Goal: Task Accomplishment & Management: Complete application form

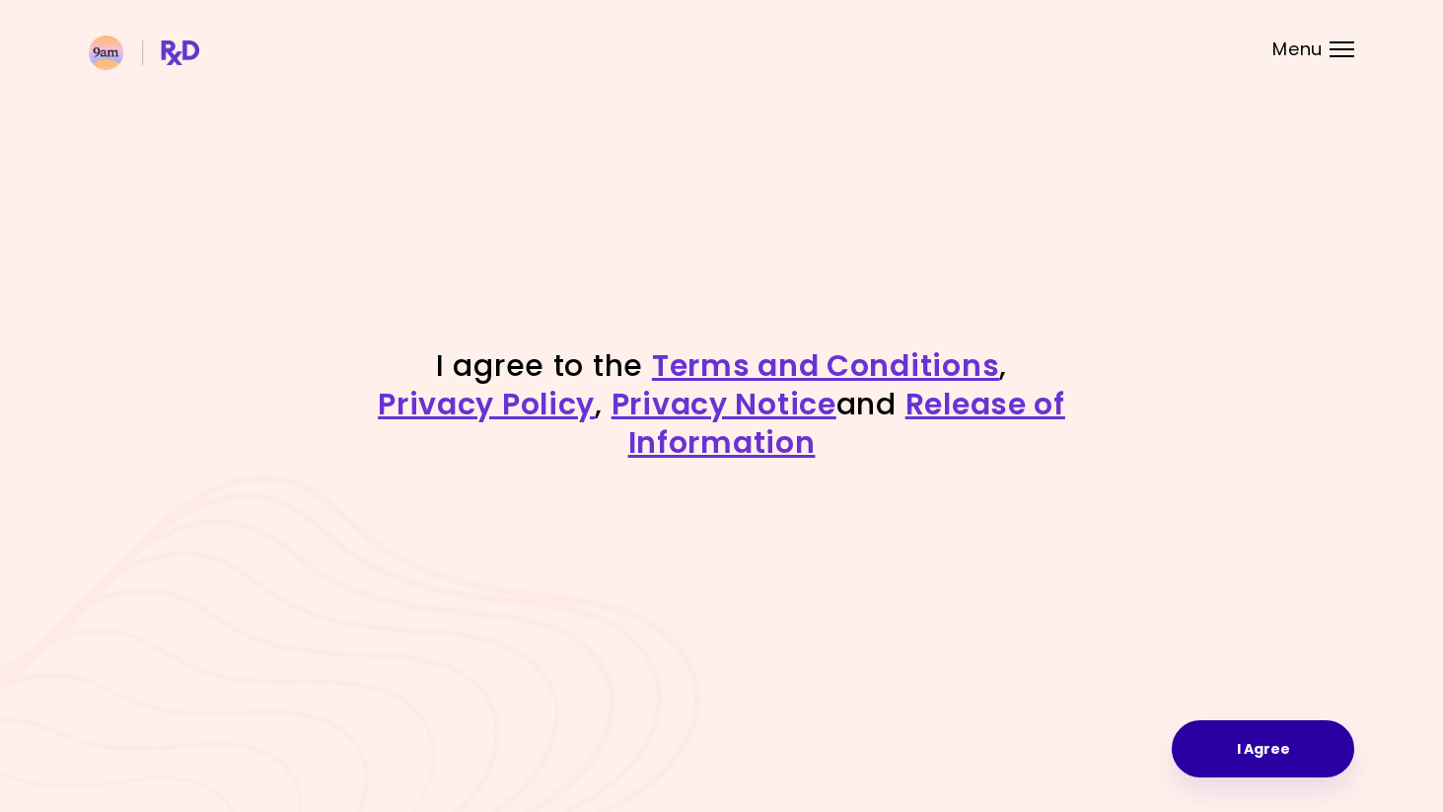
click at [1252, 728] on button "I Agree" at bounding box center [1263, 748] width 183 height 57
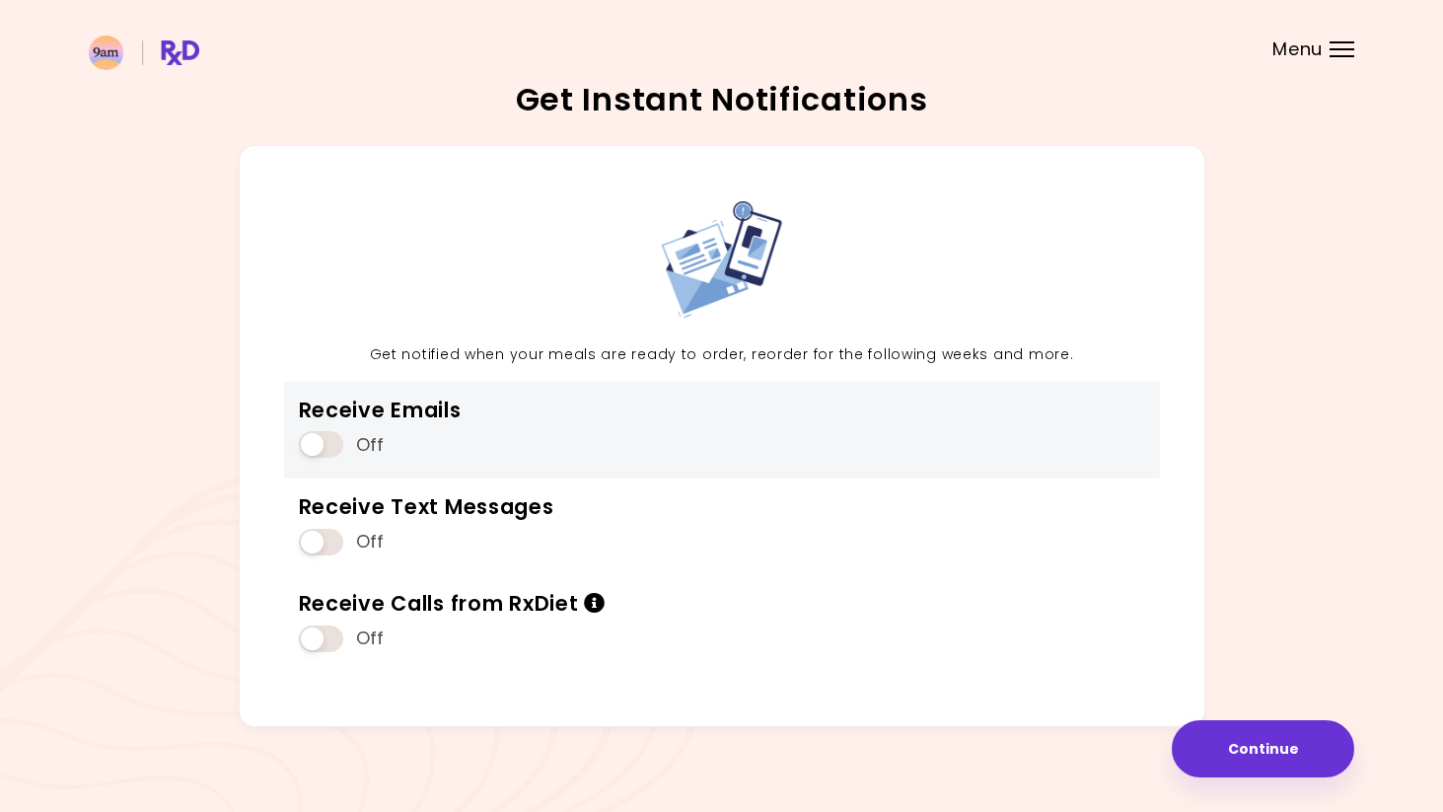
click at [327, 449] on span at bounding box center [321, 444] width 44 height 27
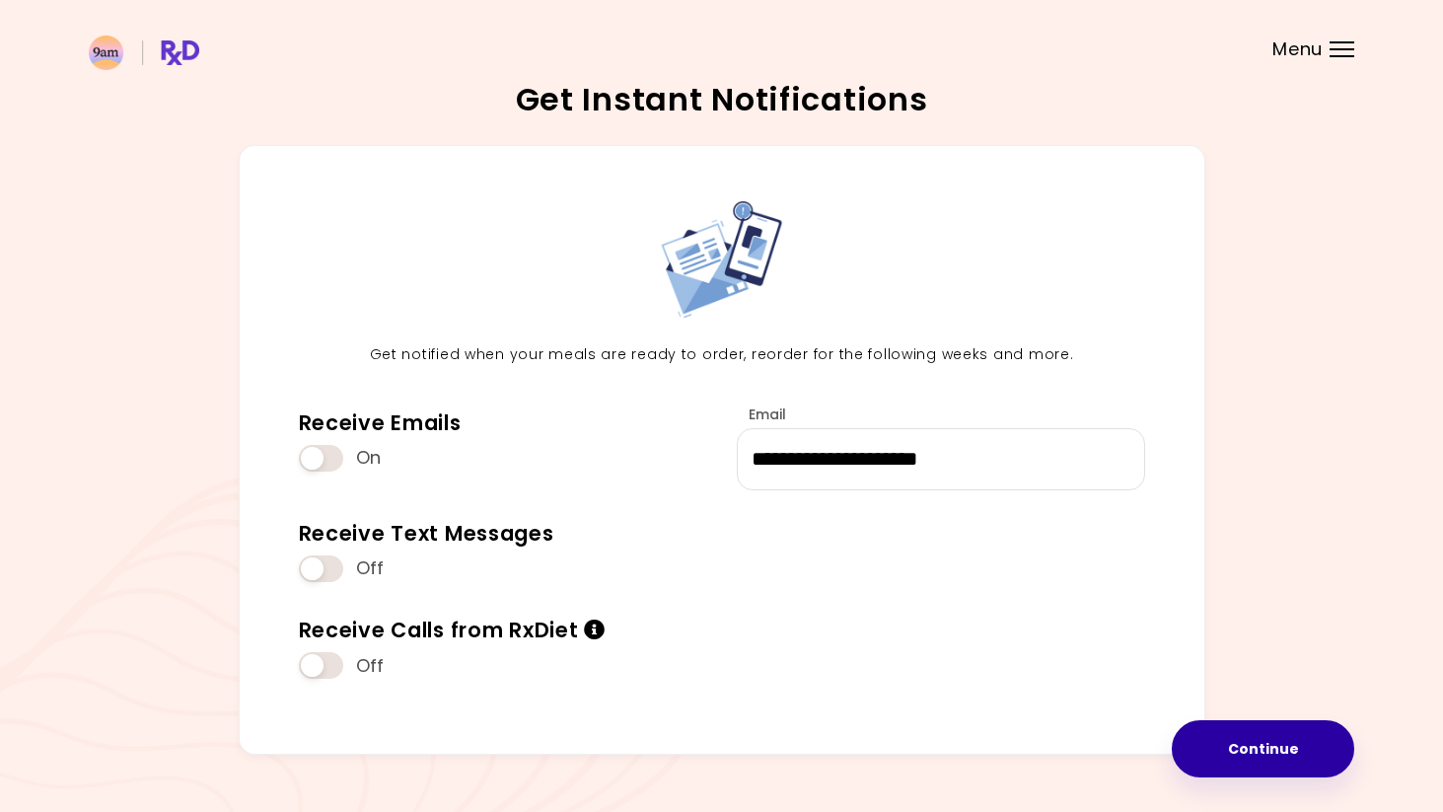
click at [1231, 743] on button "Continue" at bounding box center [1263, 748] width 183 height 57
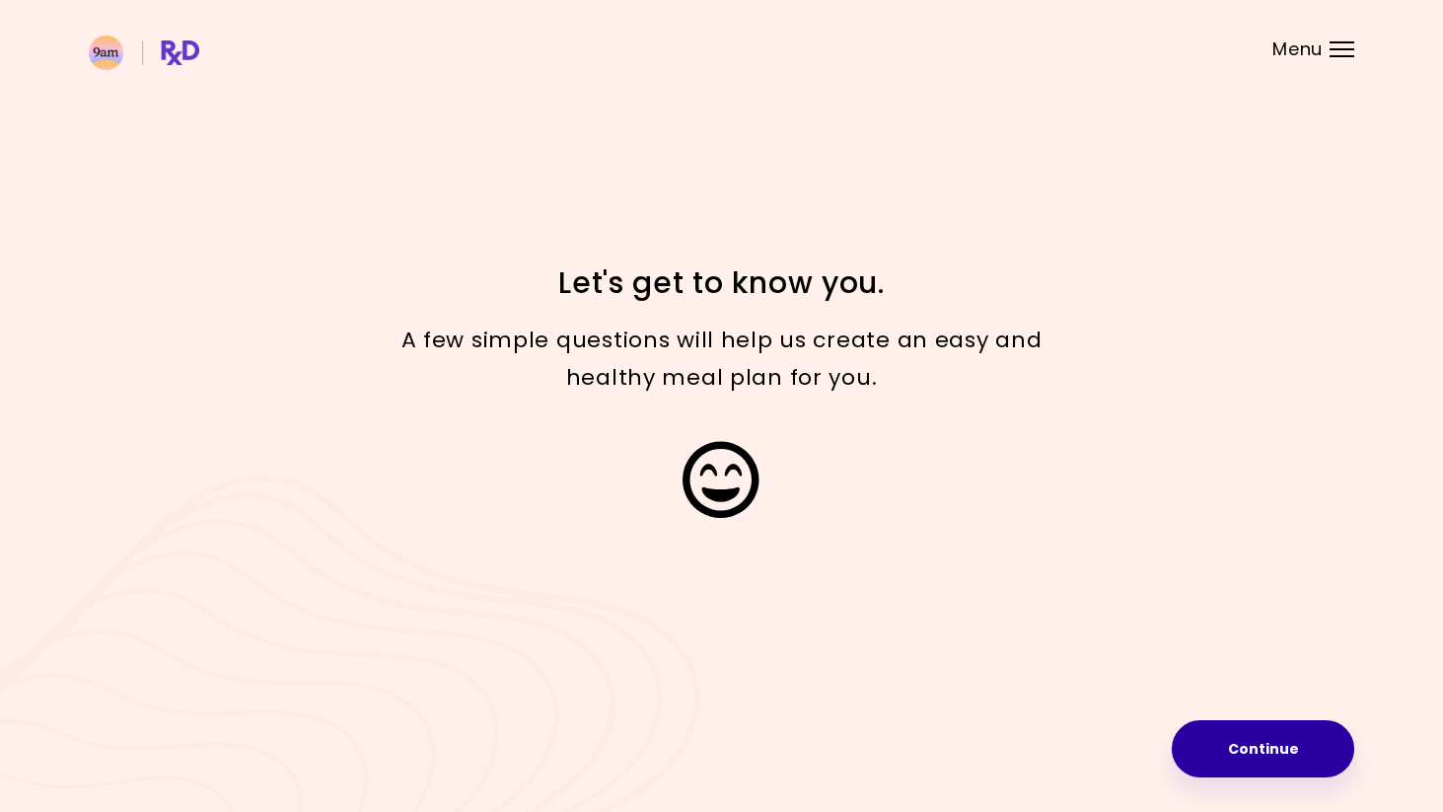
click at [1291, 734] on button "Continue" at bounding box center [1263, 748] width 183 height 57
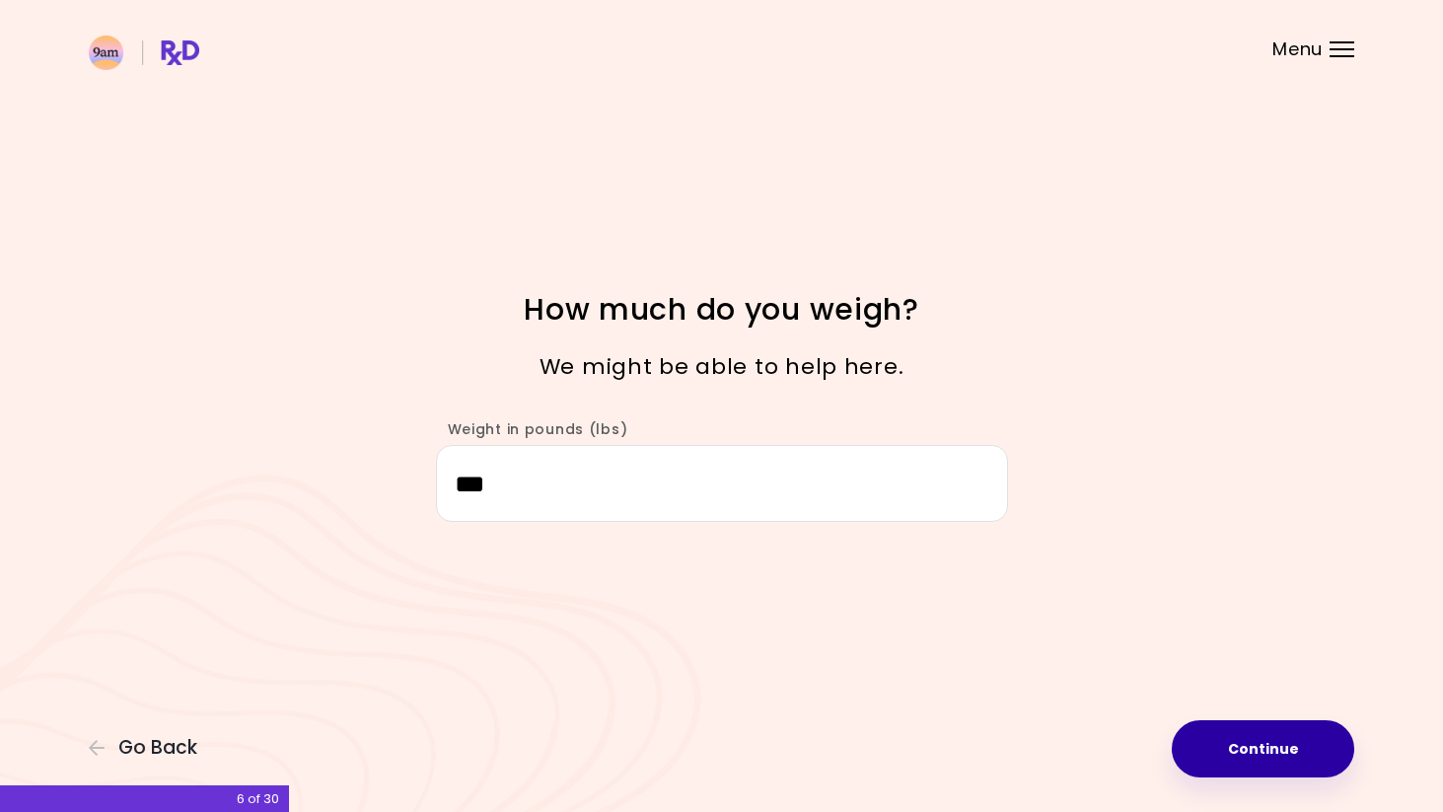
click at [1236, 754] on button "Continue" at bounding box center [1263, 748] width 183 height 57
select select "****"
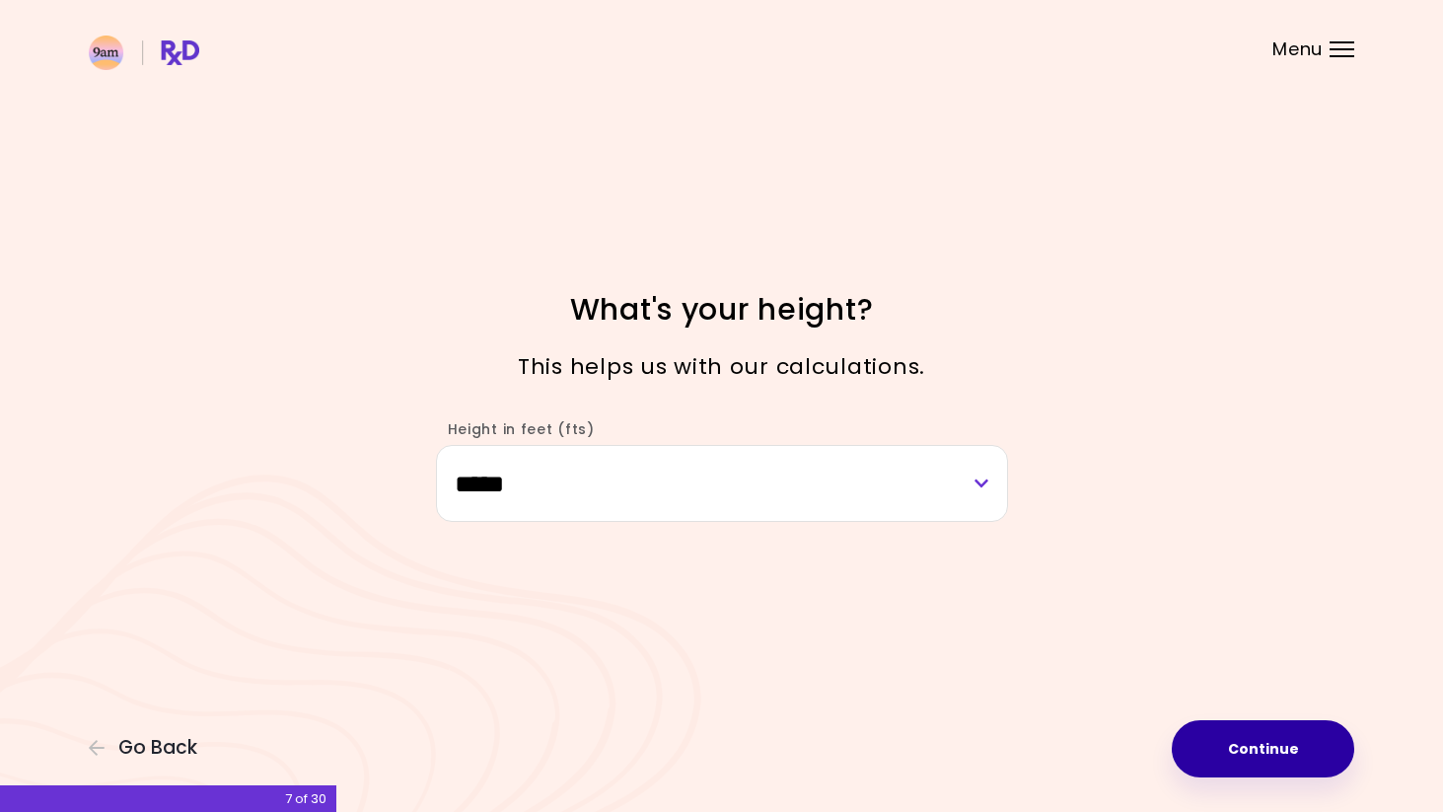
click at [1216, 734] on button "Continue" at bounding box center [1263, 748] width 183 height 57
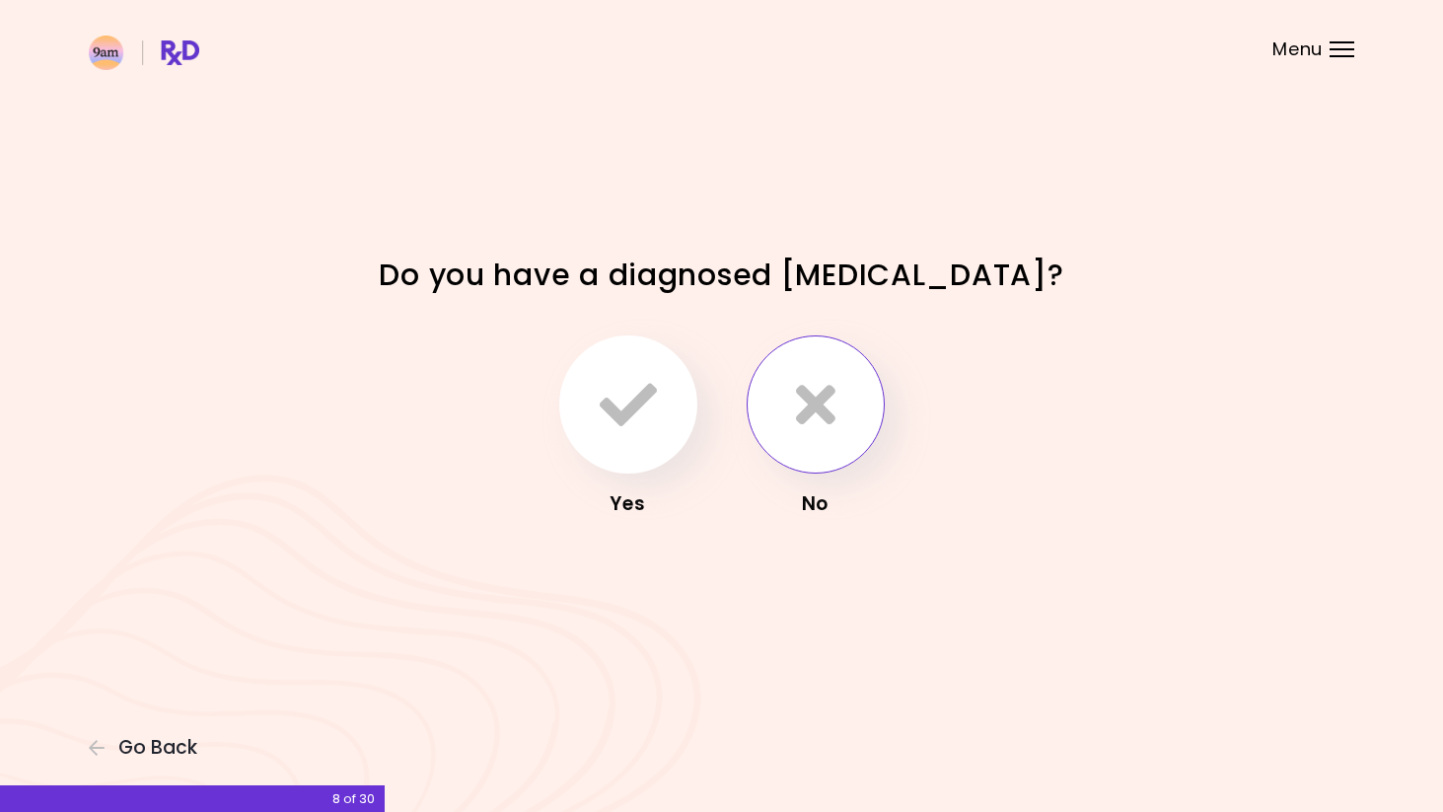
click at [784, 420] on button "button" at bounding box center [816, 404] width 138 height 138
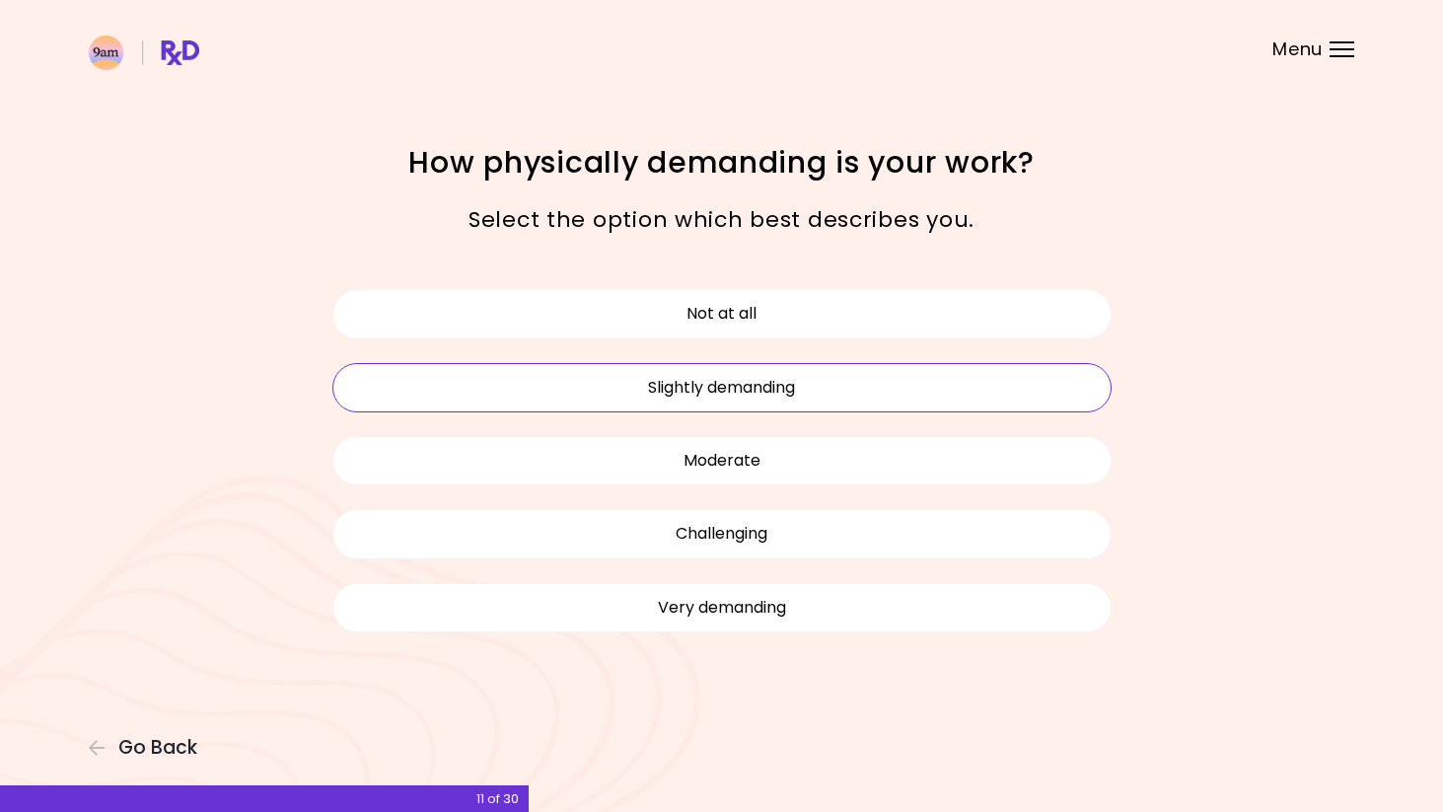
click at [826, 381] on button "Slightly demanding" at bounding box center [721, 387] width 779 height 49
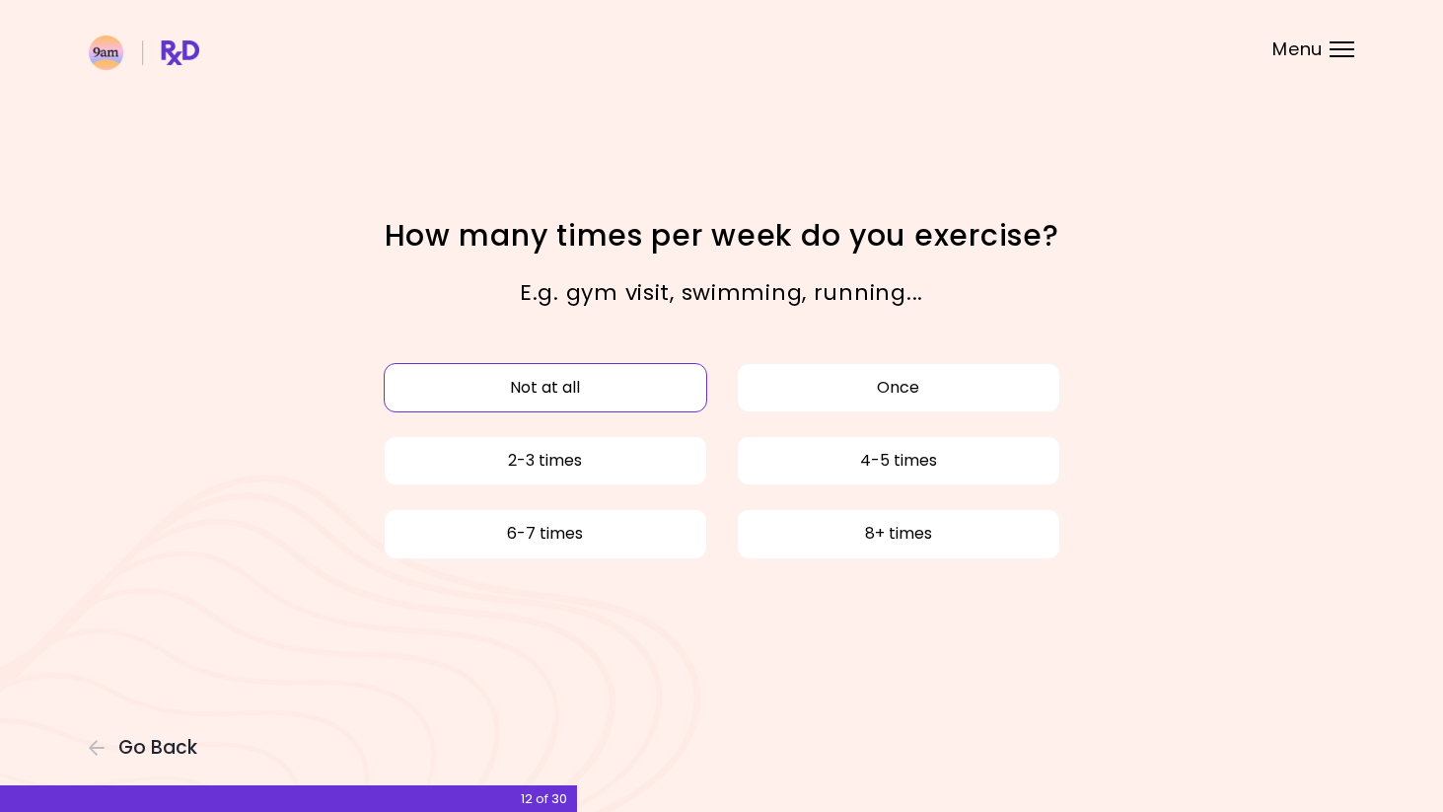
click at [660, 395] on button "Not at all" at bounding box center [546, 387] width 324 height 49
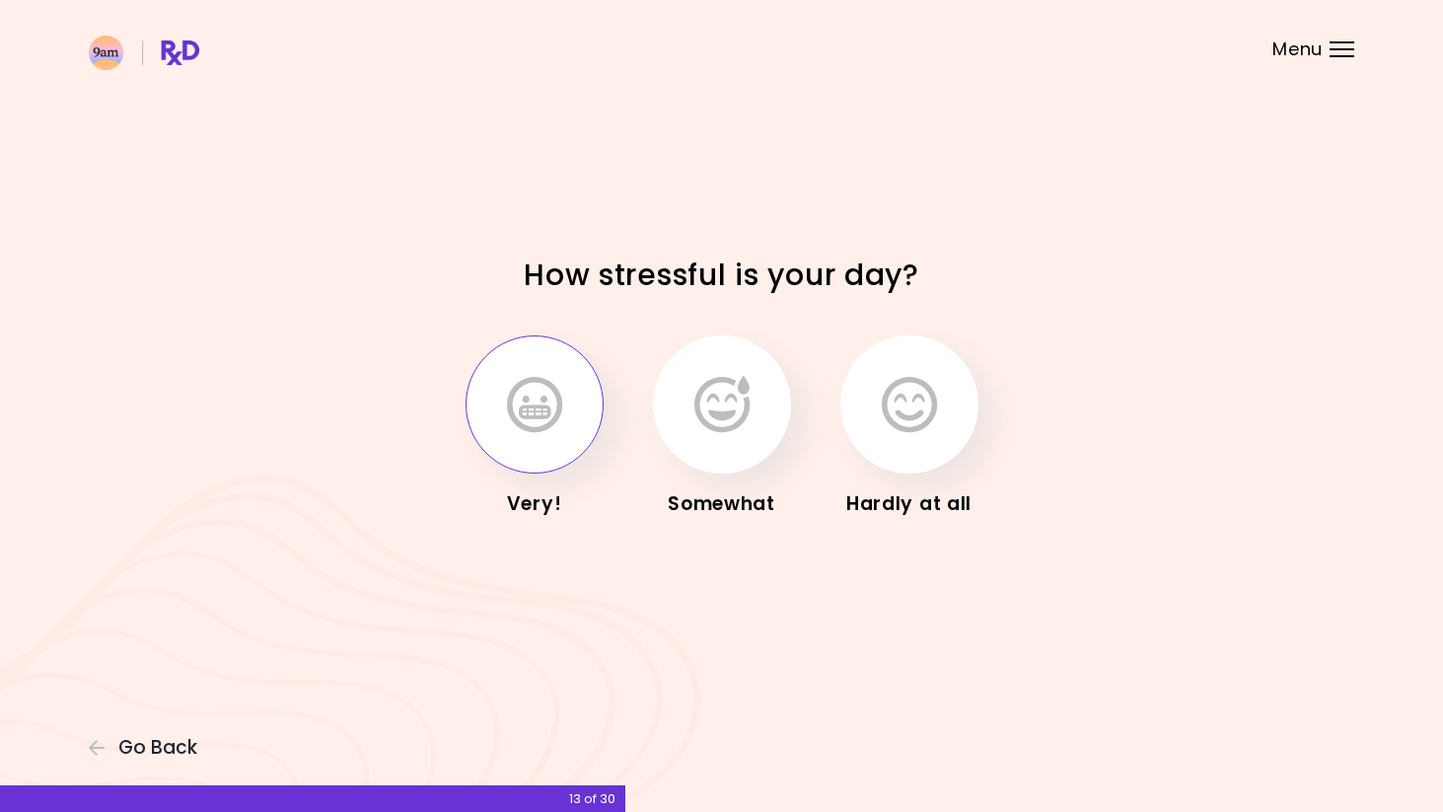
click at [564, 418] on button "button" at bounding box center [535, 404] width 138 height 138
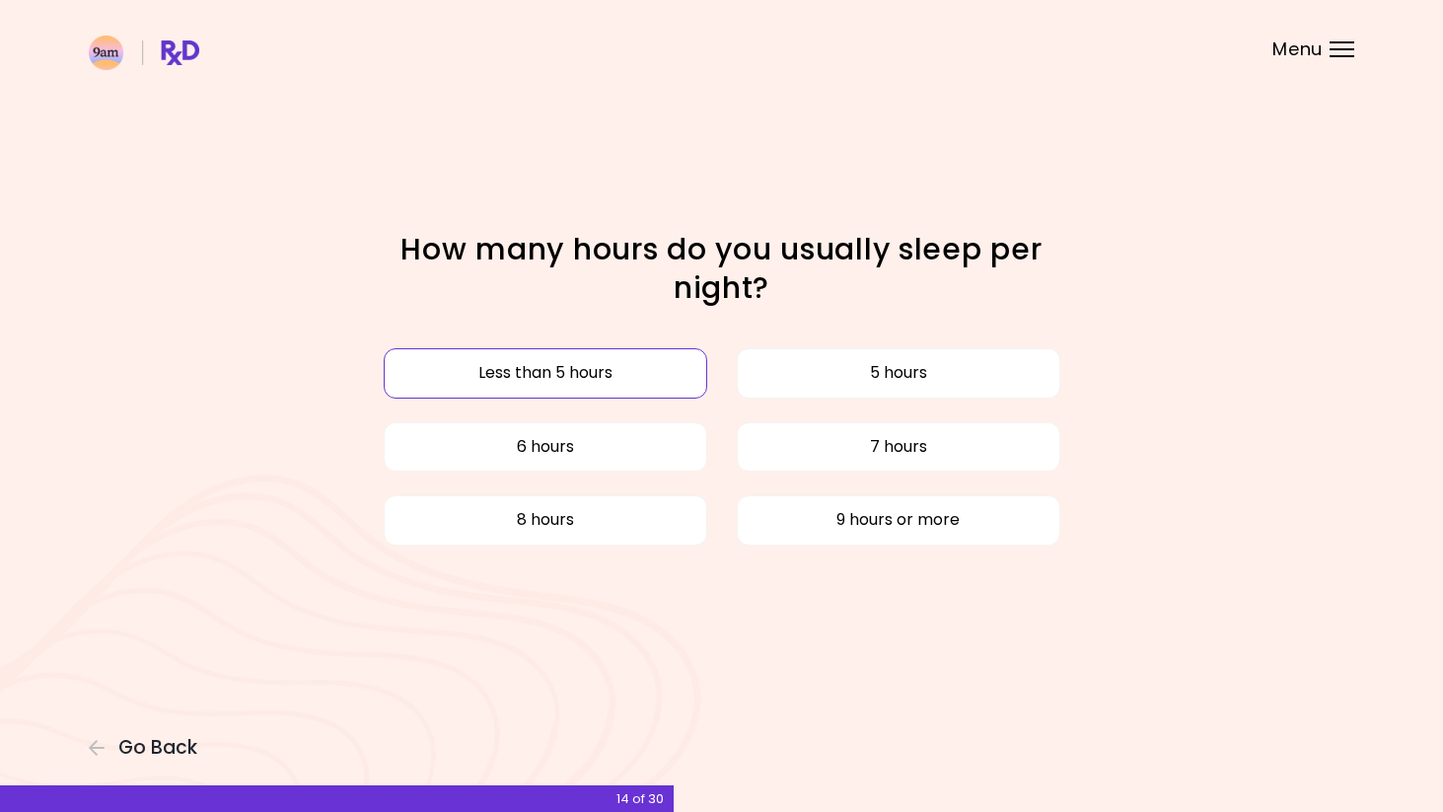
click at [660, 380] on button "Less than 5 hours" at bounding box center [546, 372] width 324 height 49
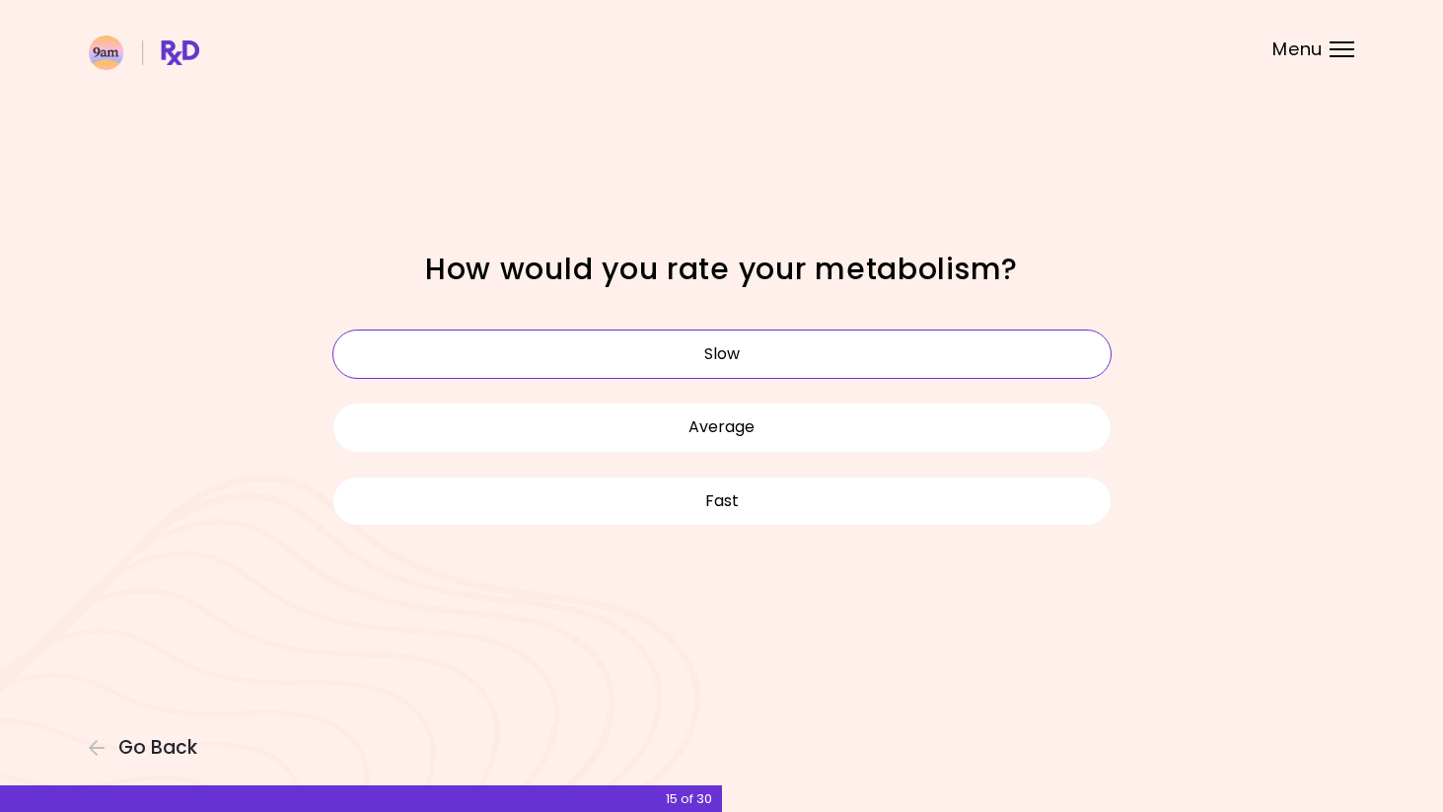
click at [663, 374] on button "Slow" at bounding box center [721, 354] width 779 height 49
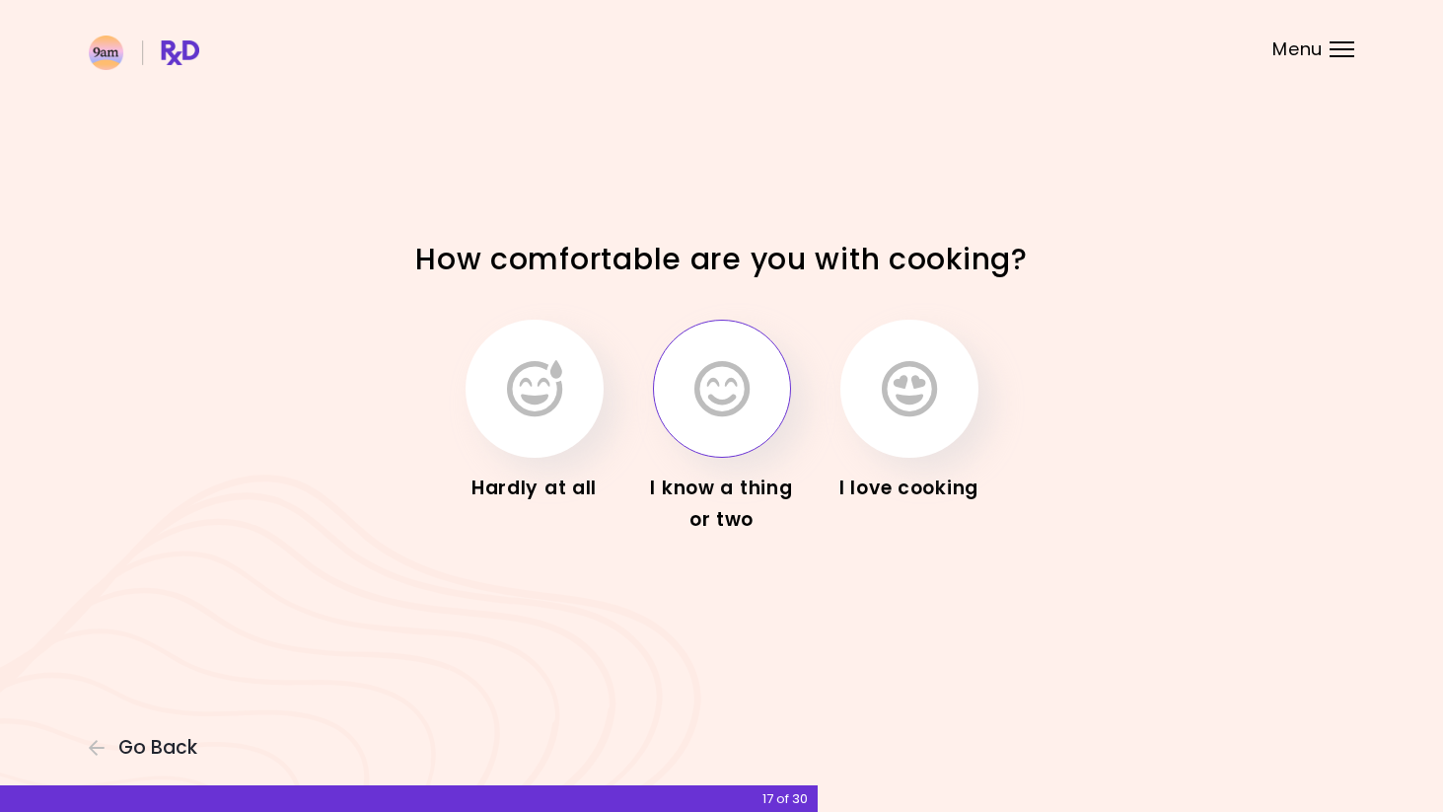
click at [705, 403] on icon "button" at bounding box center [722, 388] width 55 height 57
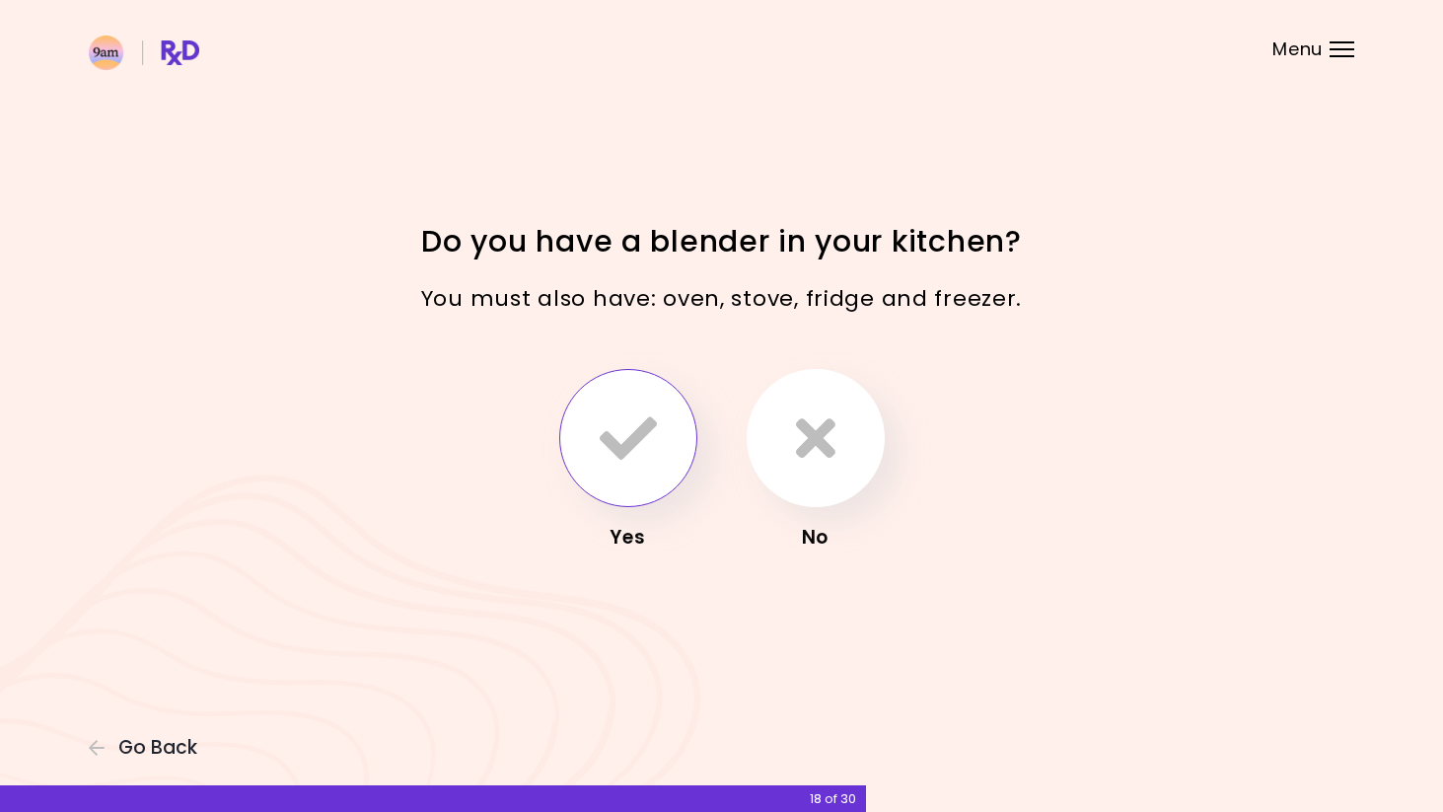
click at [662, 443] on button "button" at bounding box center [628, 438] width 138 height 138
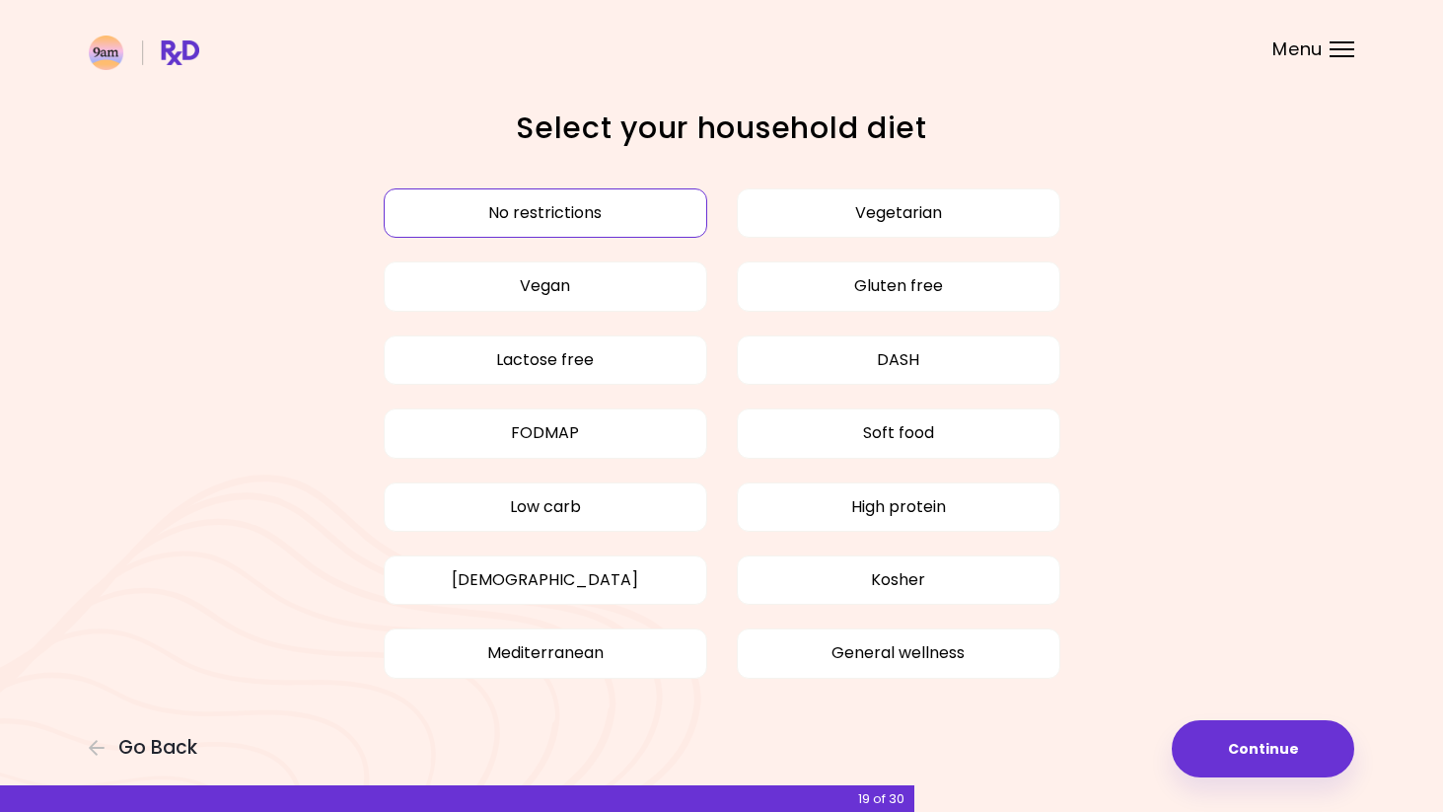
click at [646, 225] on button "No restrictions" at bounding box center [546, 212] width 324 height 49
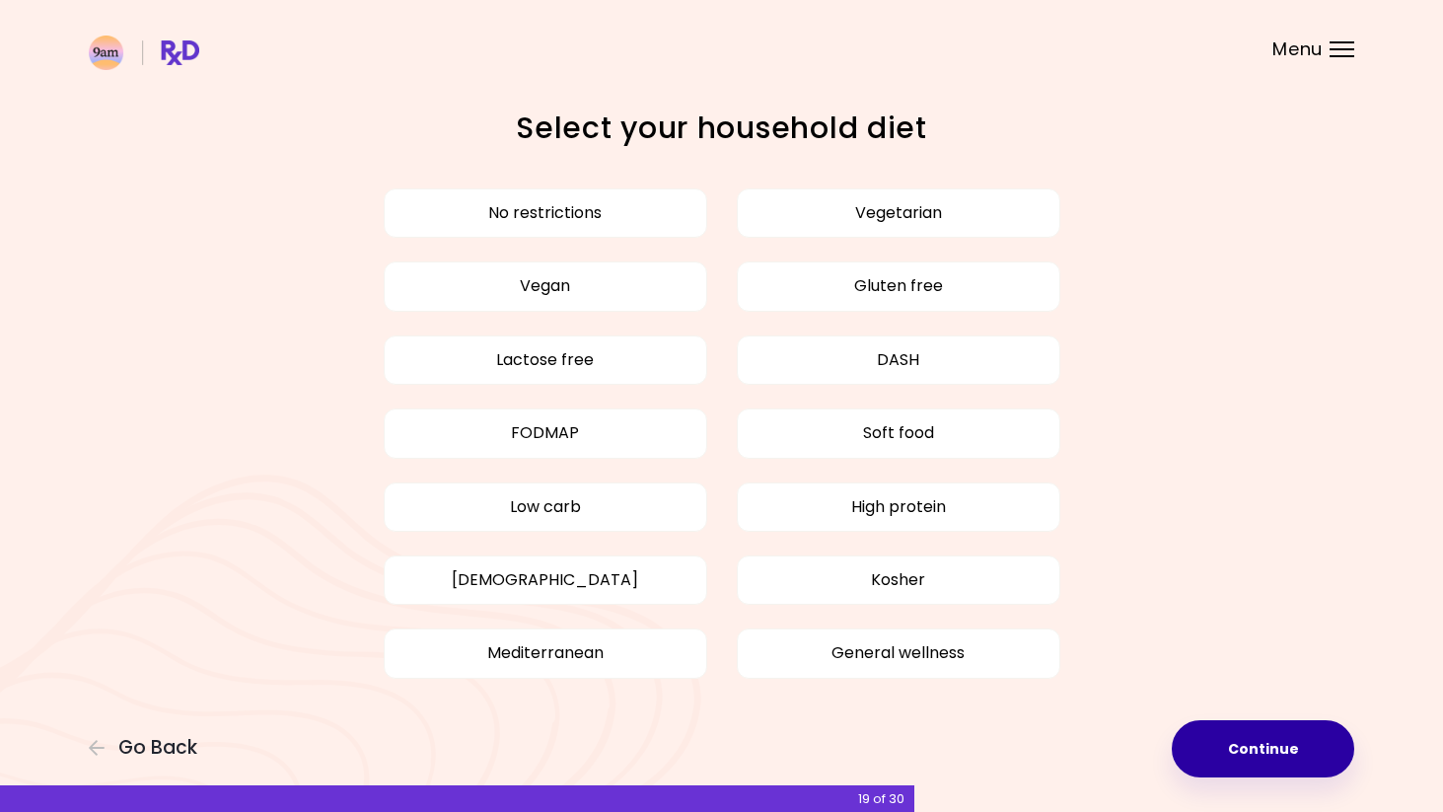
click at [1220, 750] on button "Continue" at bounding box center [1263, 748] width 183 height 57
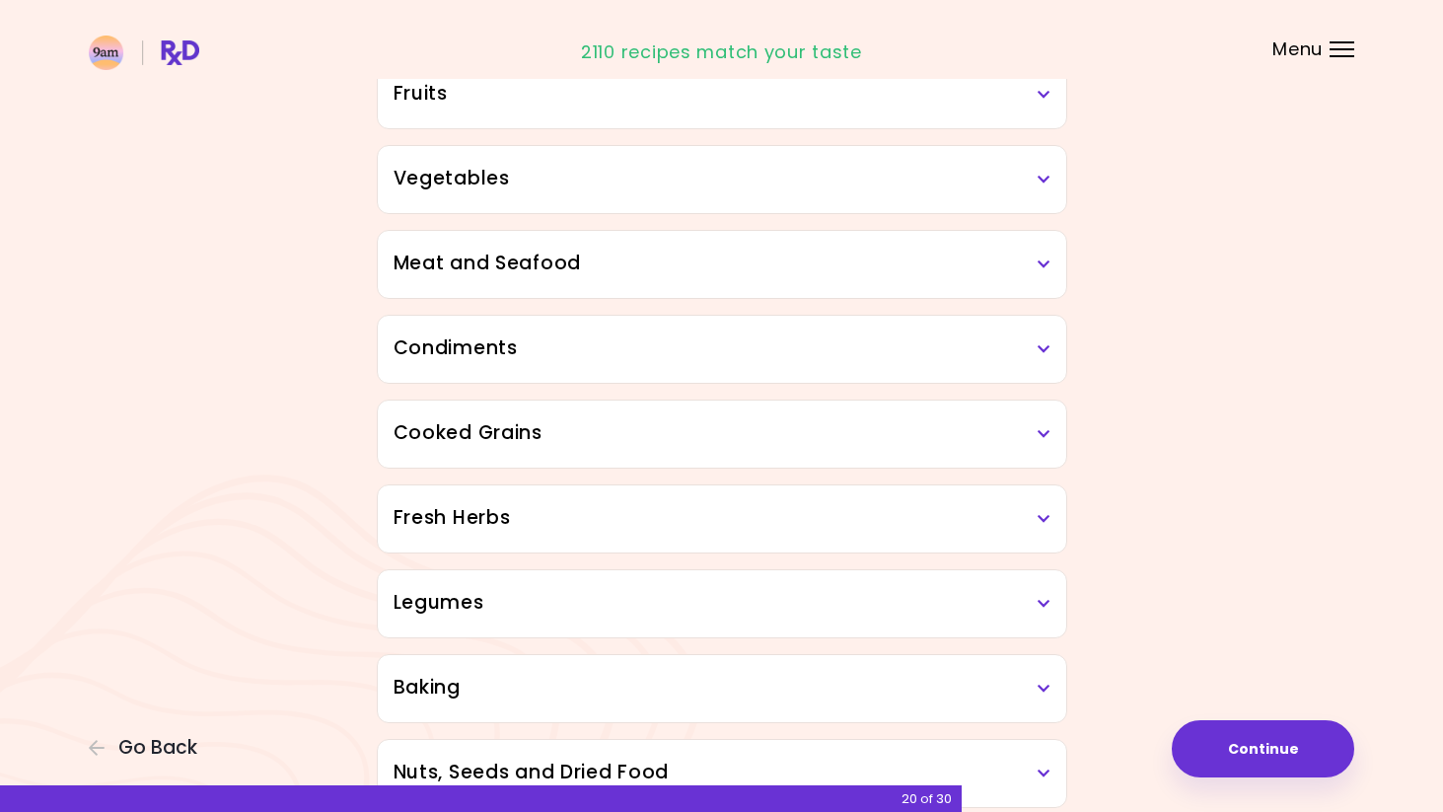
scroll to position [408, 0]
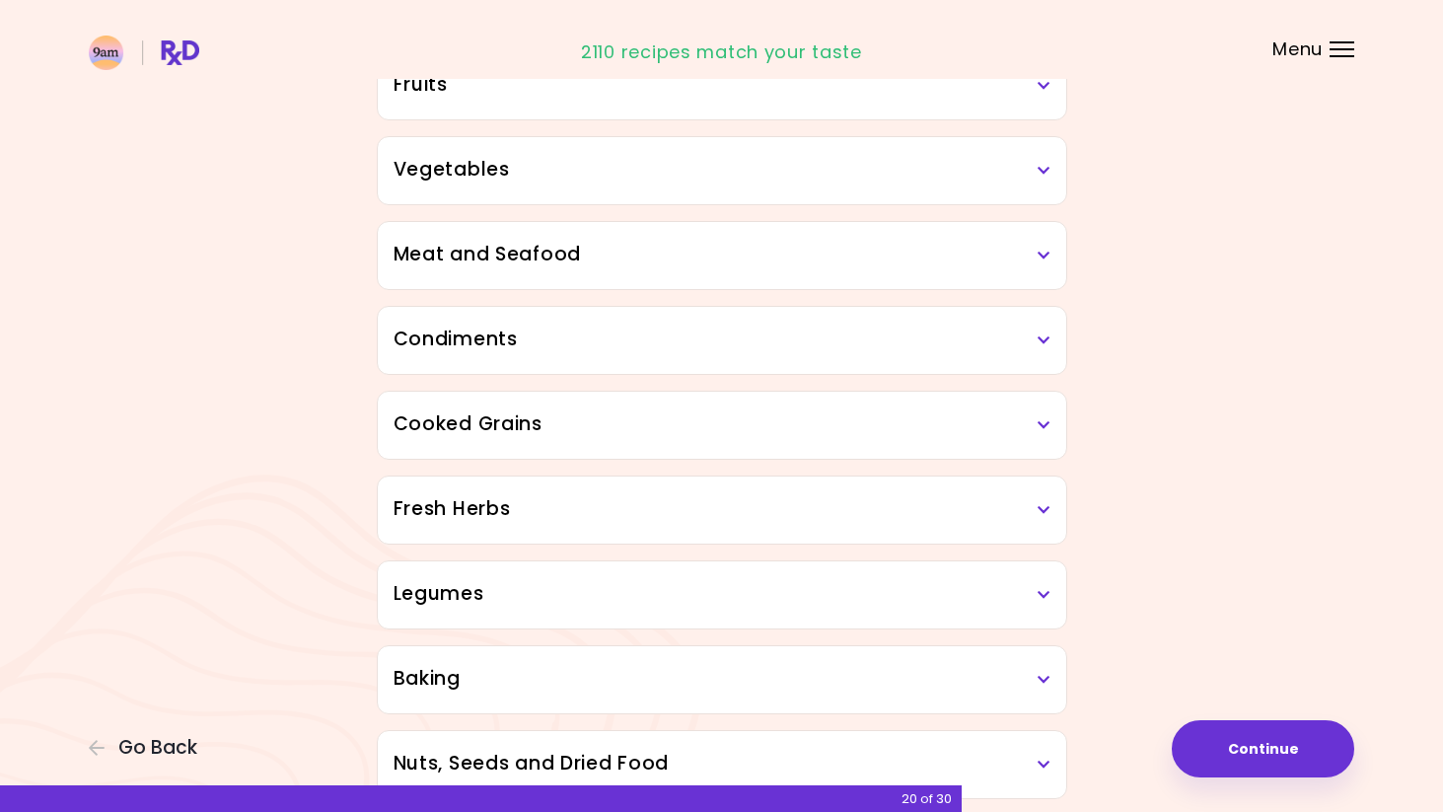
click at [1049, 245] on h3 "Meat and Seafood" at bounding box center [722, 255] width 657 height 29
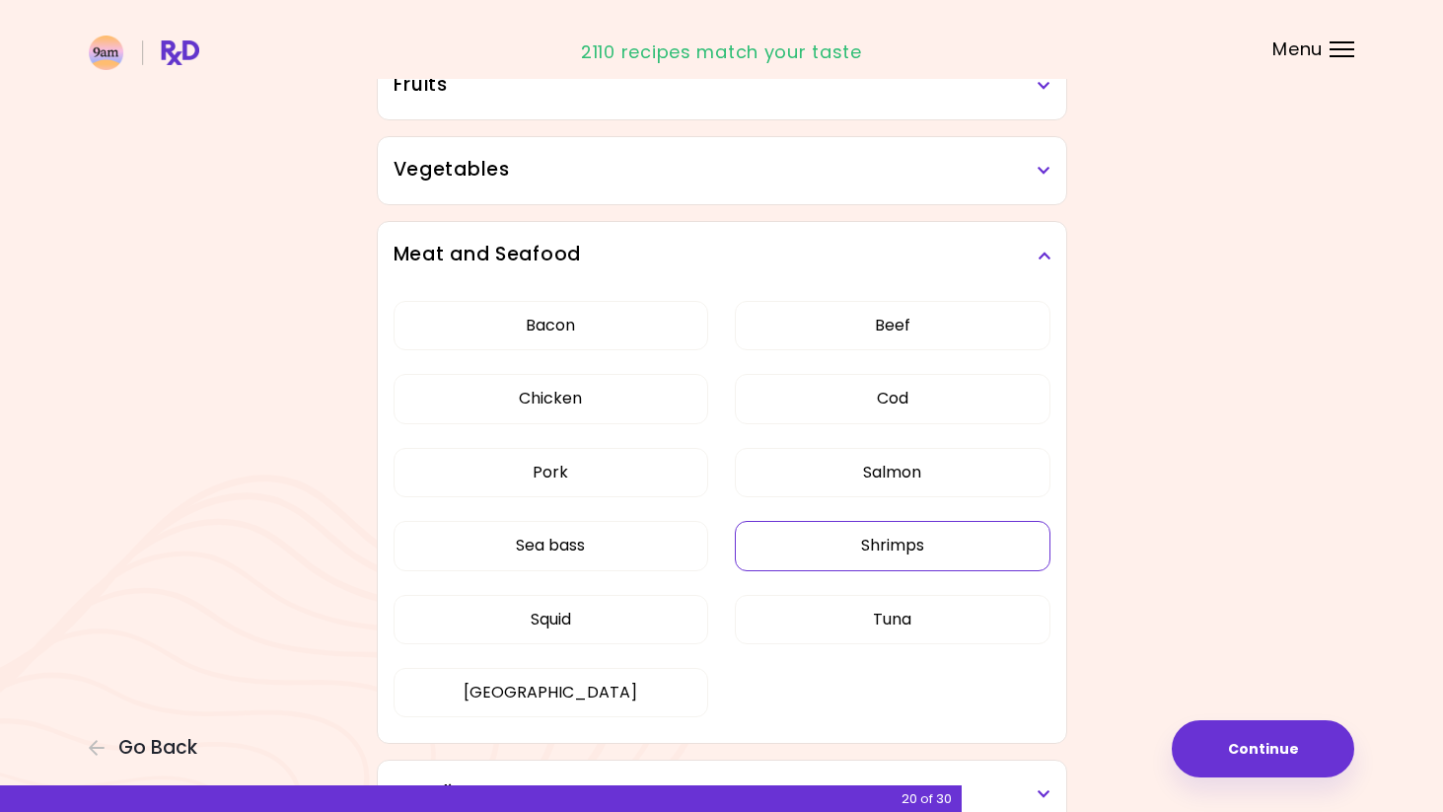
click at [910, 551] on button "Shrimps" at bounding box center [893, 545] width 316 height 49
click at [680, 613] on button "Squid" at bounding box center [552, 619] width 316 height 49
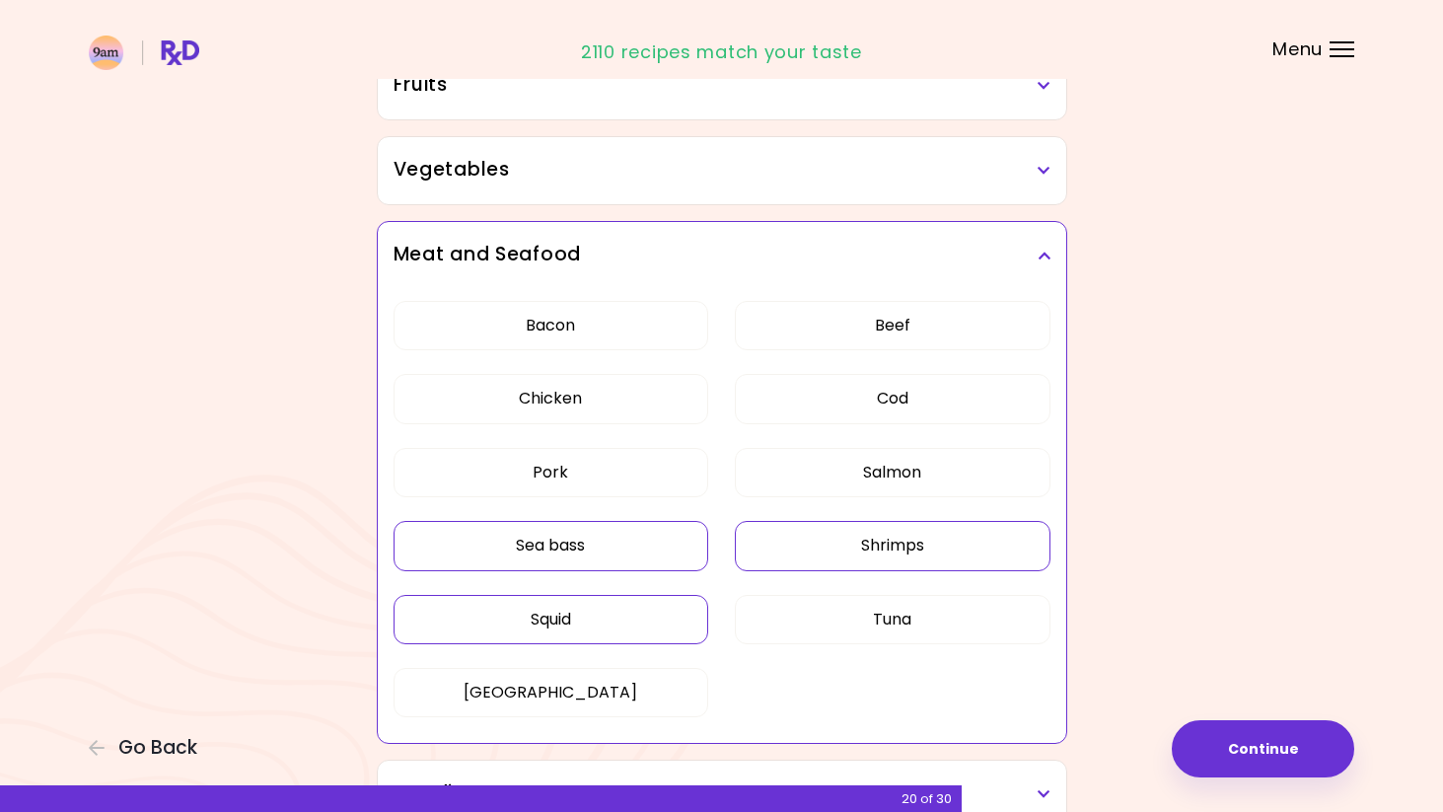
click at [627, 545] on button "Sea bass" at bounding box center [552, 545] width 316 height 49
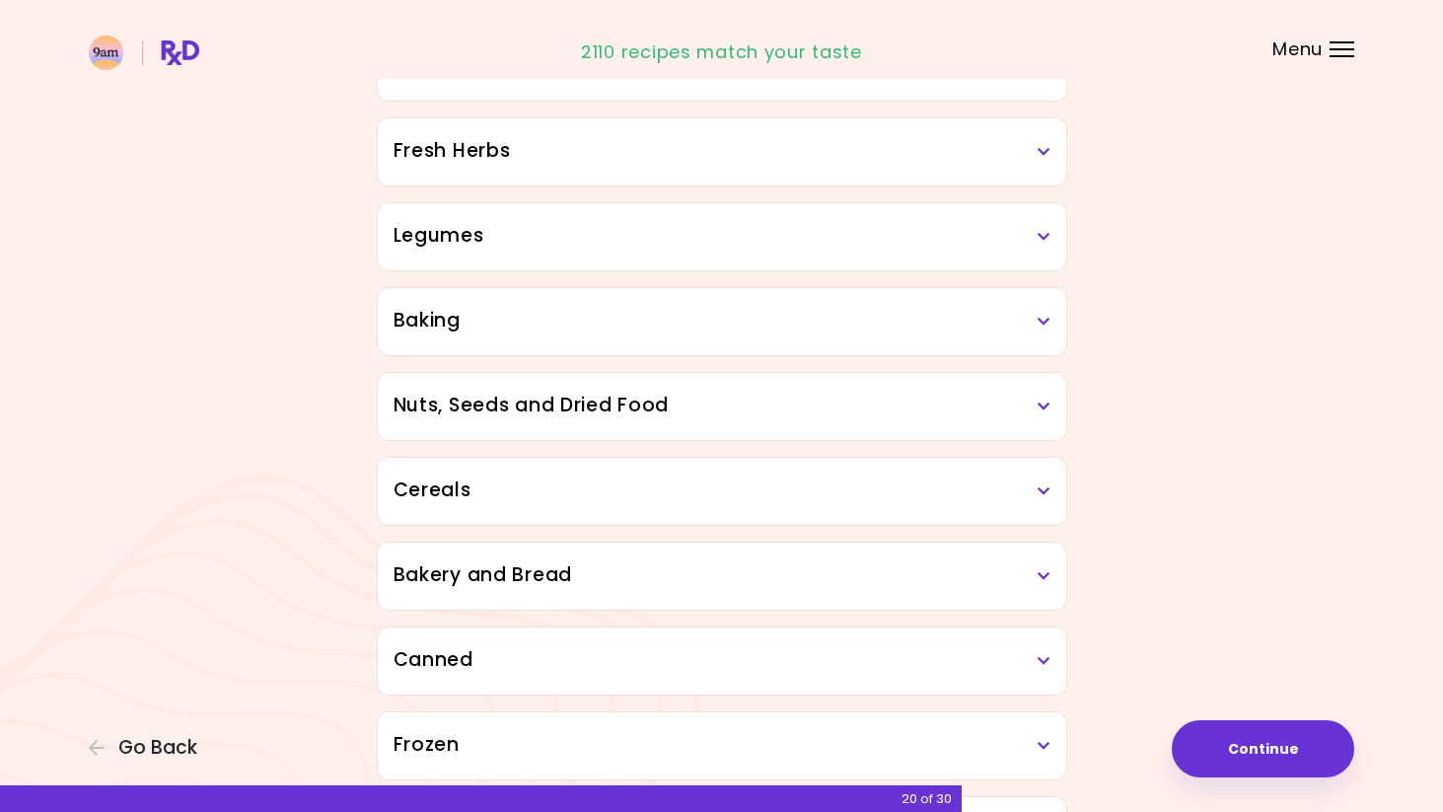
scroll to position [1215, 0]
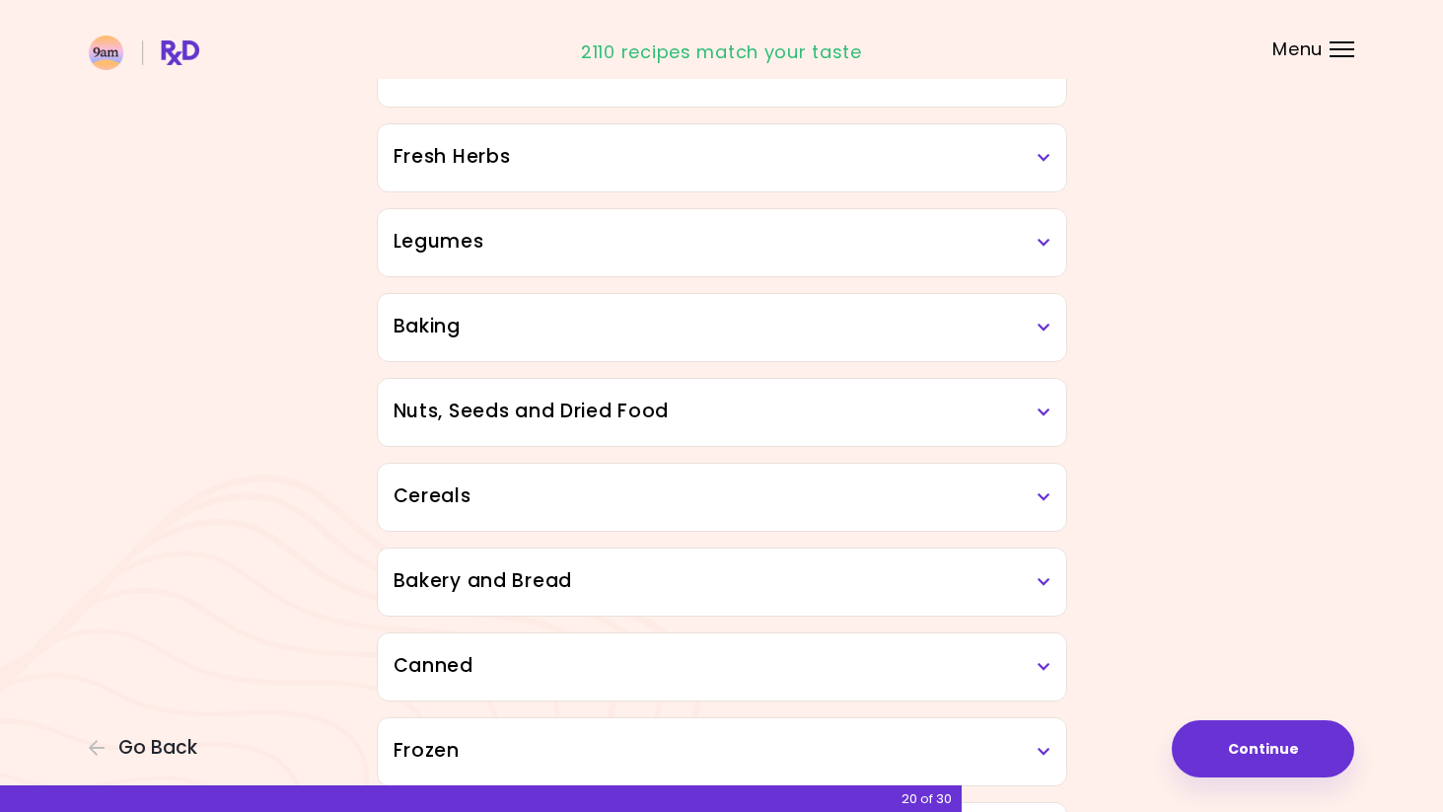
click at [752, 227] on div "Legumes" at bounding box center [722, 242] width 689 height 67
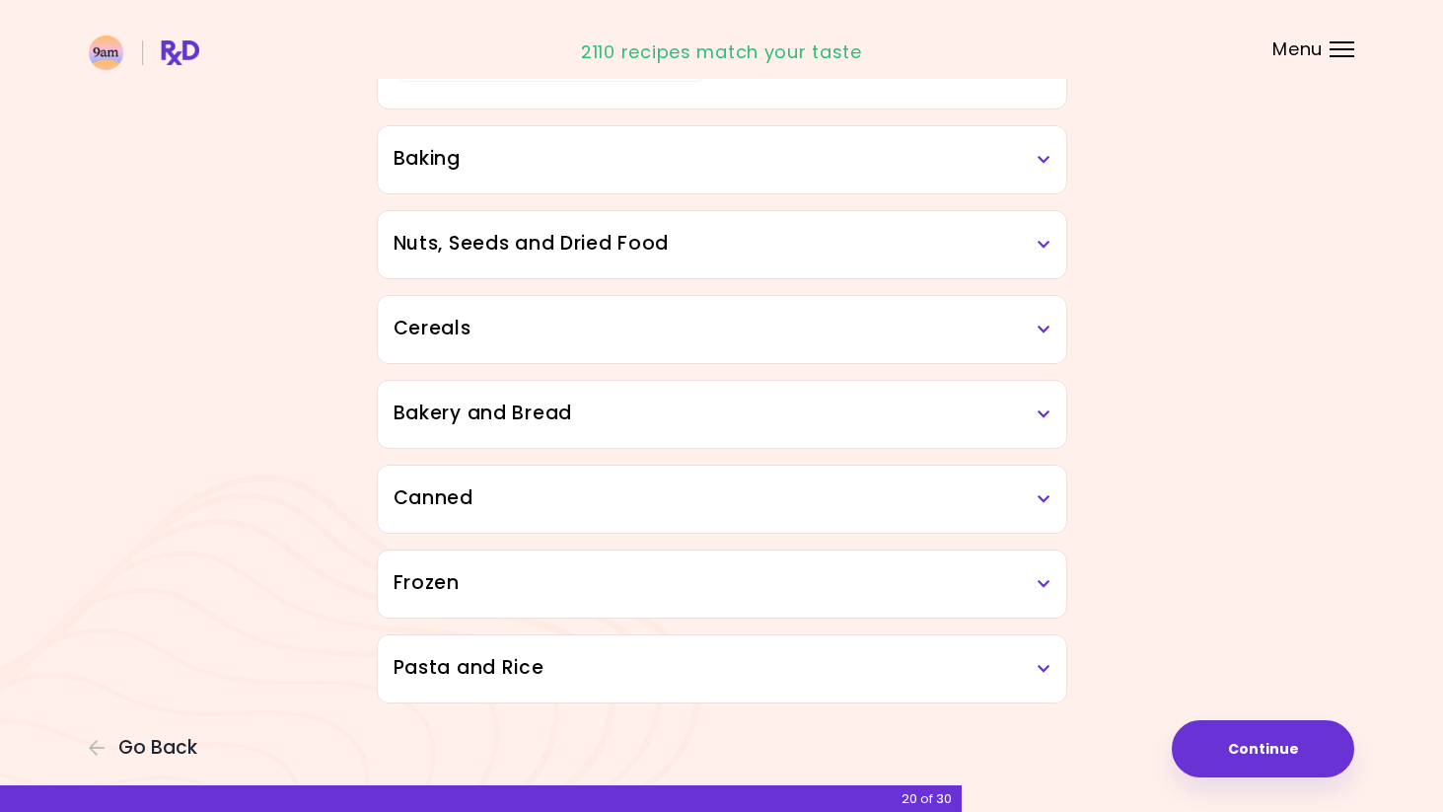
scroll to position [1617, 0]
click at [722, 617] on div "Frozen" at bounding box center [722, 584] width 689 height 67
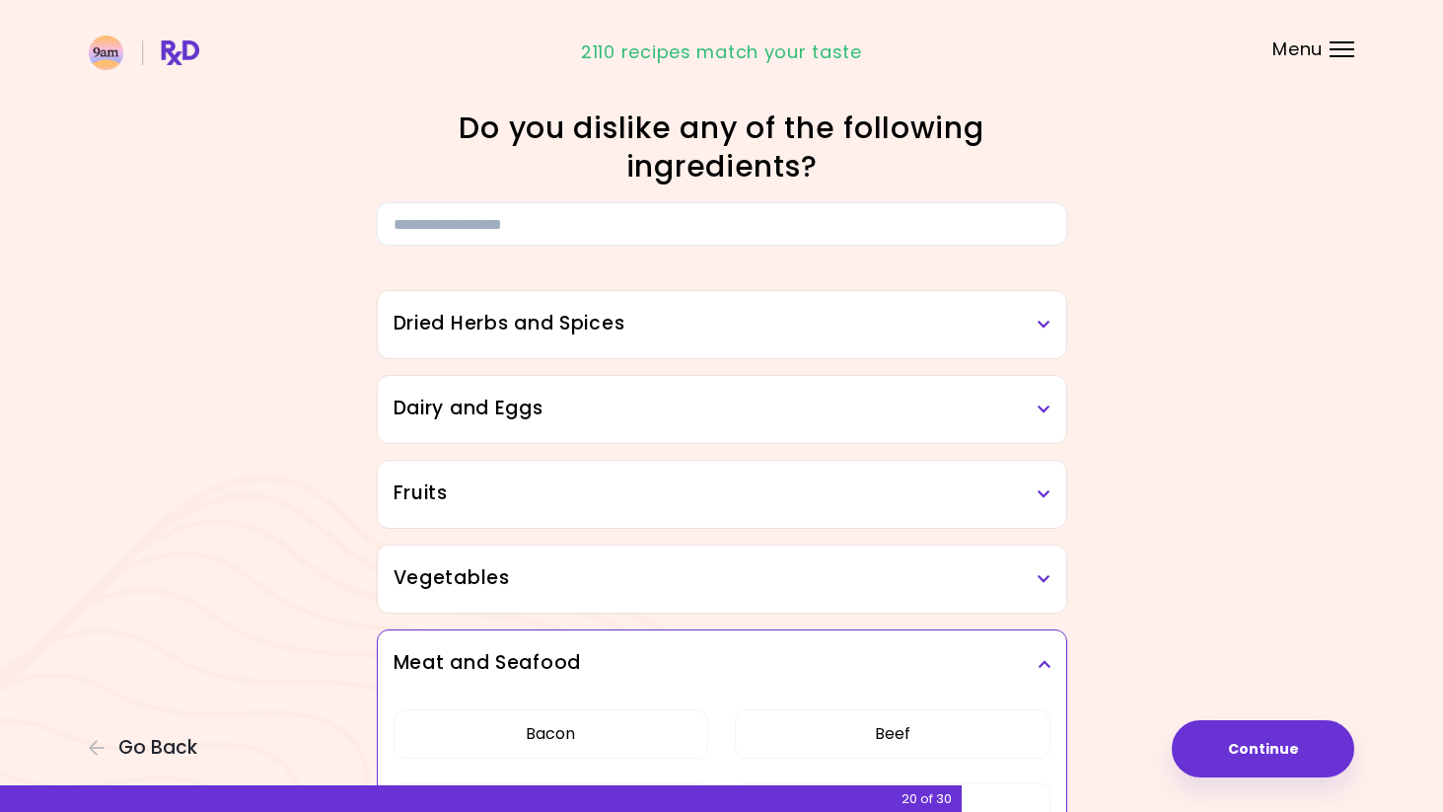
scroll to position [0, 0]
click at [729, 334] on h3 "Dried Herbs and Spices" at bounding box center [722, 324] width 657 height 29
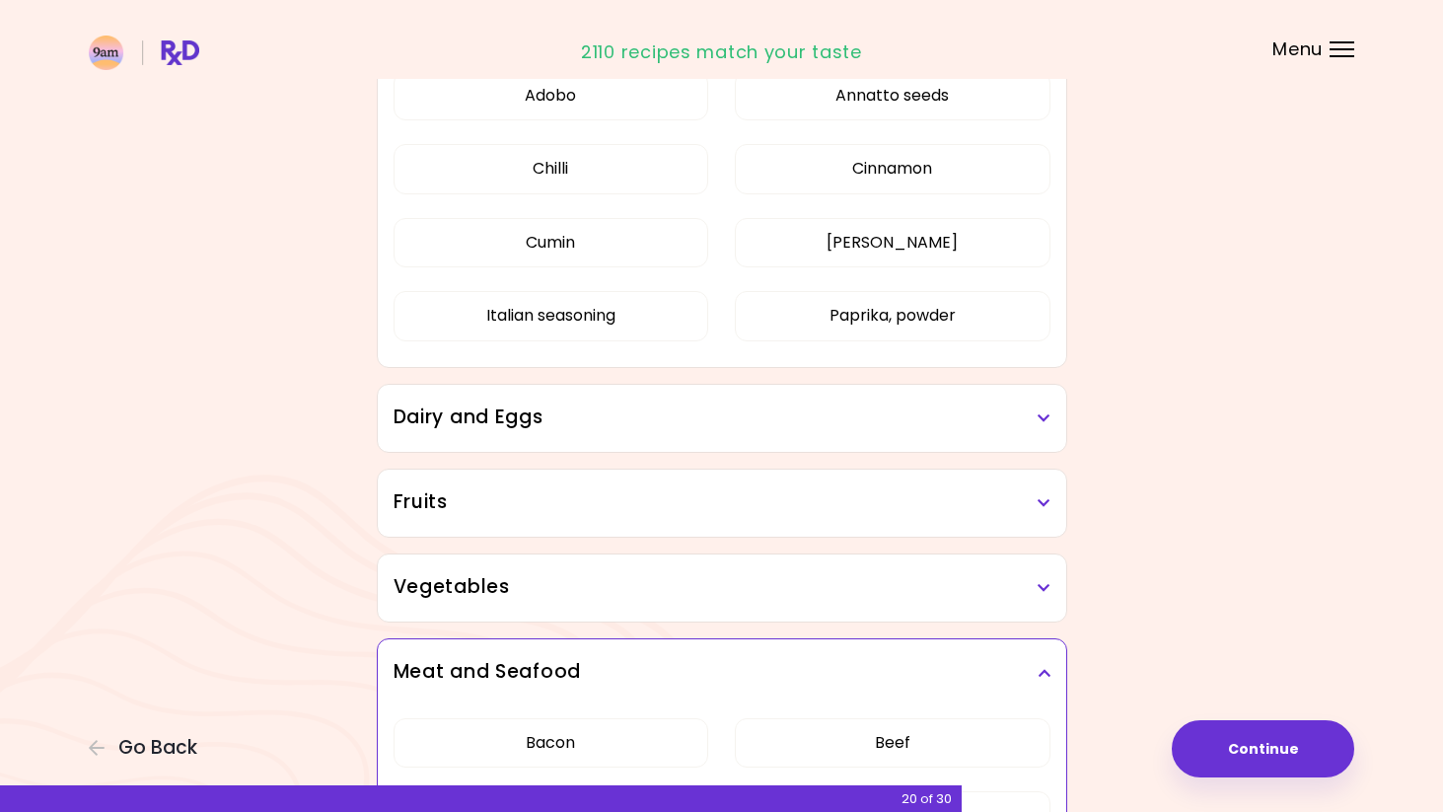
scroll to position [274, 0]
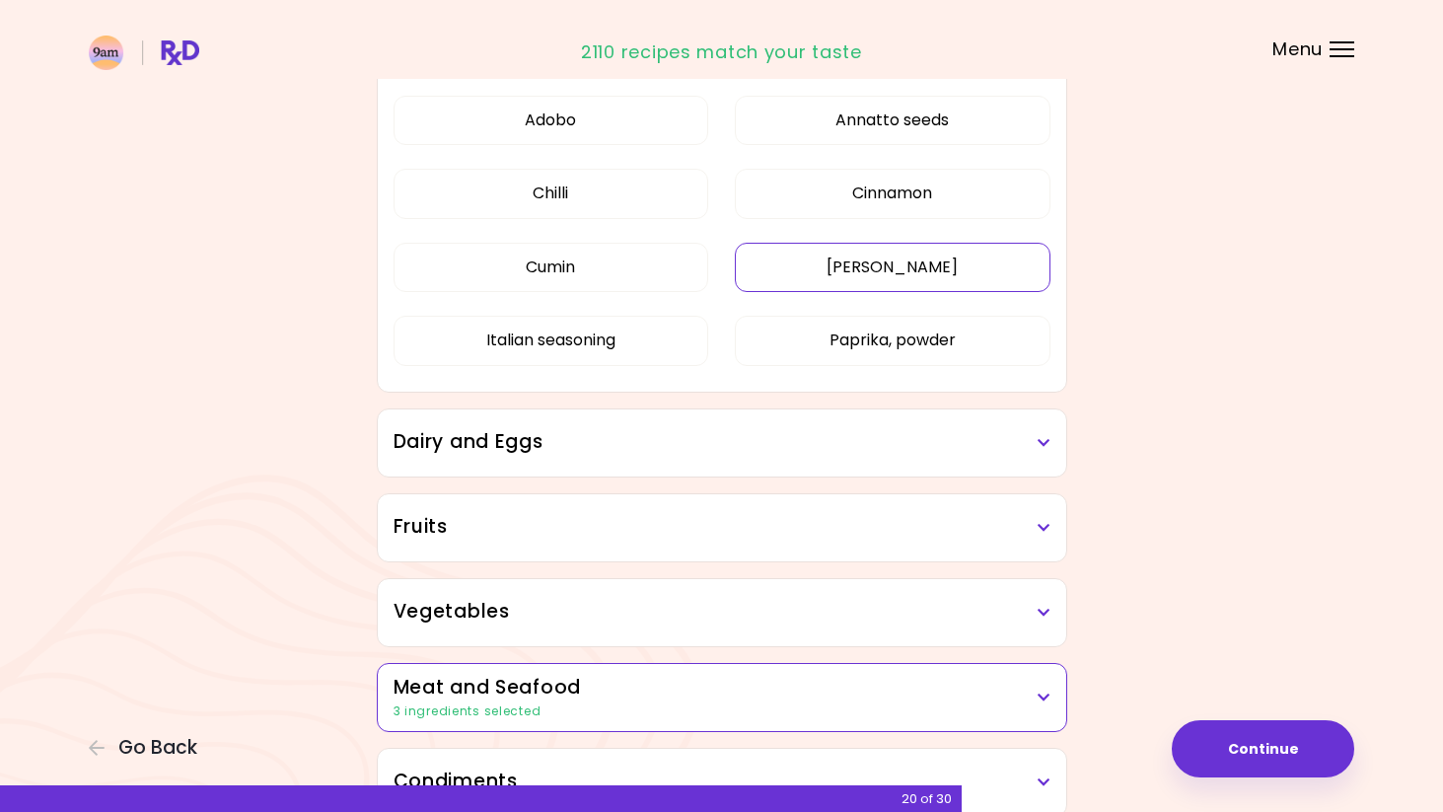
click at [917, 275] on button "Curry" at bounding box center [893, 267] width 316 height 49
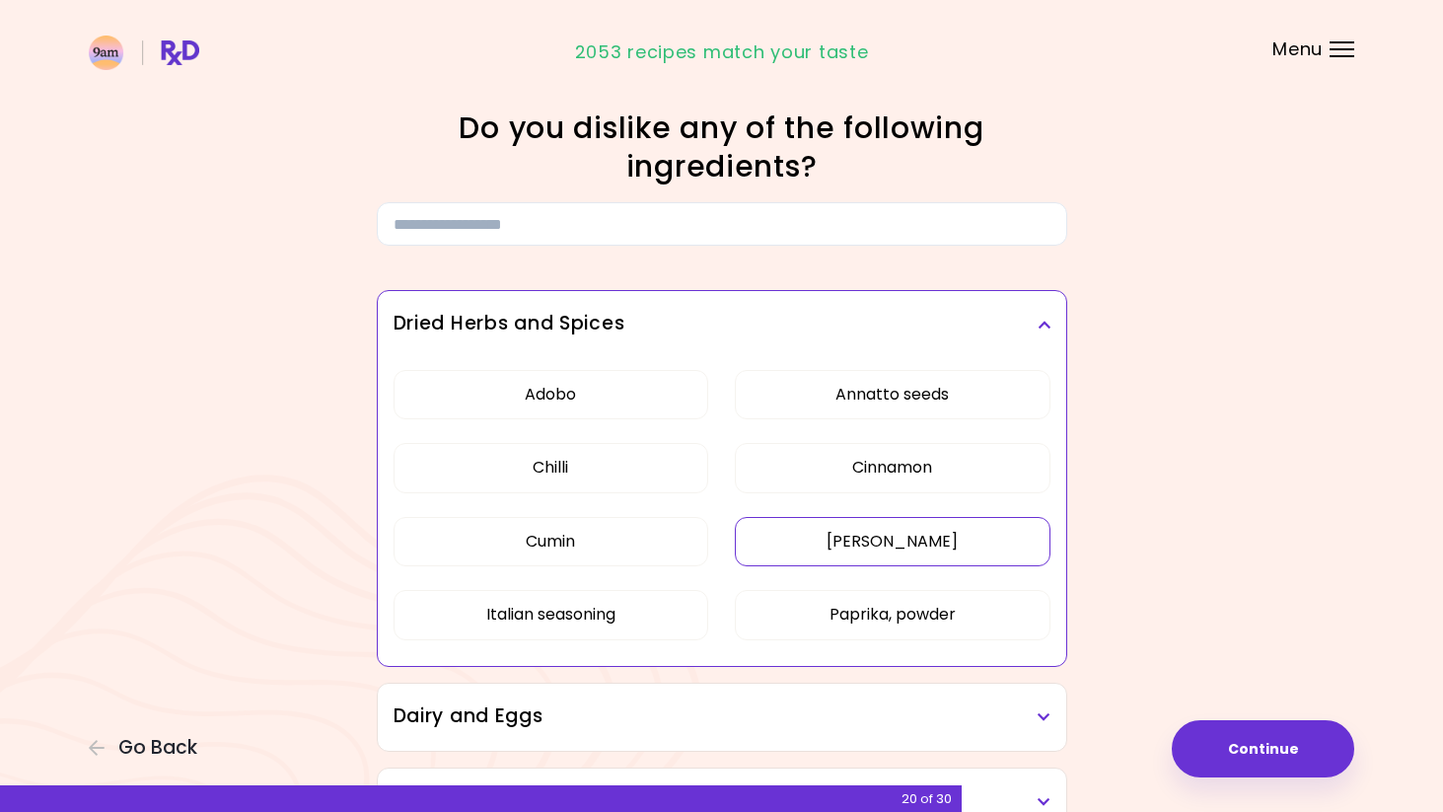
scroll to position [0, 0]
click at [1248, 747] on button "Continue" at bounding box center [1263, 748] width 183 height 57
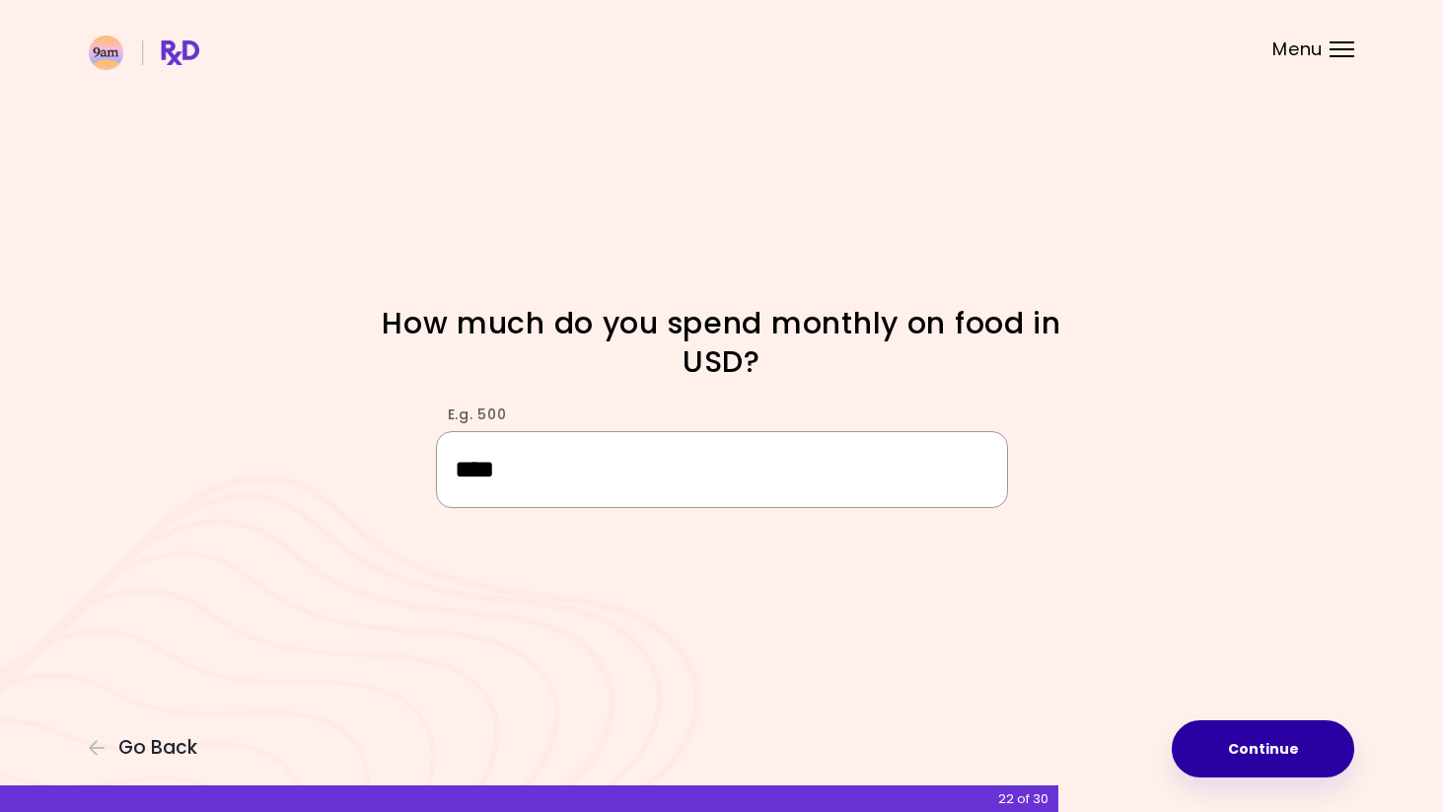
type input "****"
click at [1277, 755] on button "Continue" at bounding box center [1263, 748] width 183 height 57
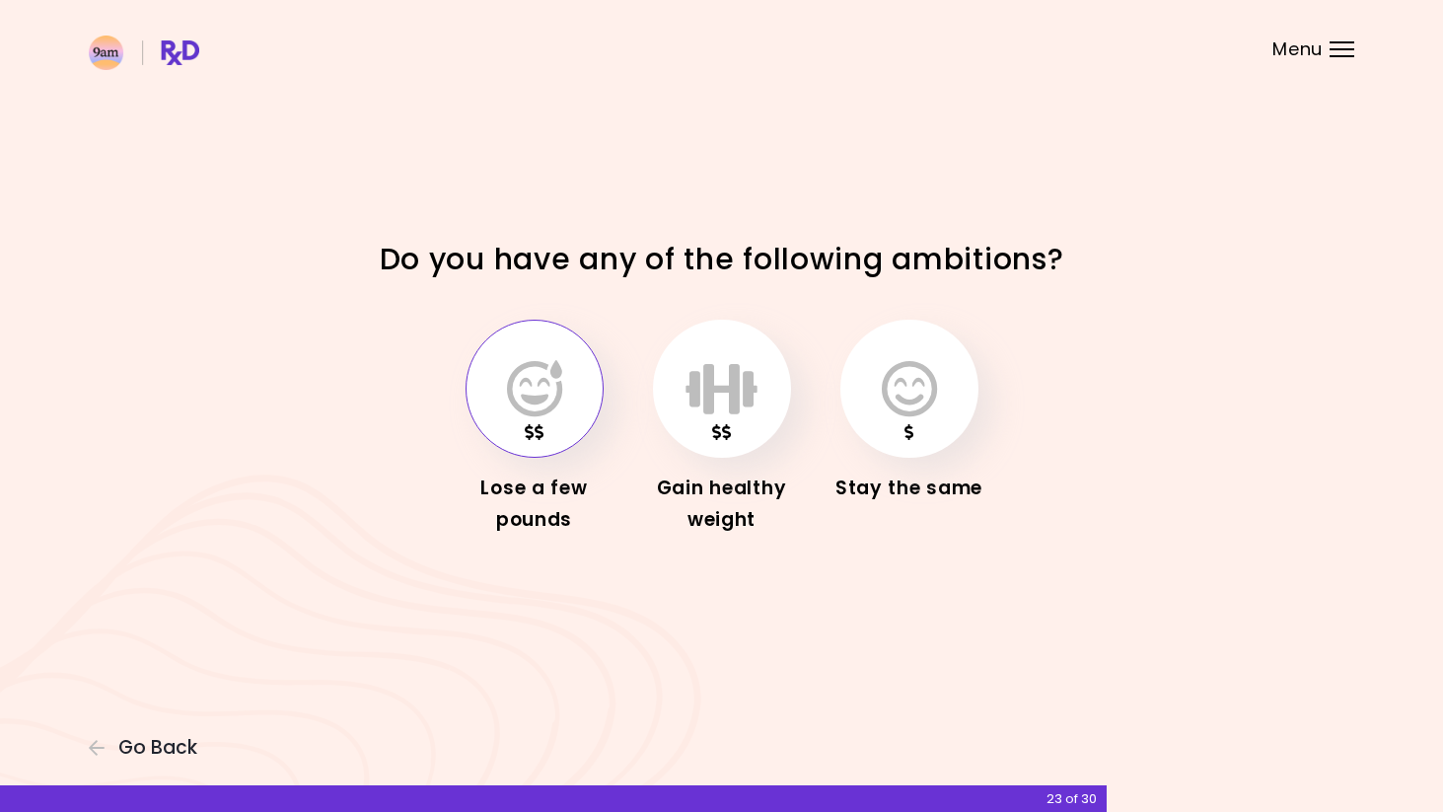
click at [543, 414] on icon "button" at bounding box center [534, 388] width 55 height 57
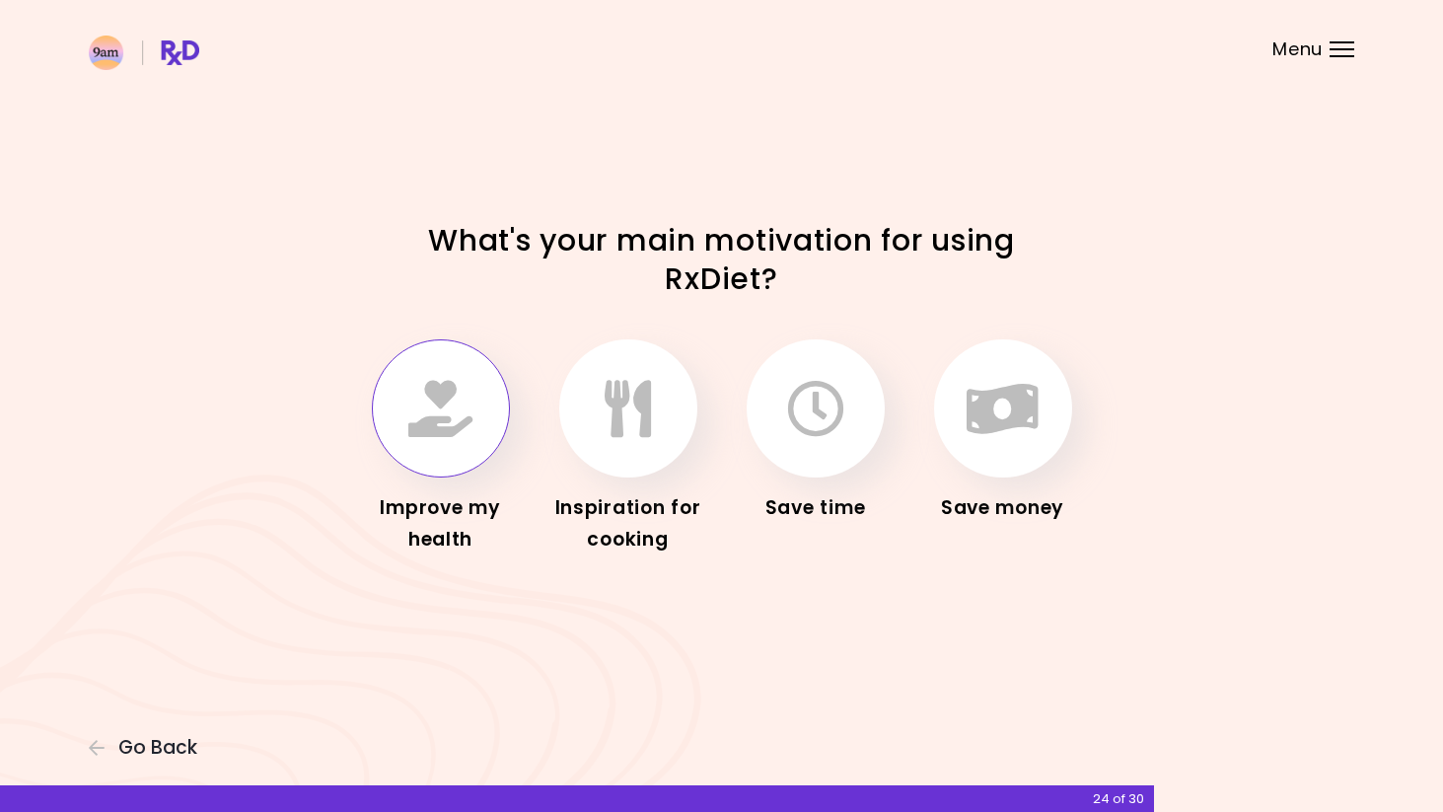
click at [453, 447] on button "button" at bounding box center [441, 408] width 138 height 138
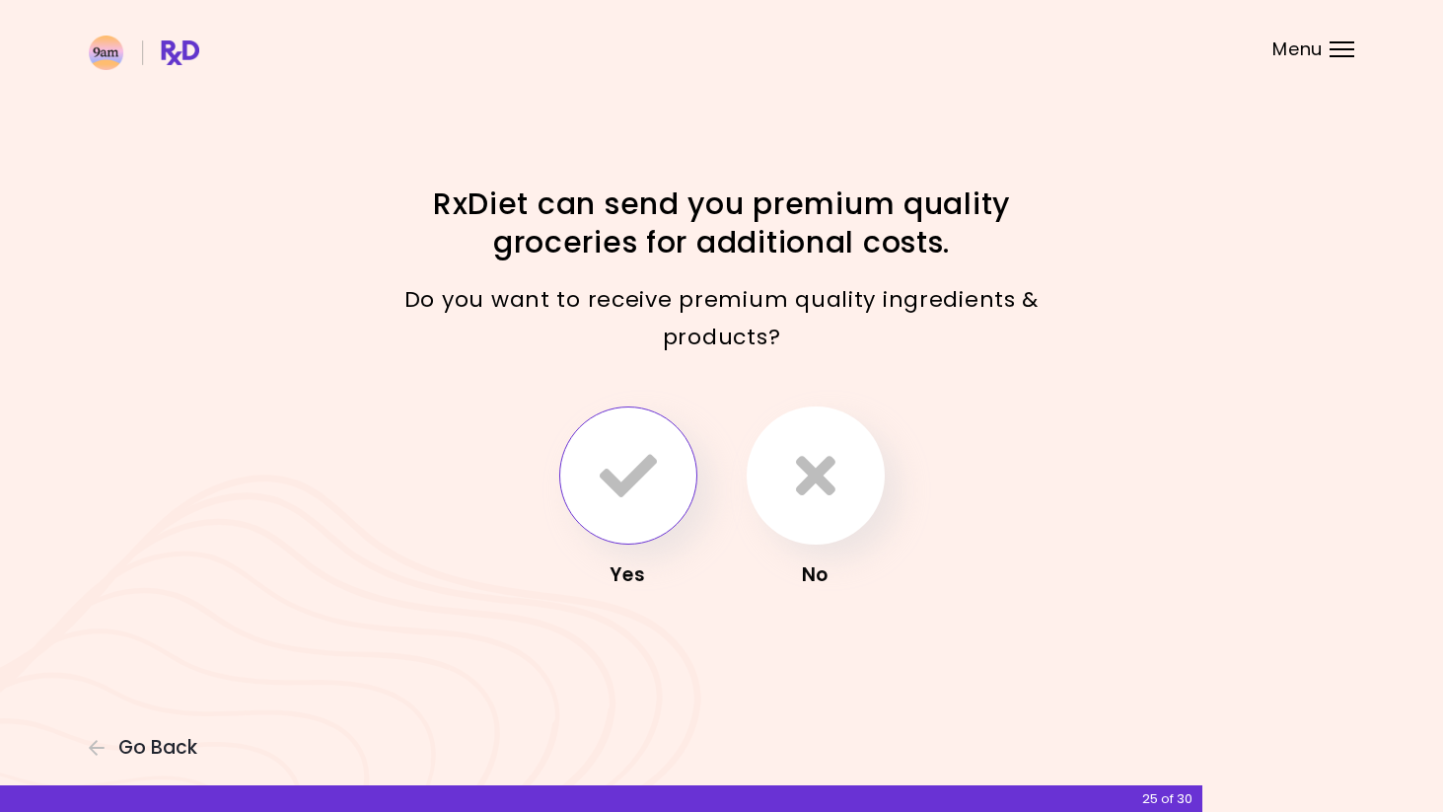
click at [667, 464] on button "button" at bounding box center [628, 475] width 138 height 138
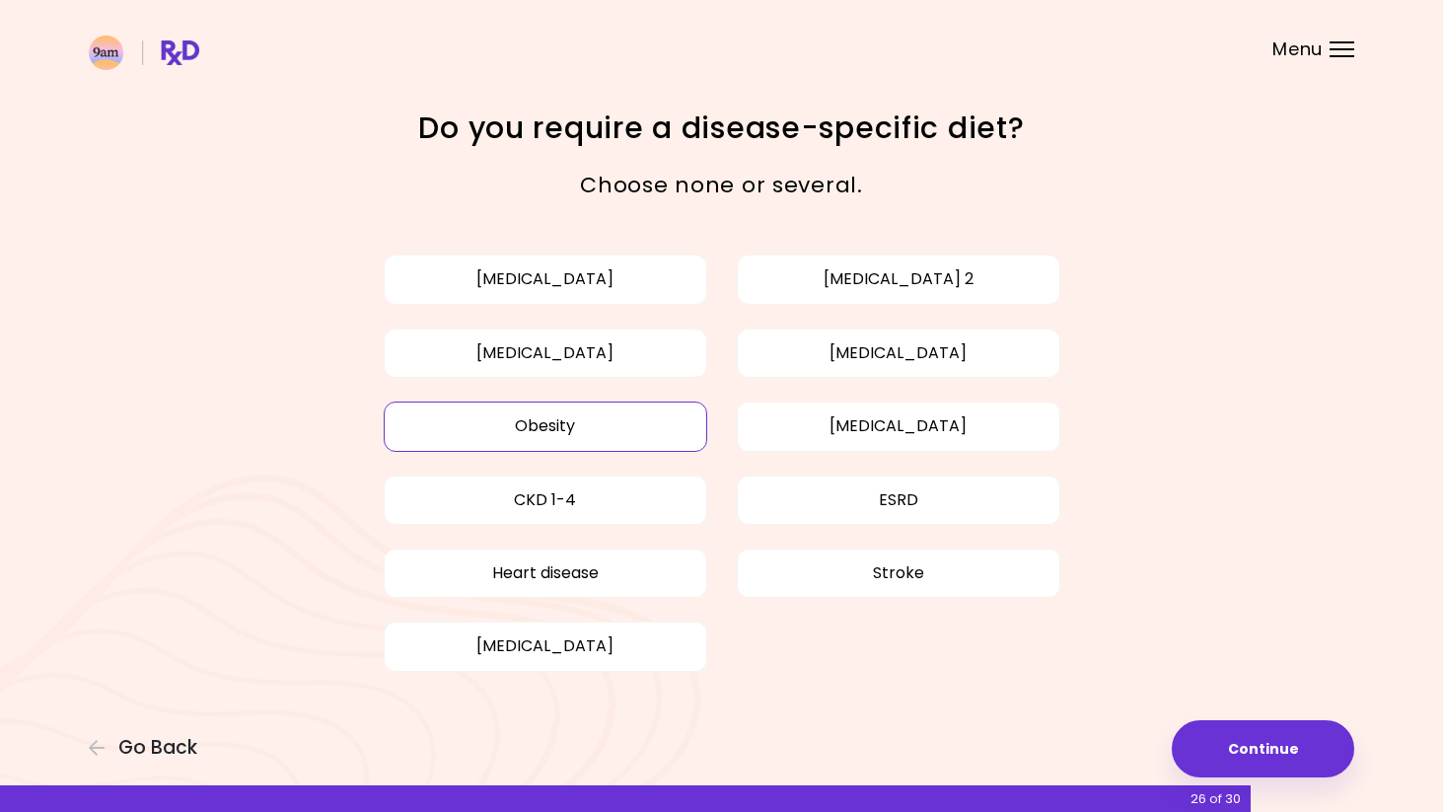
click at [665, 428] on button "Obesity" at bounding box center [546, 426] width 324 height 49
click at [1249, 737] on button "Continue" at bounding box center [1263, 748] width 183 height 57
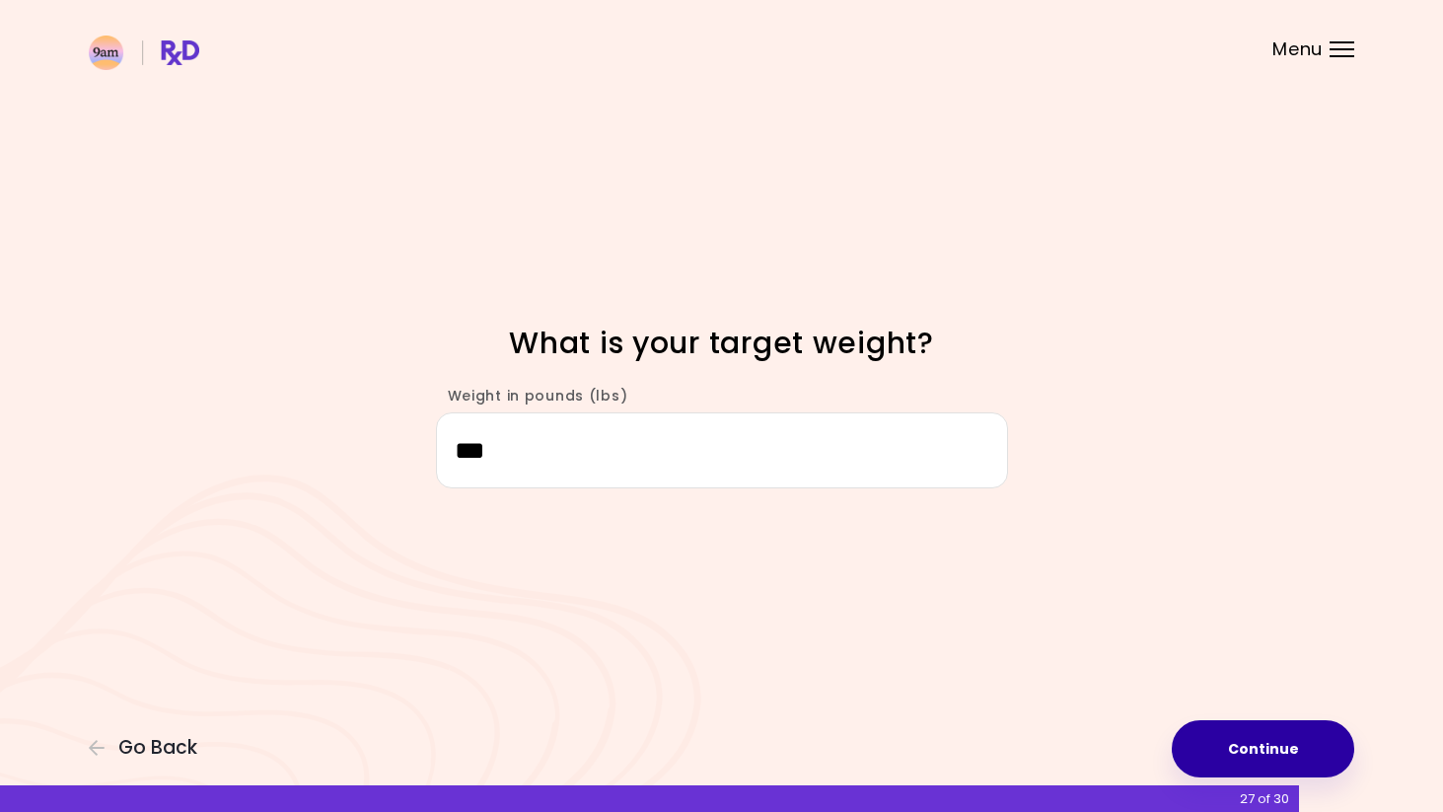
type input "***"
click at [1240, 748] on button "Continue" at bounding box center [1263, 748] width 183 height 57
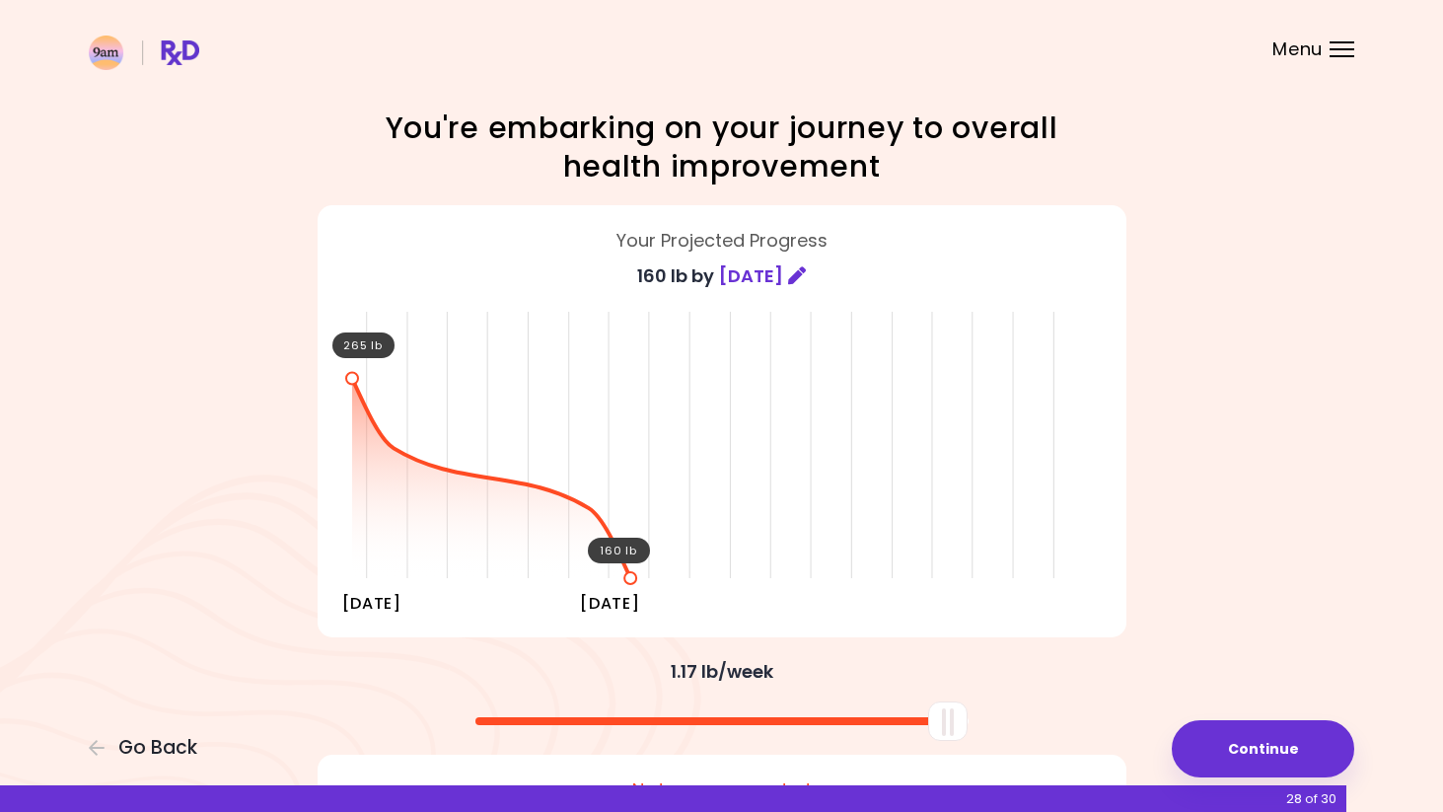
drag, startPoint x: 721, startPoint y: 718, endPoint x: 971, endPoint y: 742, distance: 250.7
click at [971, 742] on div "You're embarking on your journey to overall health improvement Your Projected P…" at bounding box center [722, 527] width 947 height 836
click at [1214, 741] on button "Continue" at bounding box center [1263, 748] width 183 height 57
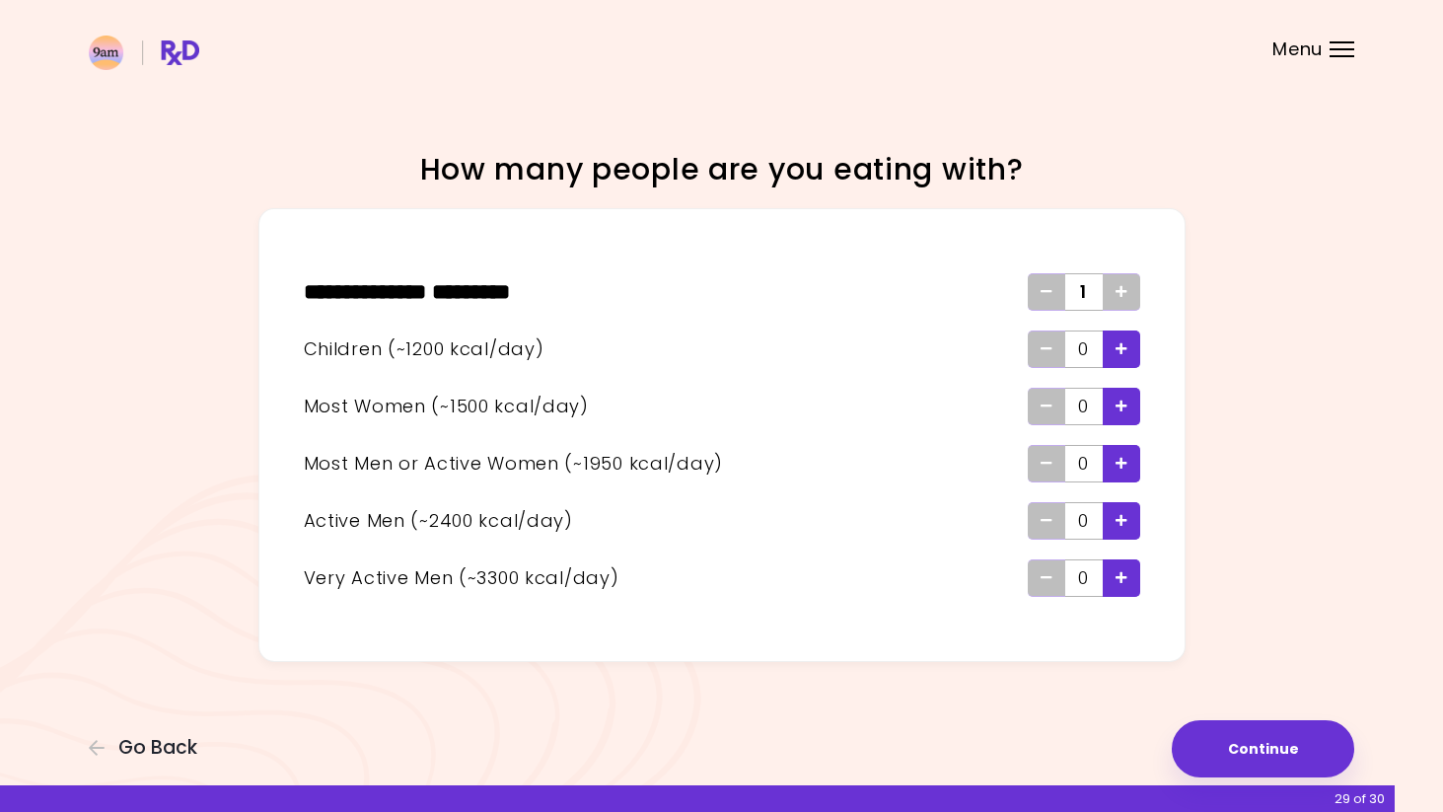
click at [1124, 351] on icon "Add - Child" at bounding box center [1122, 348] width 12 height 13
click at [1132, 469] on div "Add - Man or Active Woman" at bounding box center [1121, 463] width 37 height 37
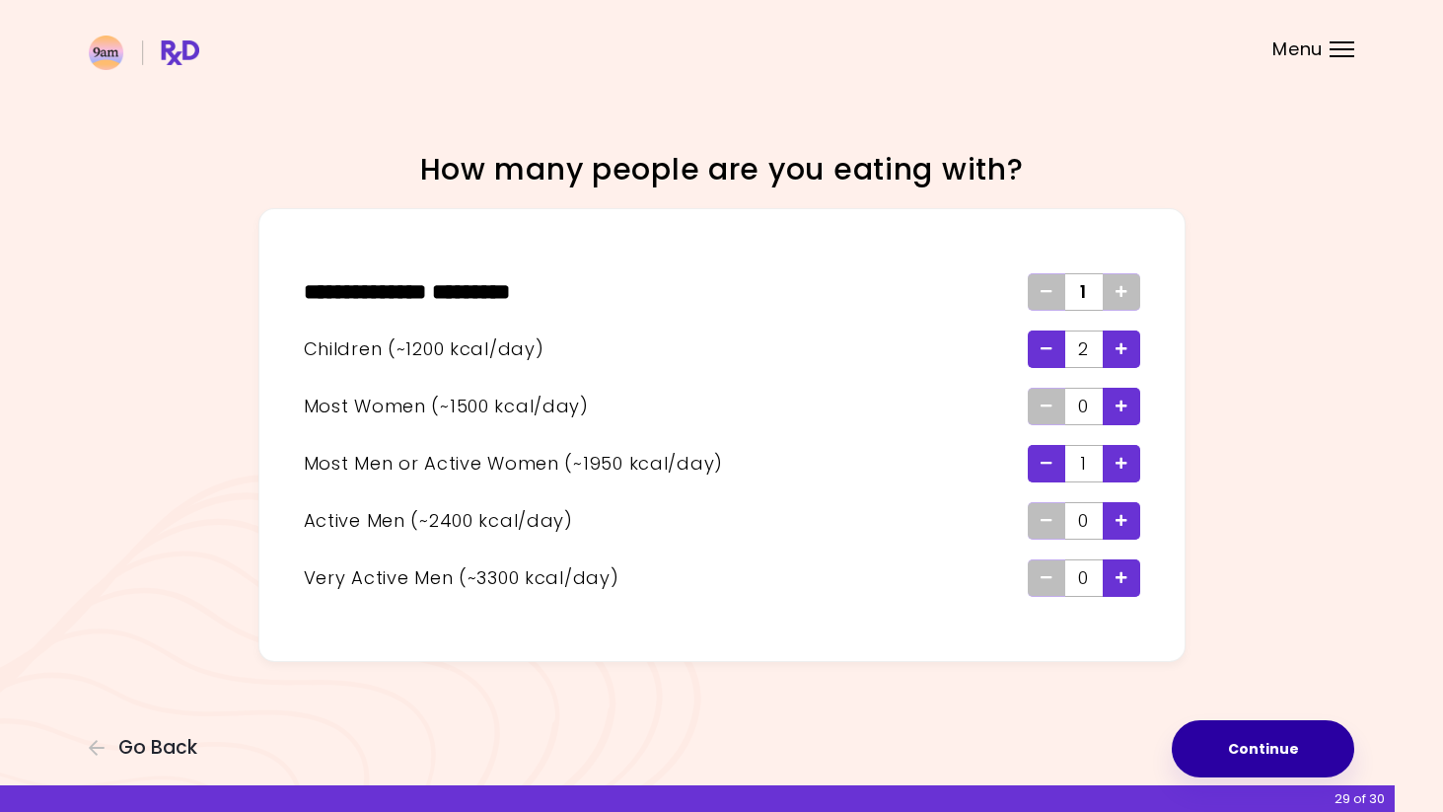
click at [1239, 743] on button "Continue" at bounding box center [1263, 748] width 183 height 57
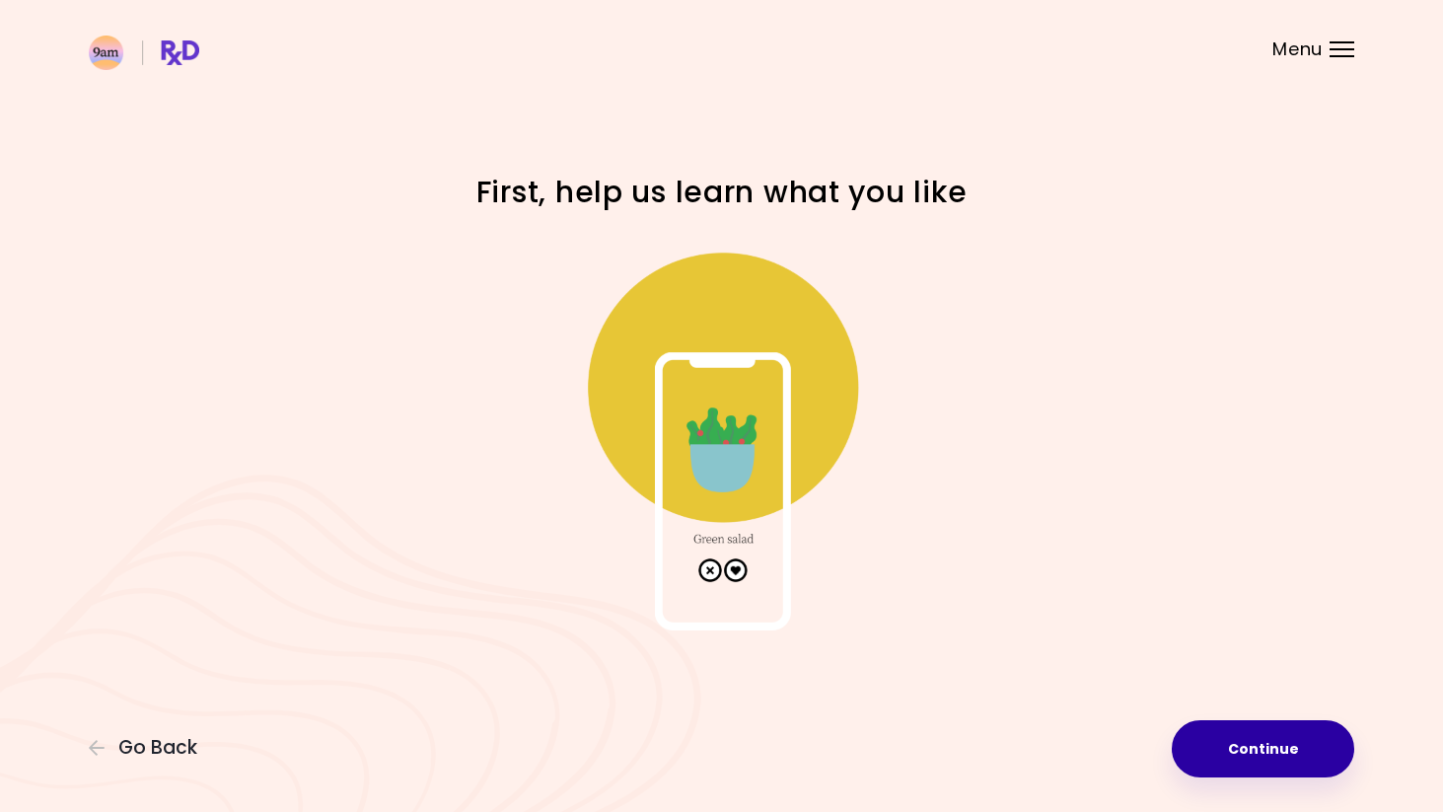
click at [1273, 757] on button "Continue" at bounding box center [1263, 748] width 183 height 57
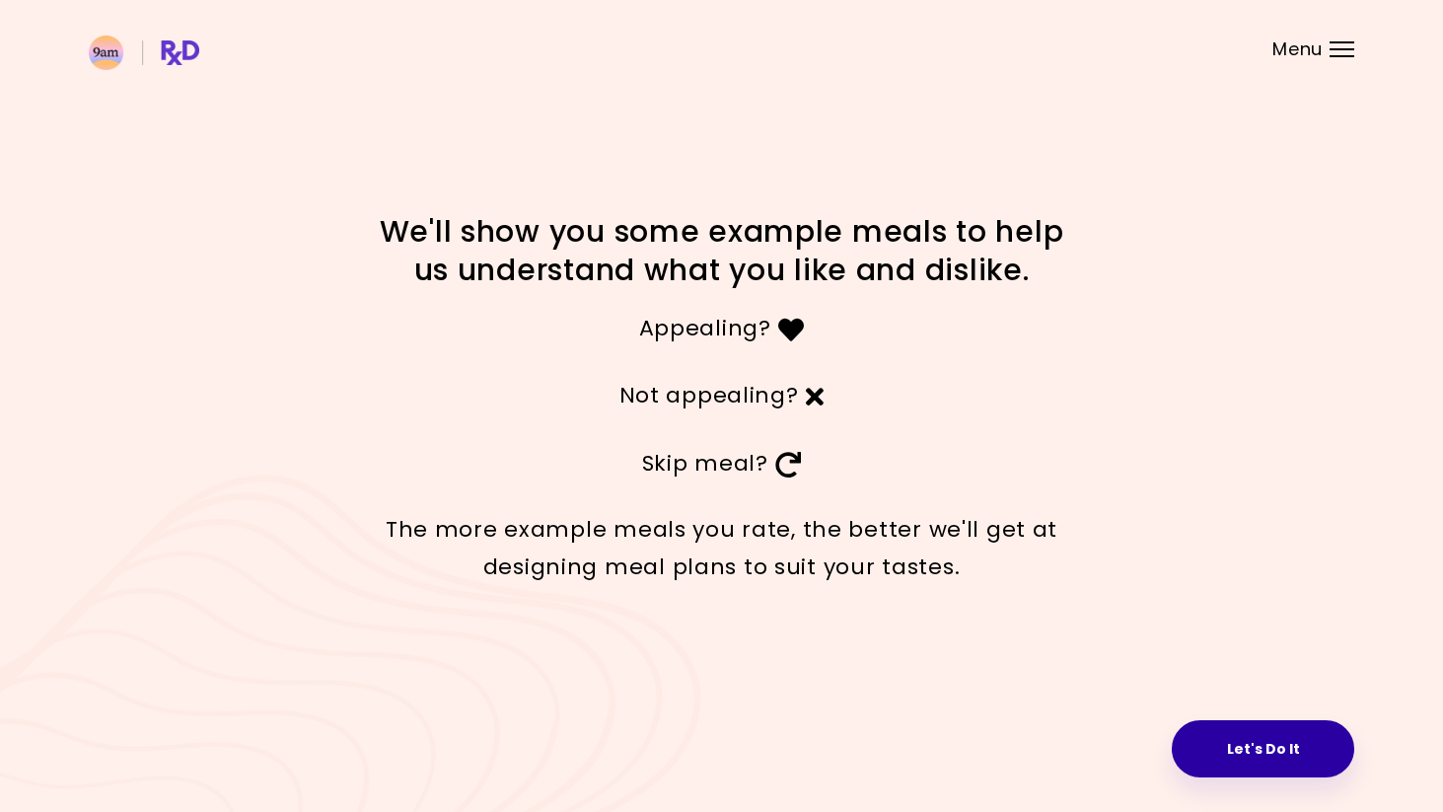
click at [1235, 743] on button "Let's Do It" at bounding box center [1263, 748] width 183 height 57
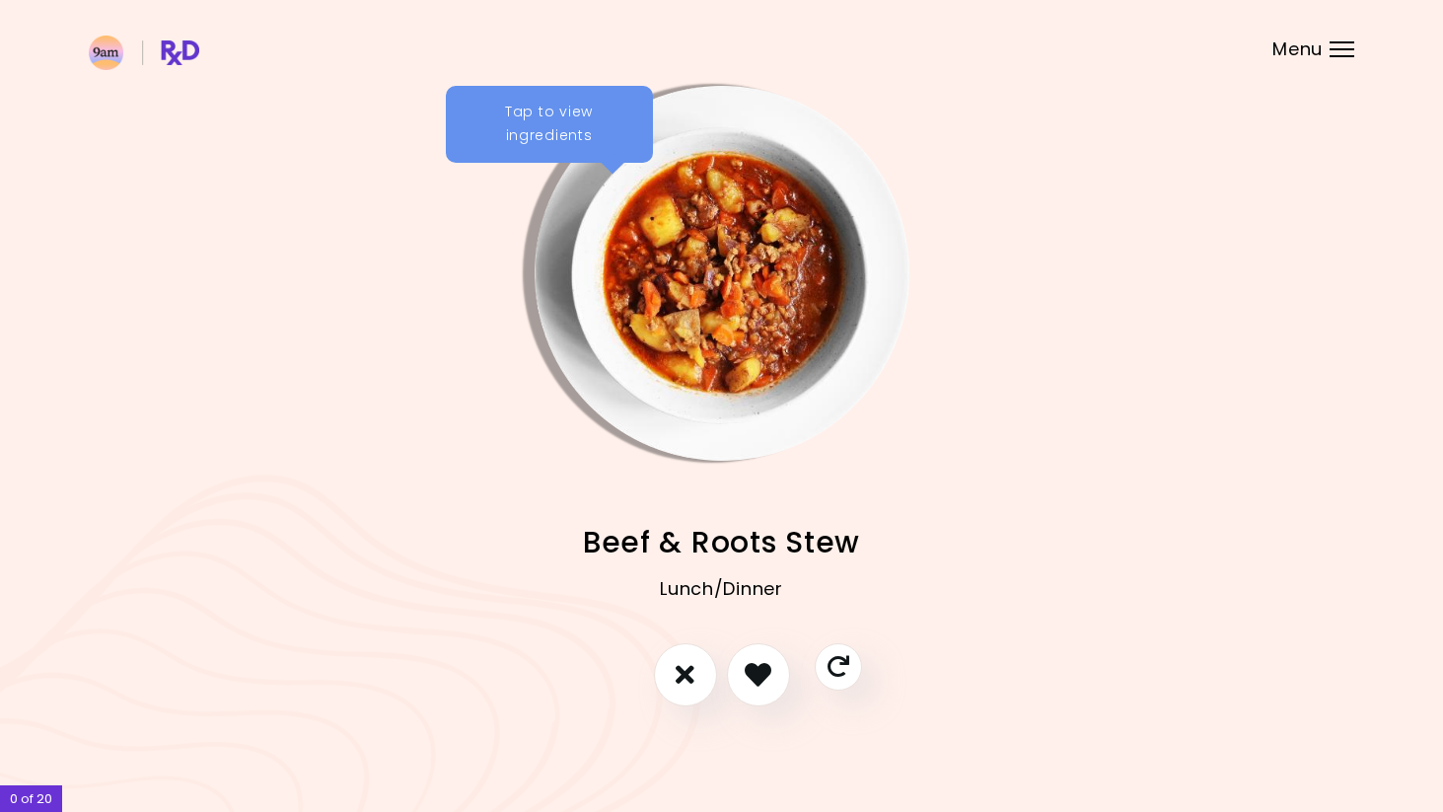
click at [575, 129] on div "Tap to view ingredients" at bounding box center [549, 124] width 207 height 77
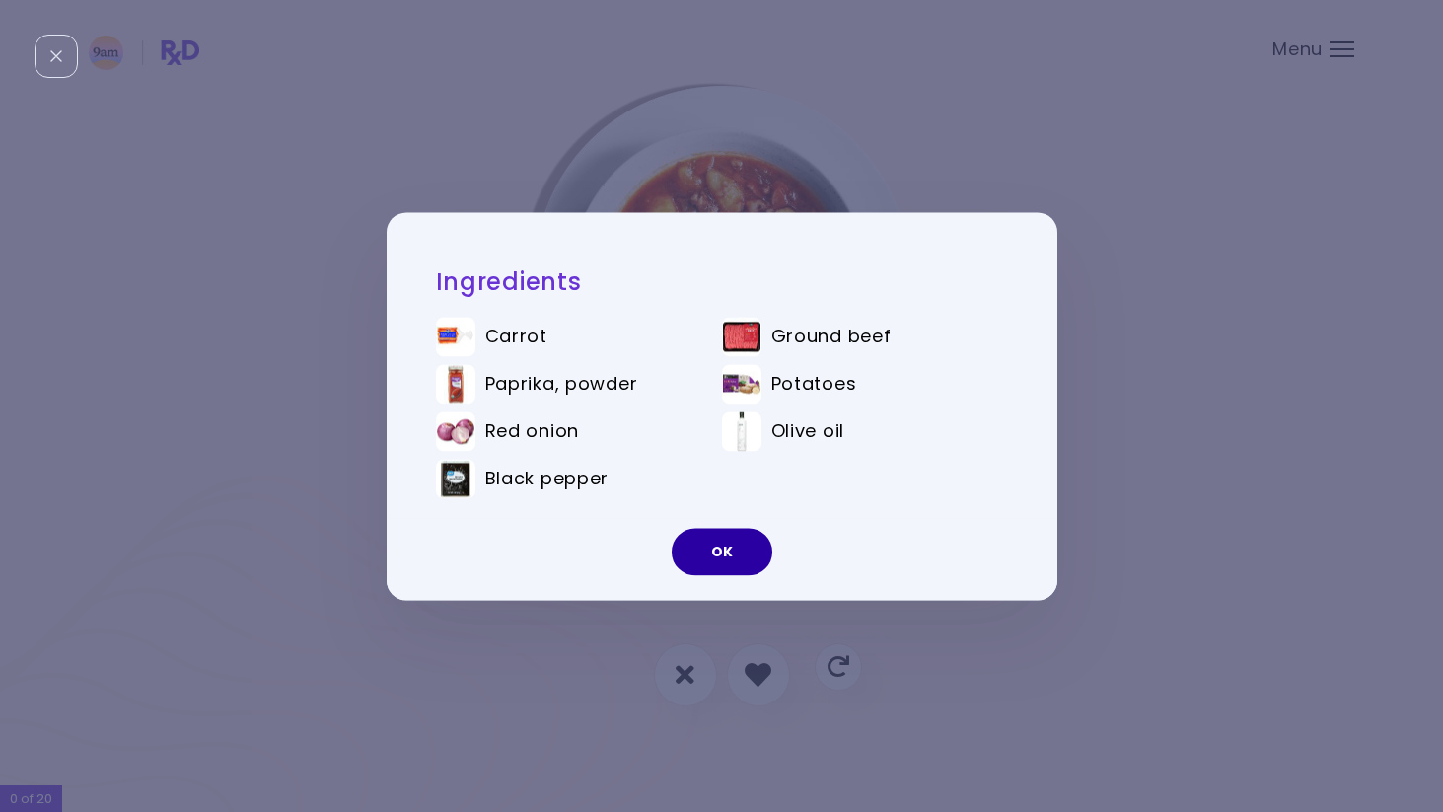
click at [740, 553] on button "OK" at bounding box center [722, 551] width 101 height 47
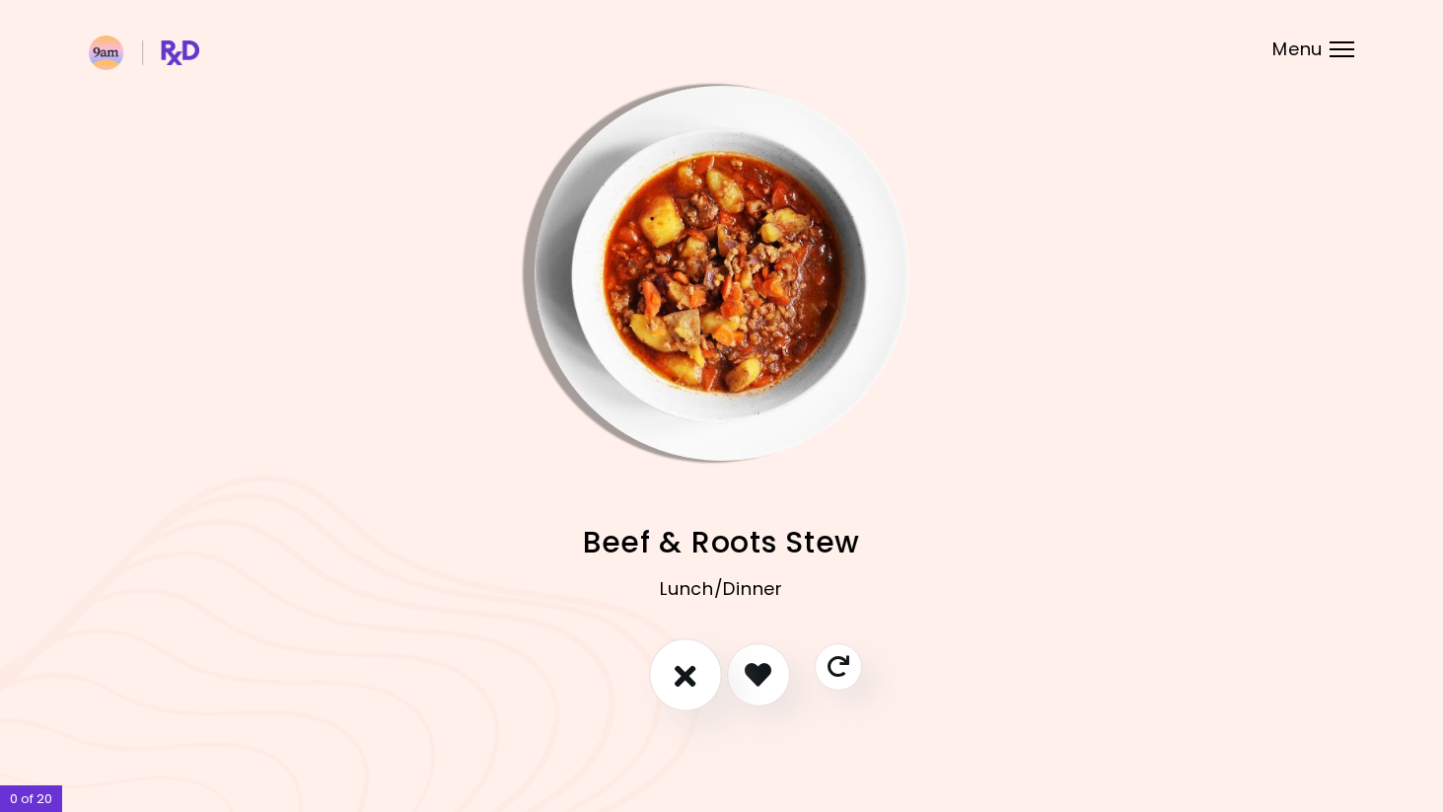
click at [693, 680] on icon "I don't like this recipe" at bounding box center [686, 674] width 22 height 31
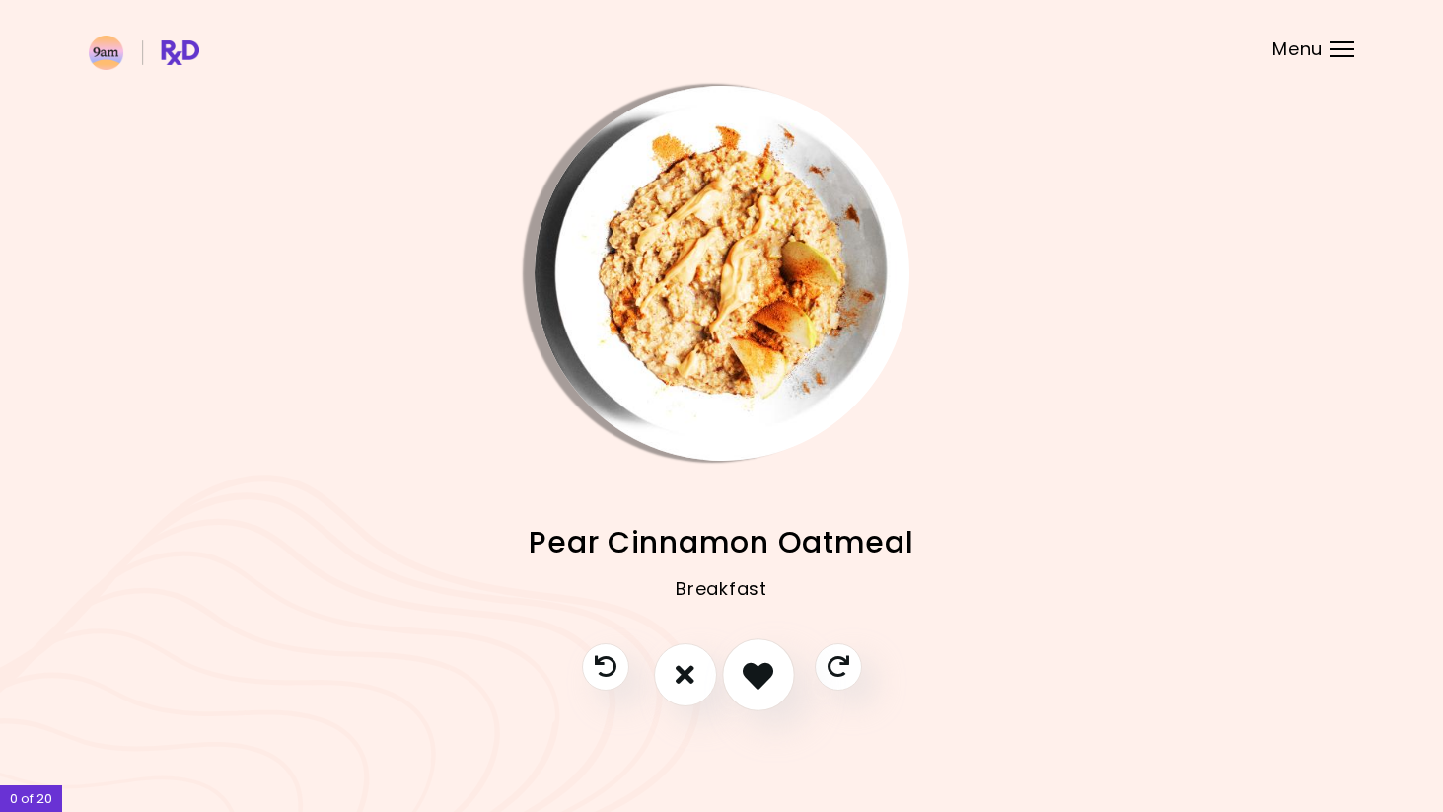
click at [768, 670] on icon "I like this recipe" at bounding box center [758, 674] width 31 height 31
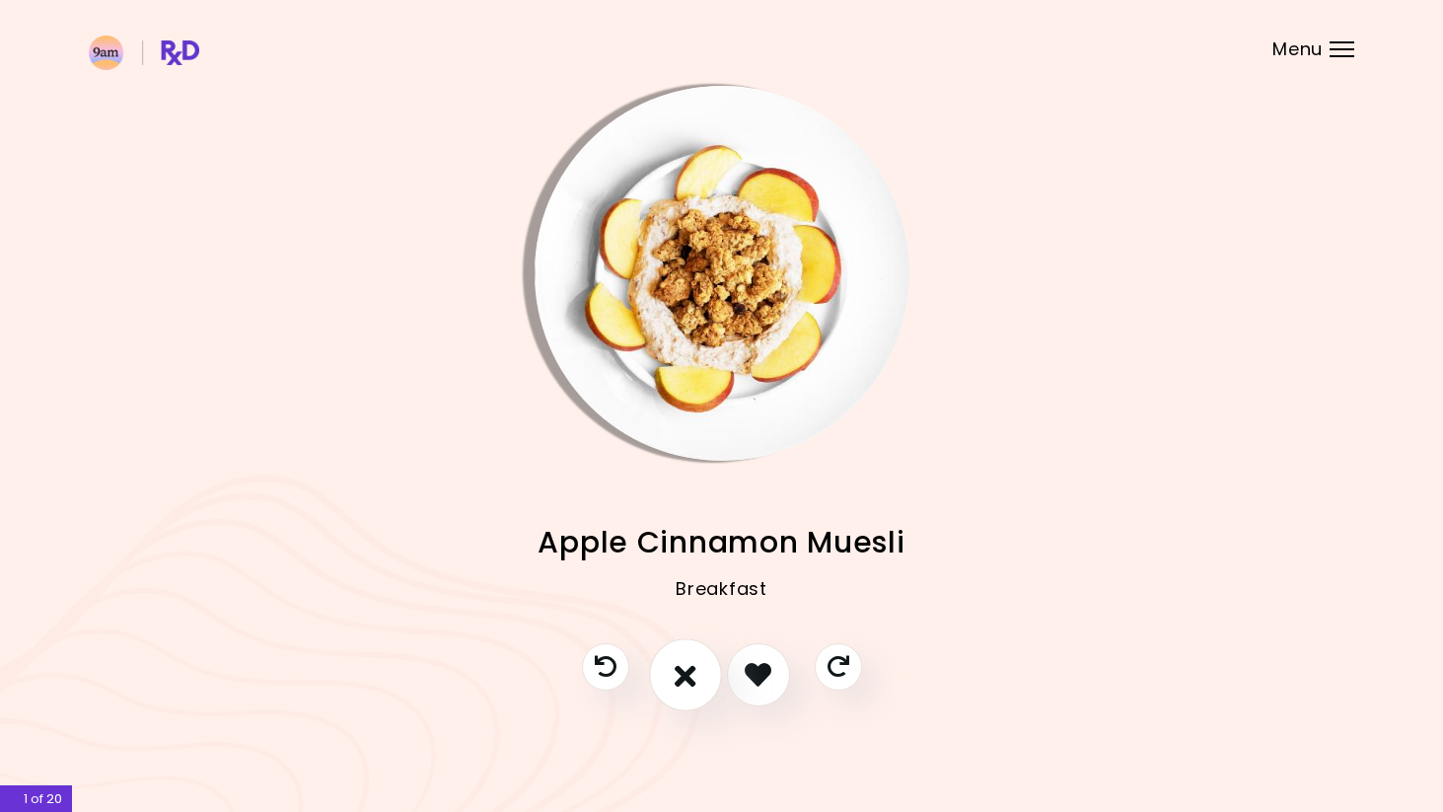
click at [701, 673] on button "I don't like this recipe" at bounding box center [685, 674] width 73 height 73
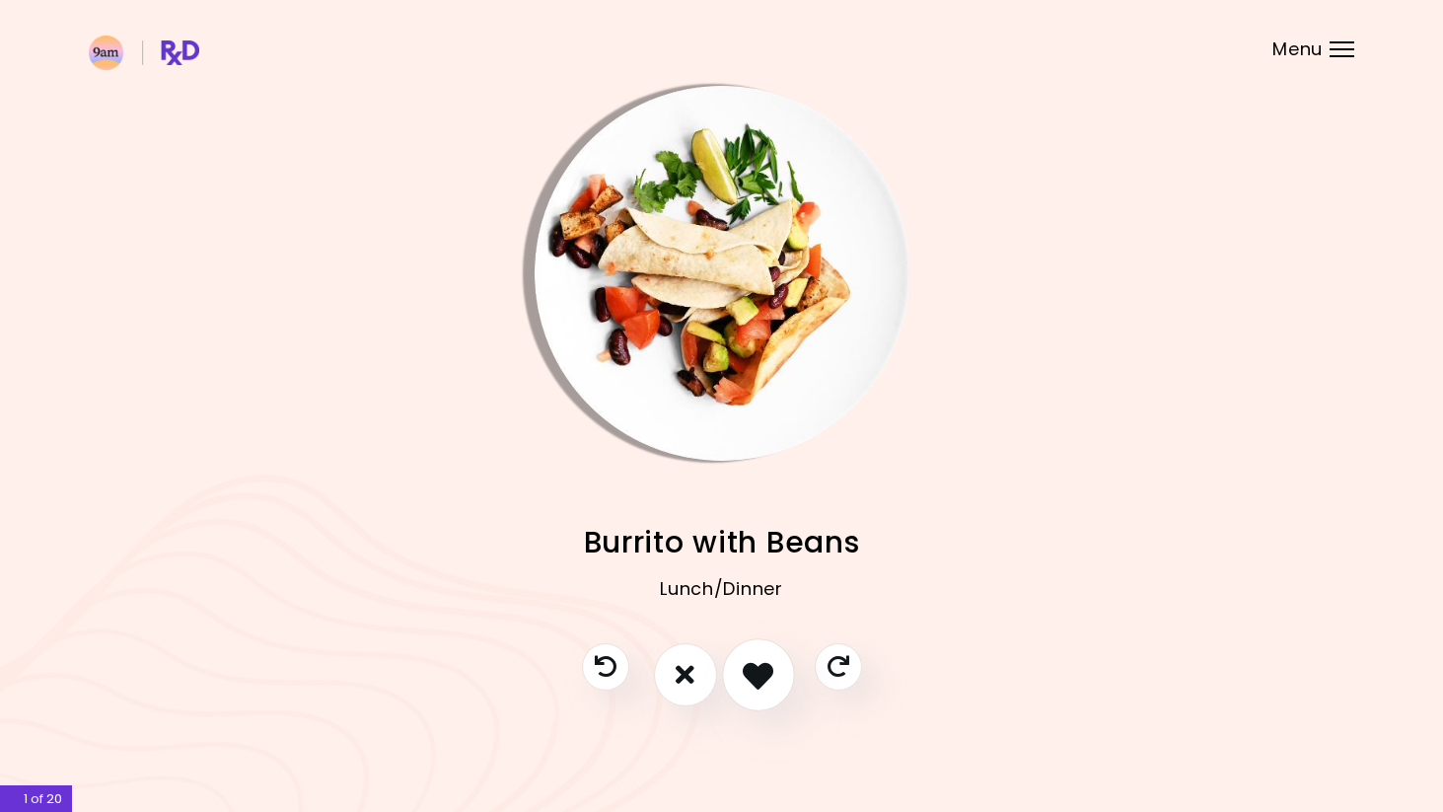
click at [742, 678] on button "I like this recipe" at bounding box center [758, 674] width 73 height 73
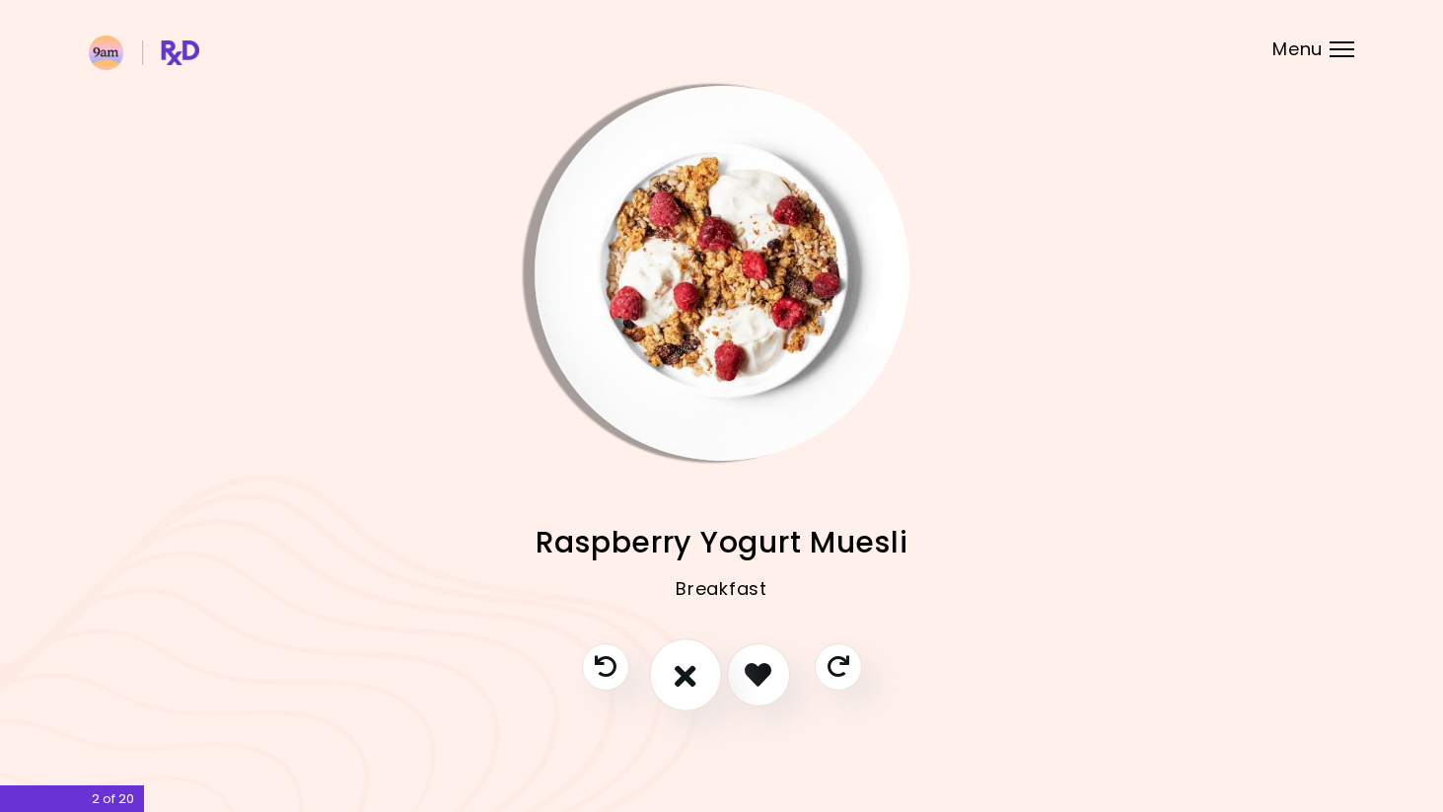
click at [679, 671] on icon "I don't like this recipe" at bounding box center [686, 674] width 22 height 31
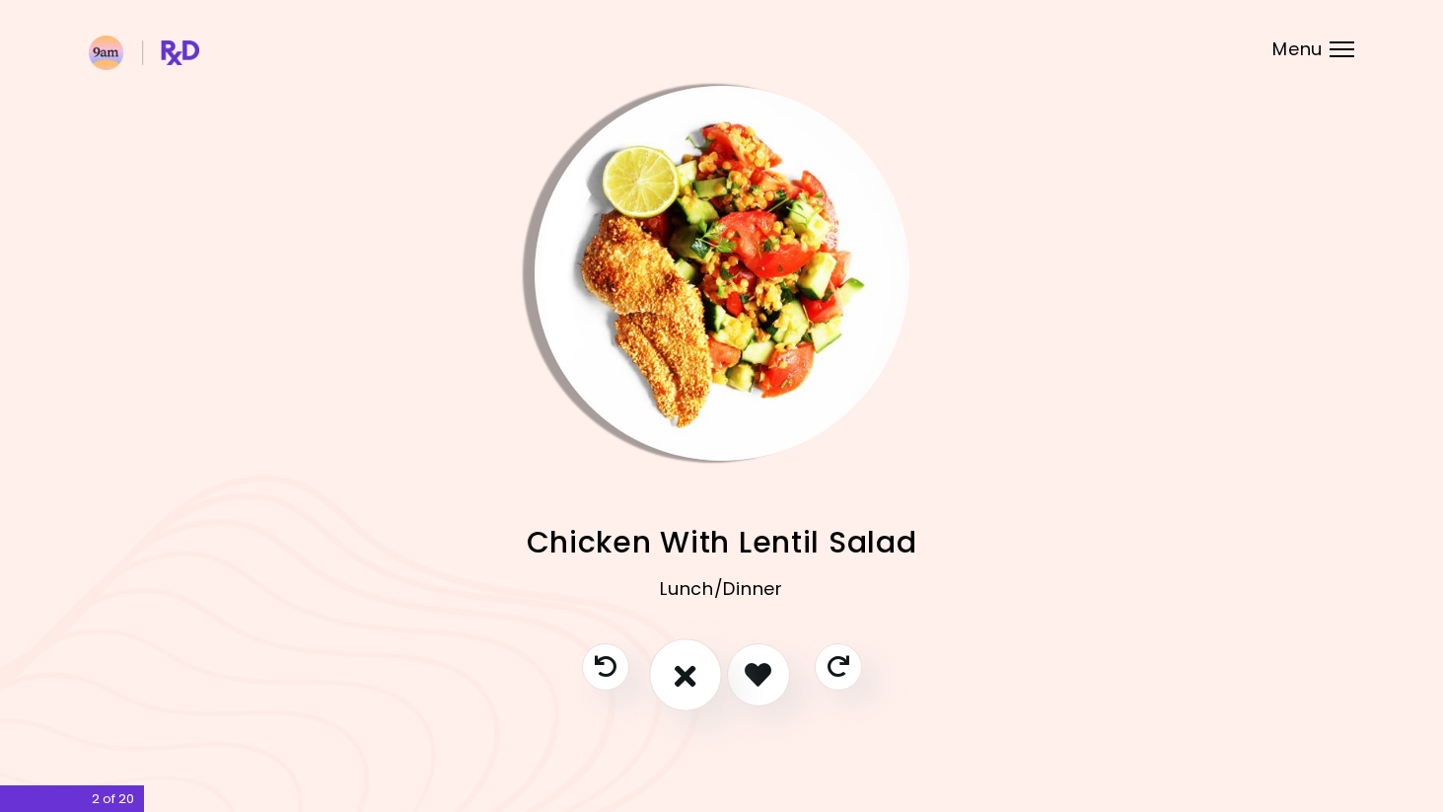
click at [684, 669] on icon "I don't like this recipe" at bounding box center [686, 674] width 22 height 31
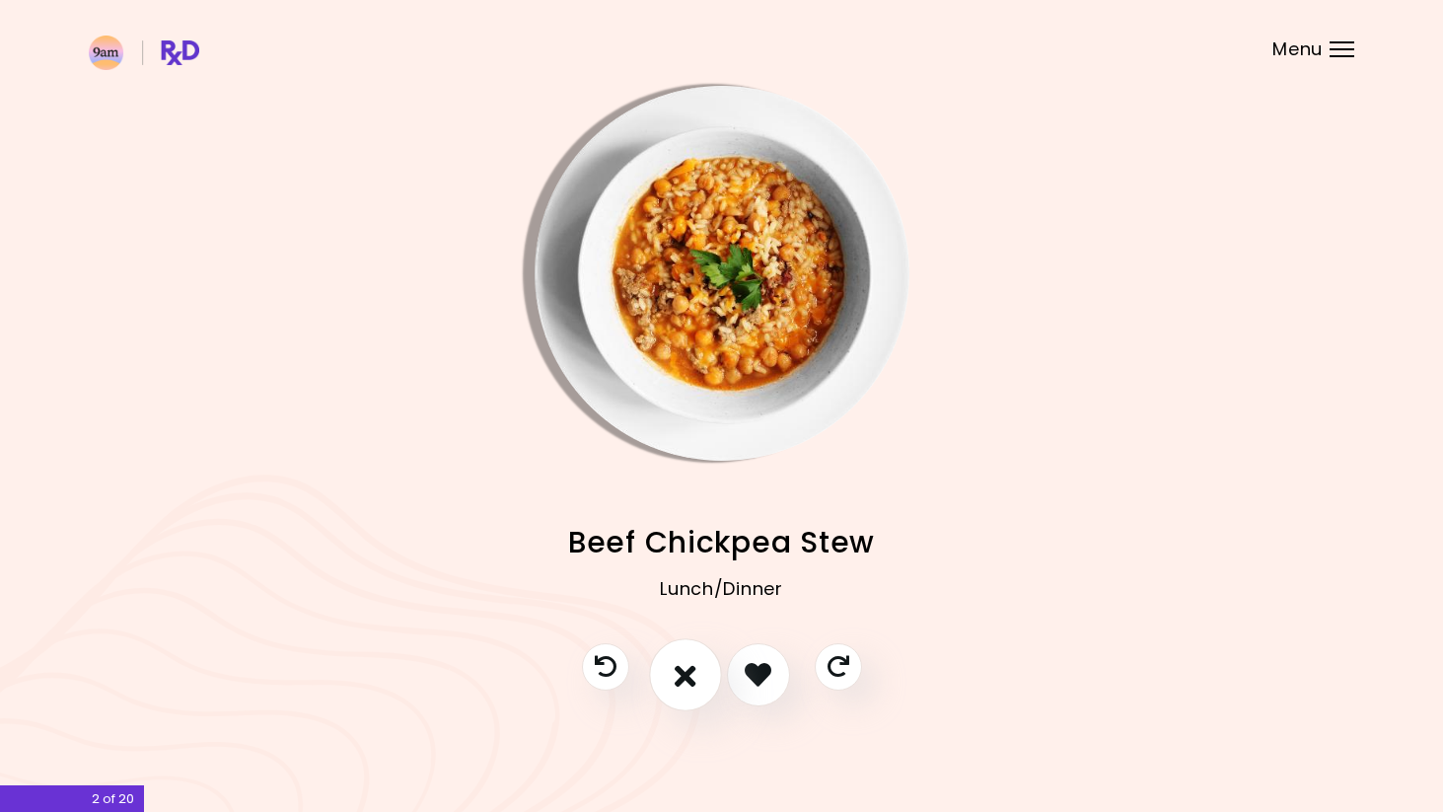
click at [691, 669] on icon "I don't like this recipe" at bounding box center [686, 674] width 22 height 31
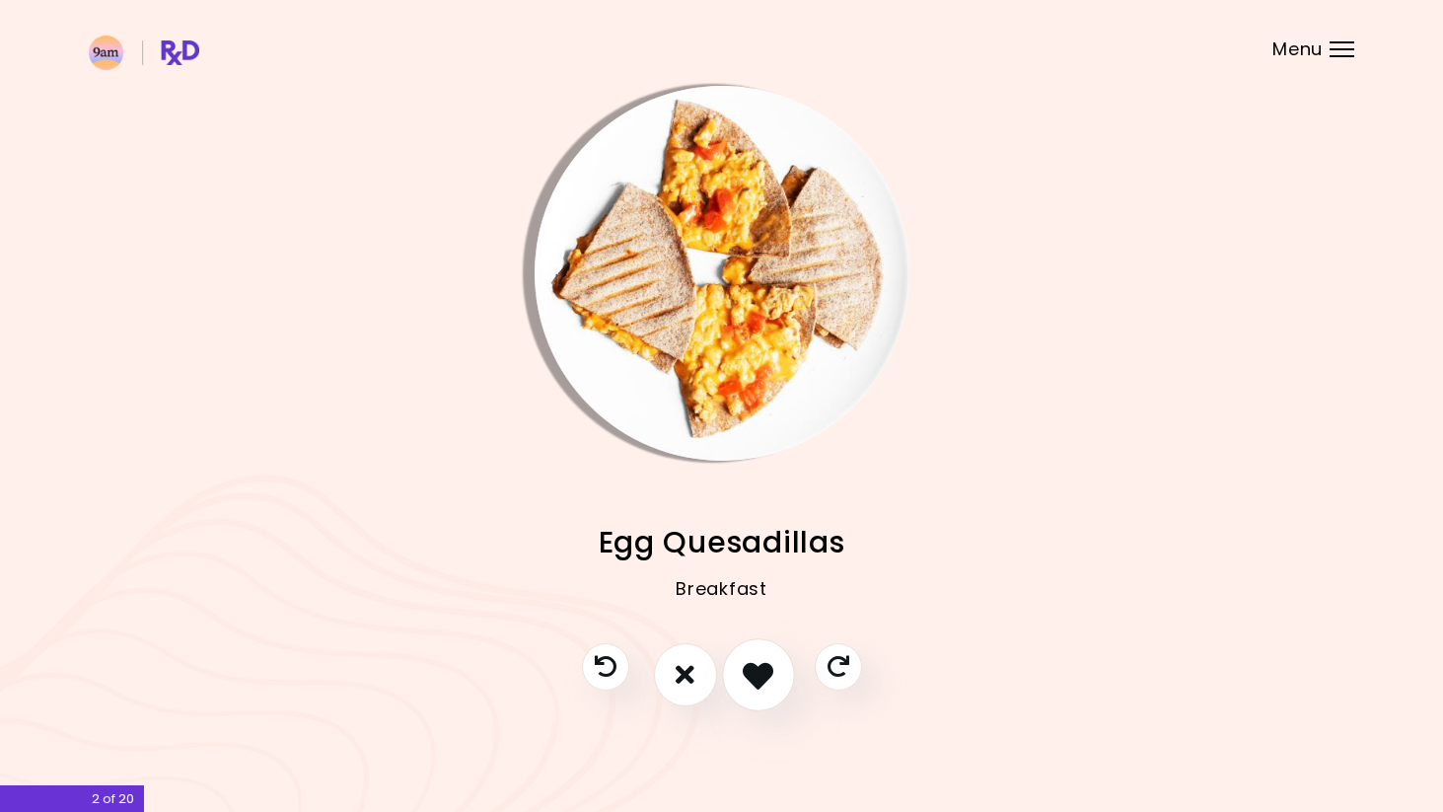
click at [745, 673] on icon "I like this recipe" at bounding box center [758, 674] width 31 height 31
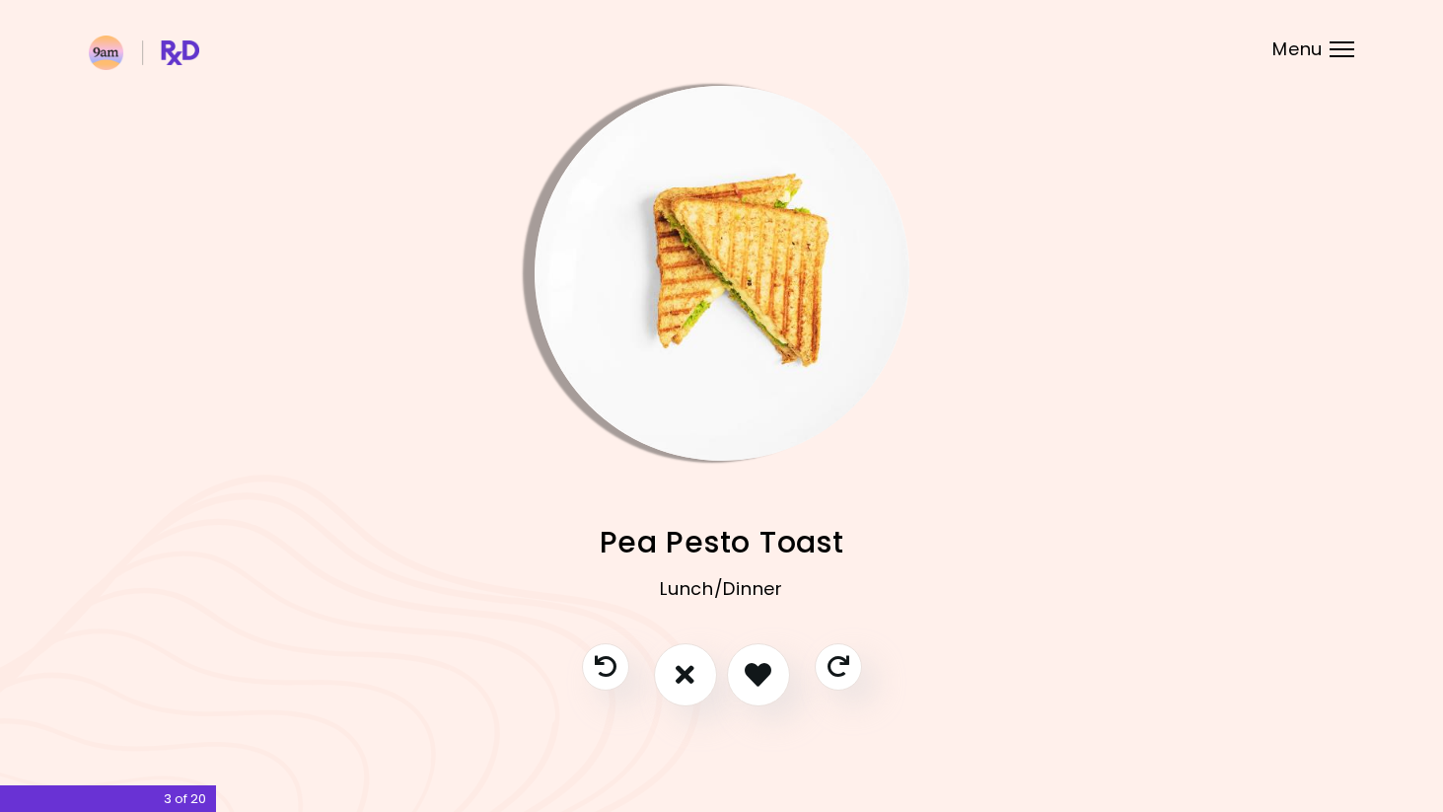
click at [763, 377] on img "Info - Pea Pesto Toast" at bounding box center [722, 273] width 375 height 375
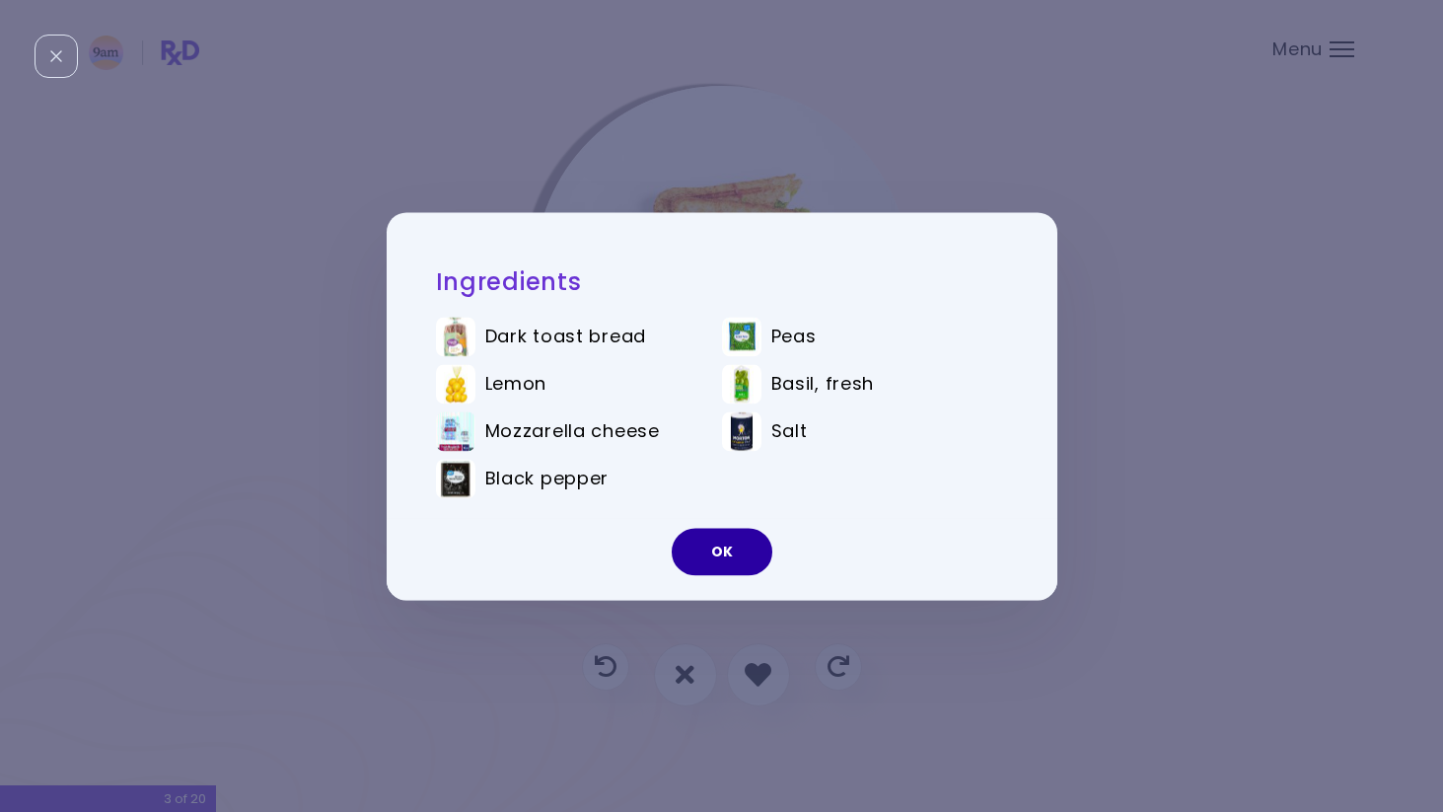
click at [727, 549] on button "OK" at bounding box center [722, 551] width 101 height 47
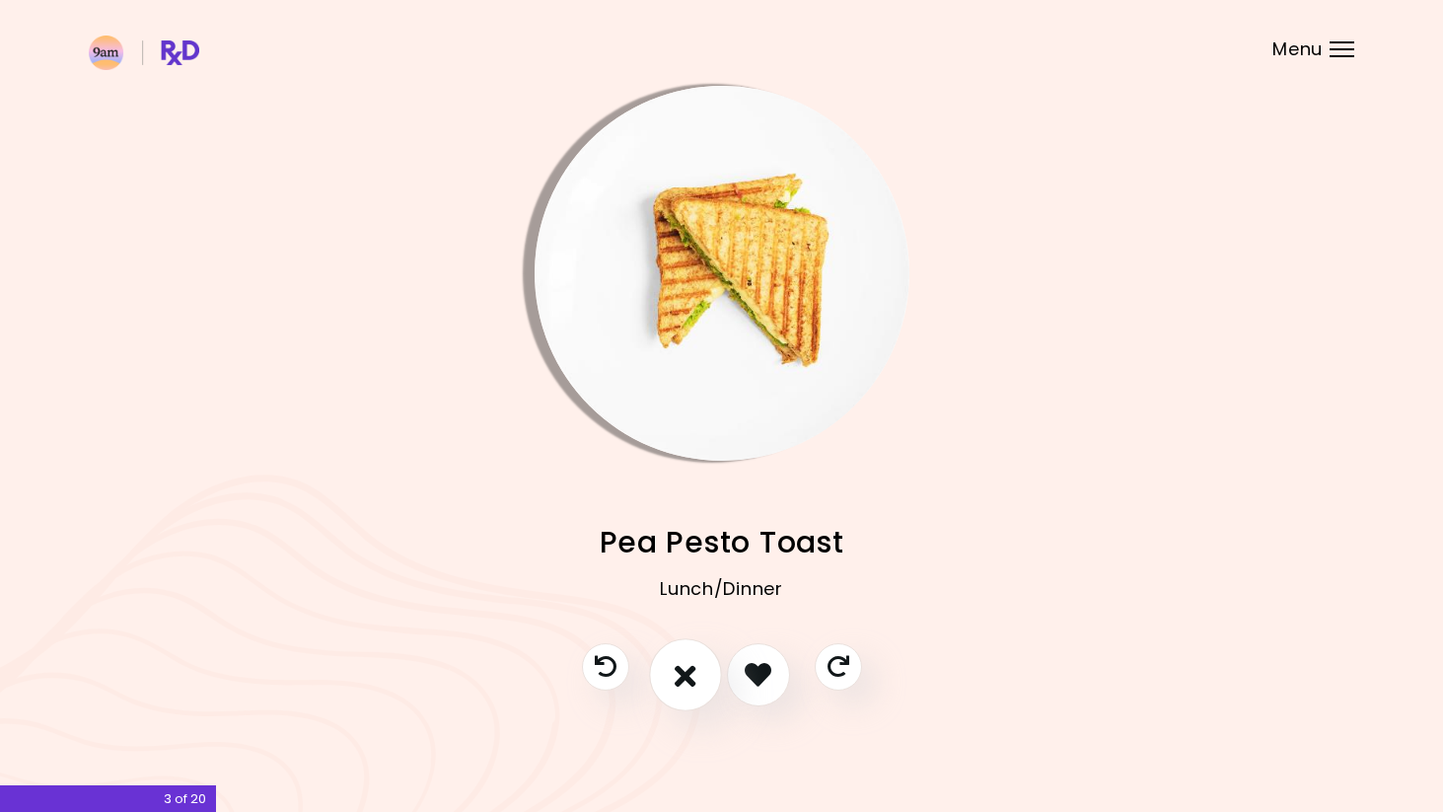
click at [693, 666] on icon "I don't like this recipe" at bounding box center [686, 674] width 22 height 31
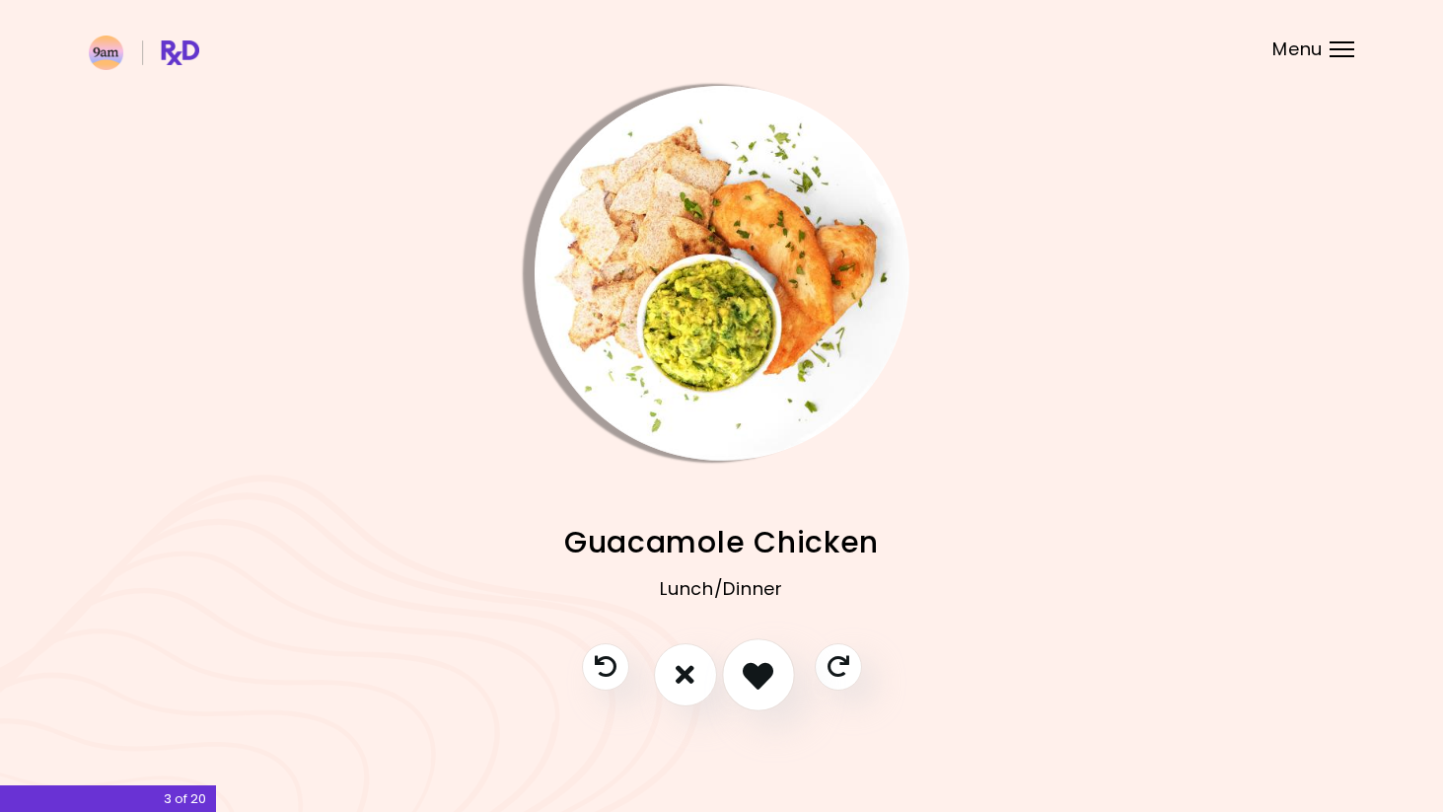
click at [745, 669] on icon "I like this recipe" at bounding box center [758, 674] width 31 height 31
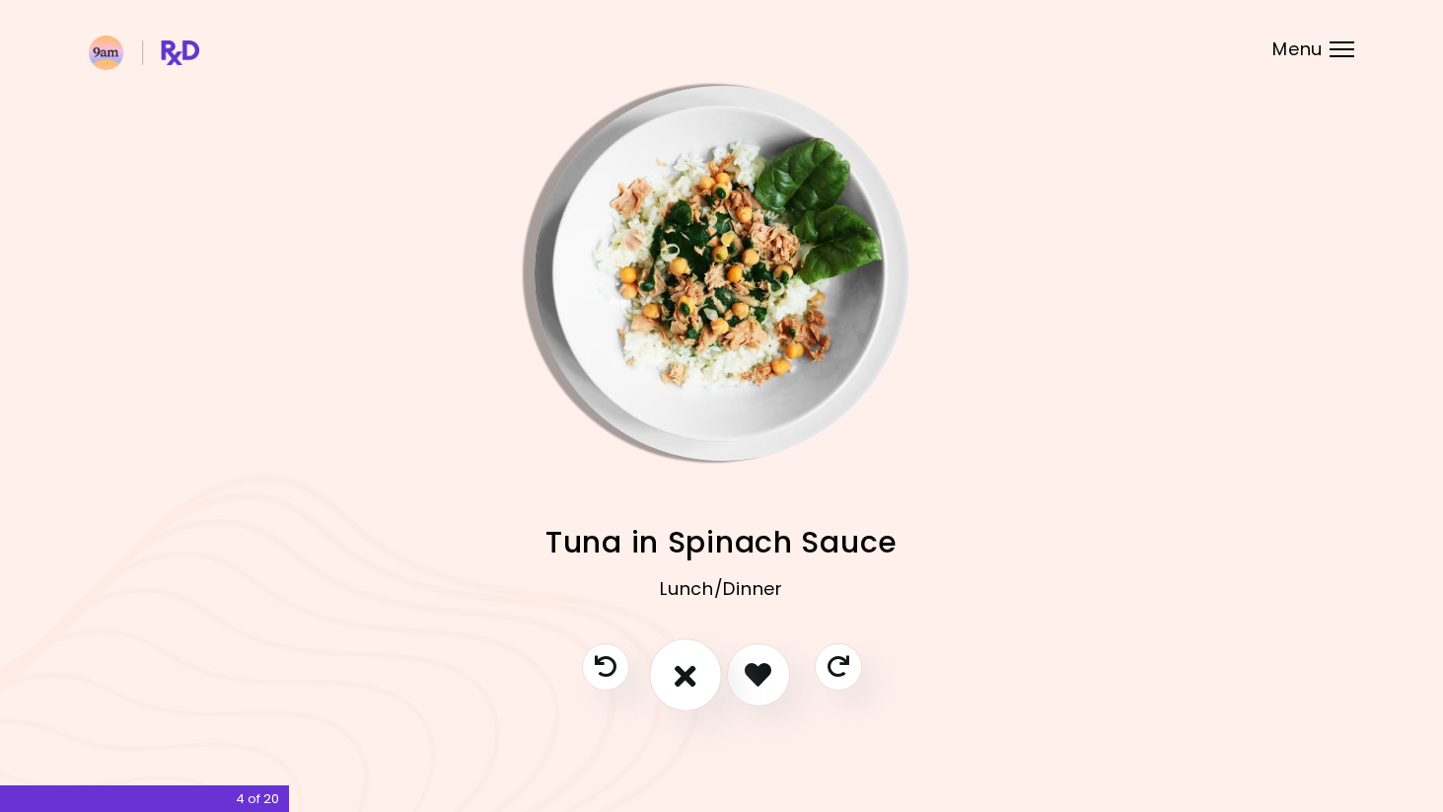
click at [692, 676] on icon "I don't like this recipe" at bounding box center [686, 674] width 22 height 31
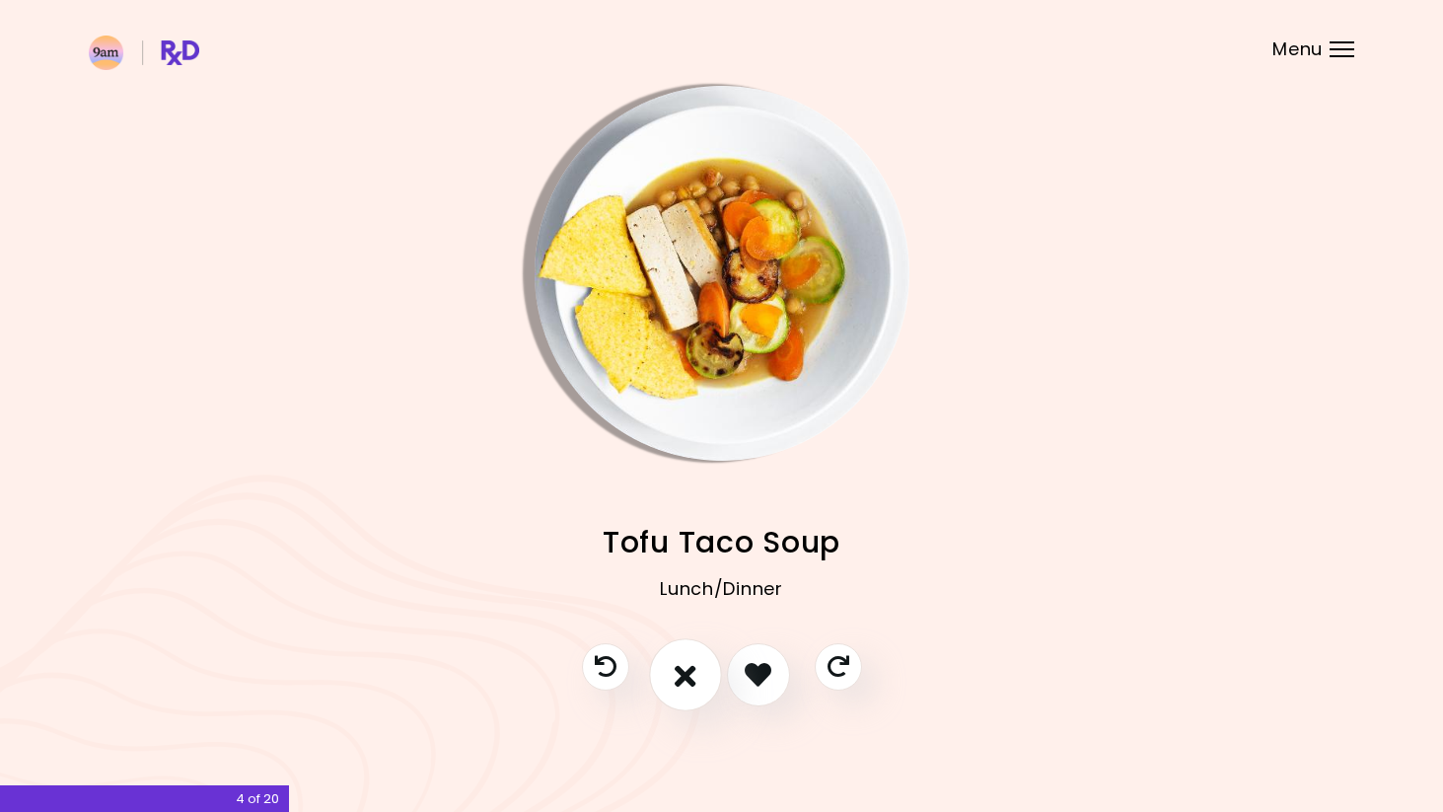
click at [692, 675] on icon "I don't like this recipe" at bounding box center [686, 674] width 22 height 31
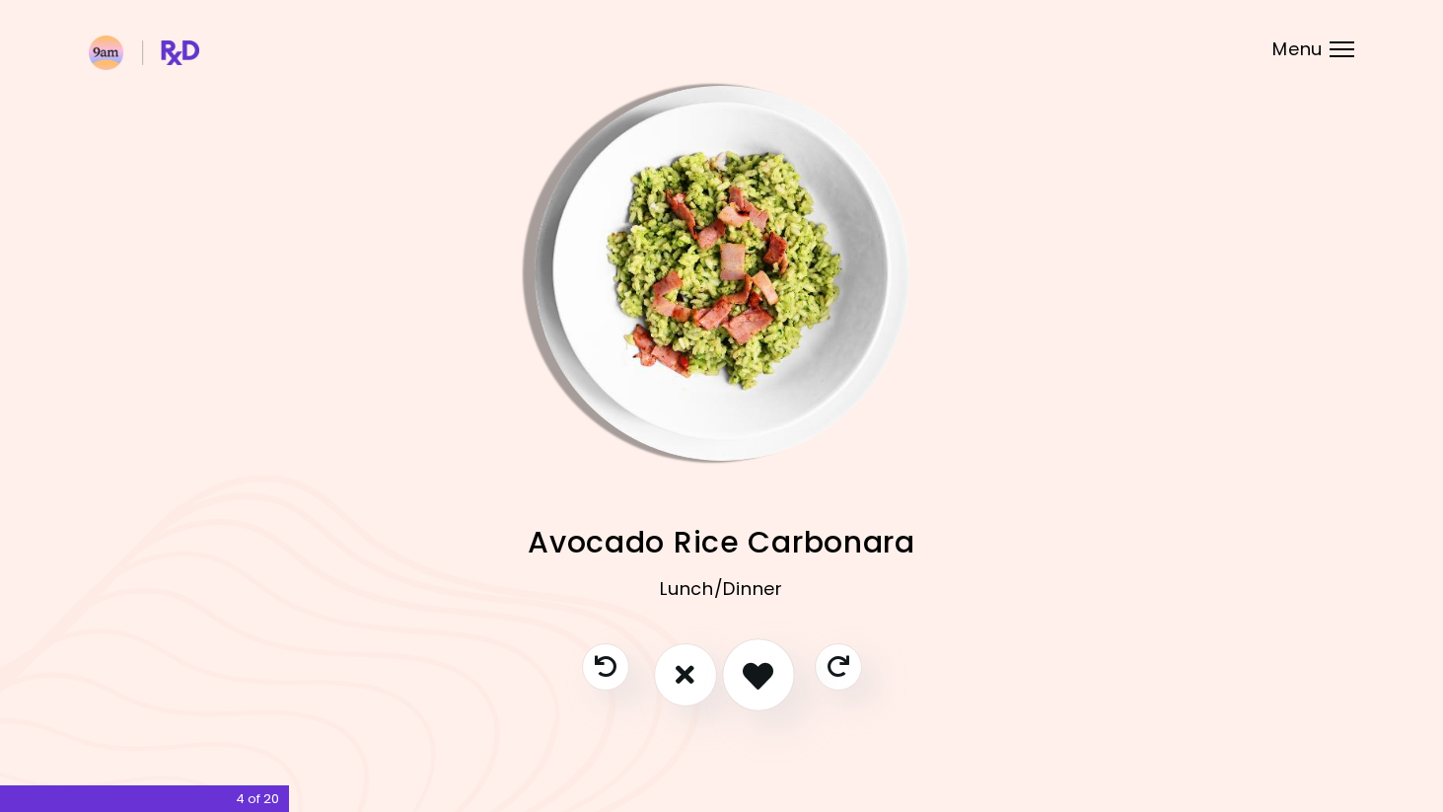
click at [751, 671] on icon "I like this recipe" at bounding box center [758, 674] width 31 height 31
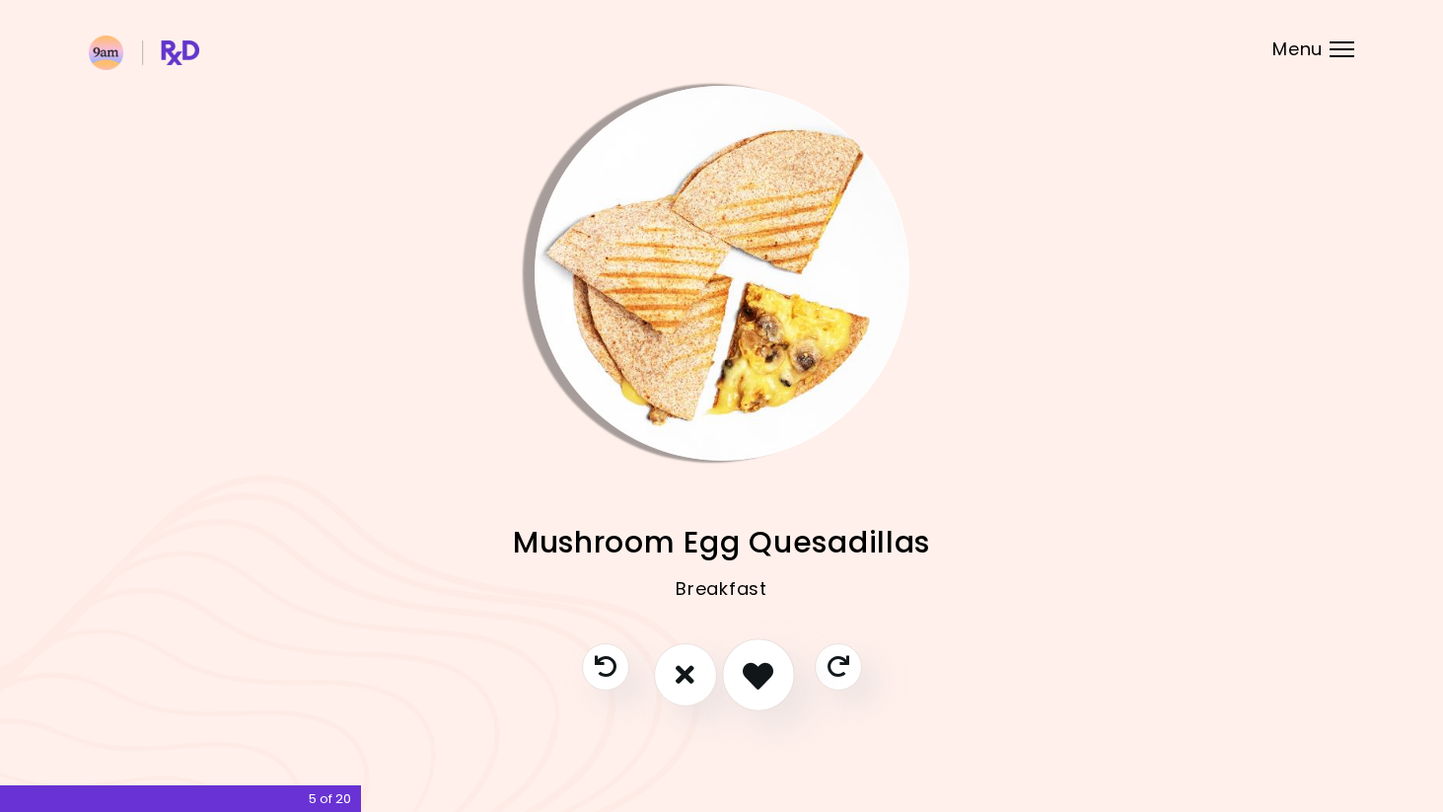
click at [761, 673] on icon "I like this recipe" at bounding box center [758, 674] width 31 height 31
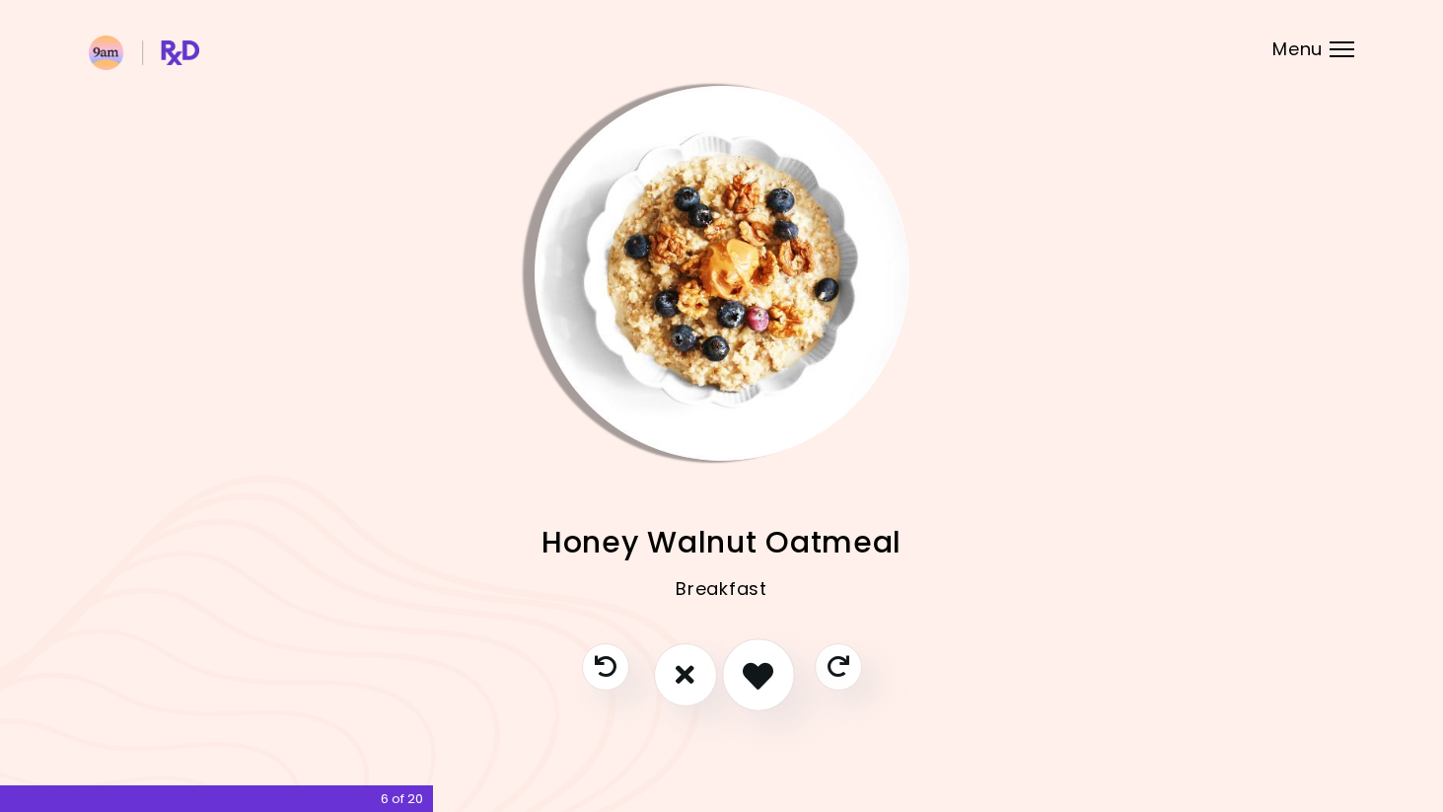
click at [770, 678] on icon "I like this recipe" at bounding box center [758, 674] width 31 height 31
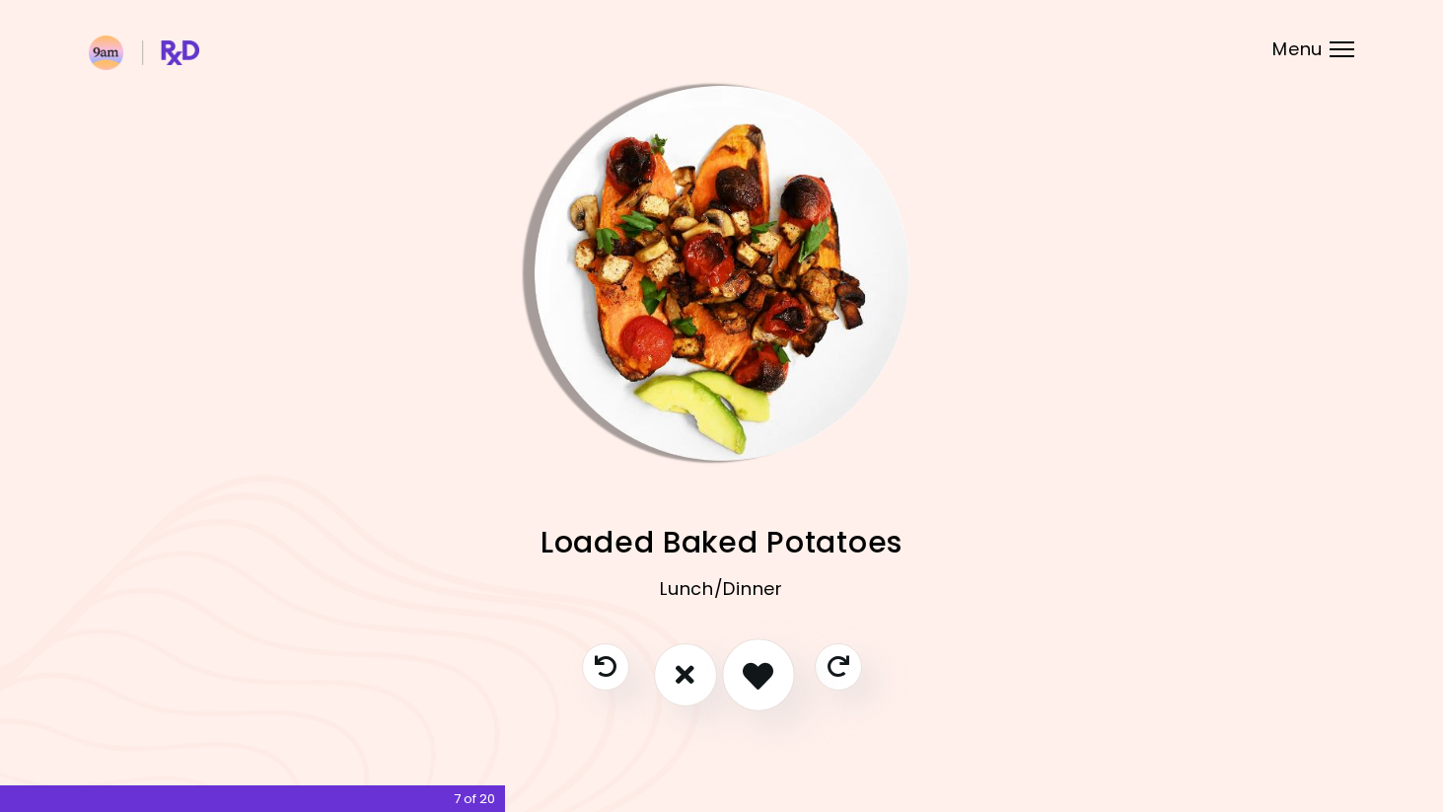
click at [763, 692] on button "I like this recipe" at bounding box center [758, 674] width 73 height 73
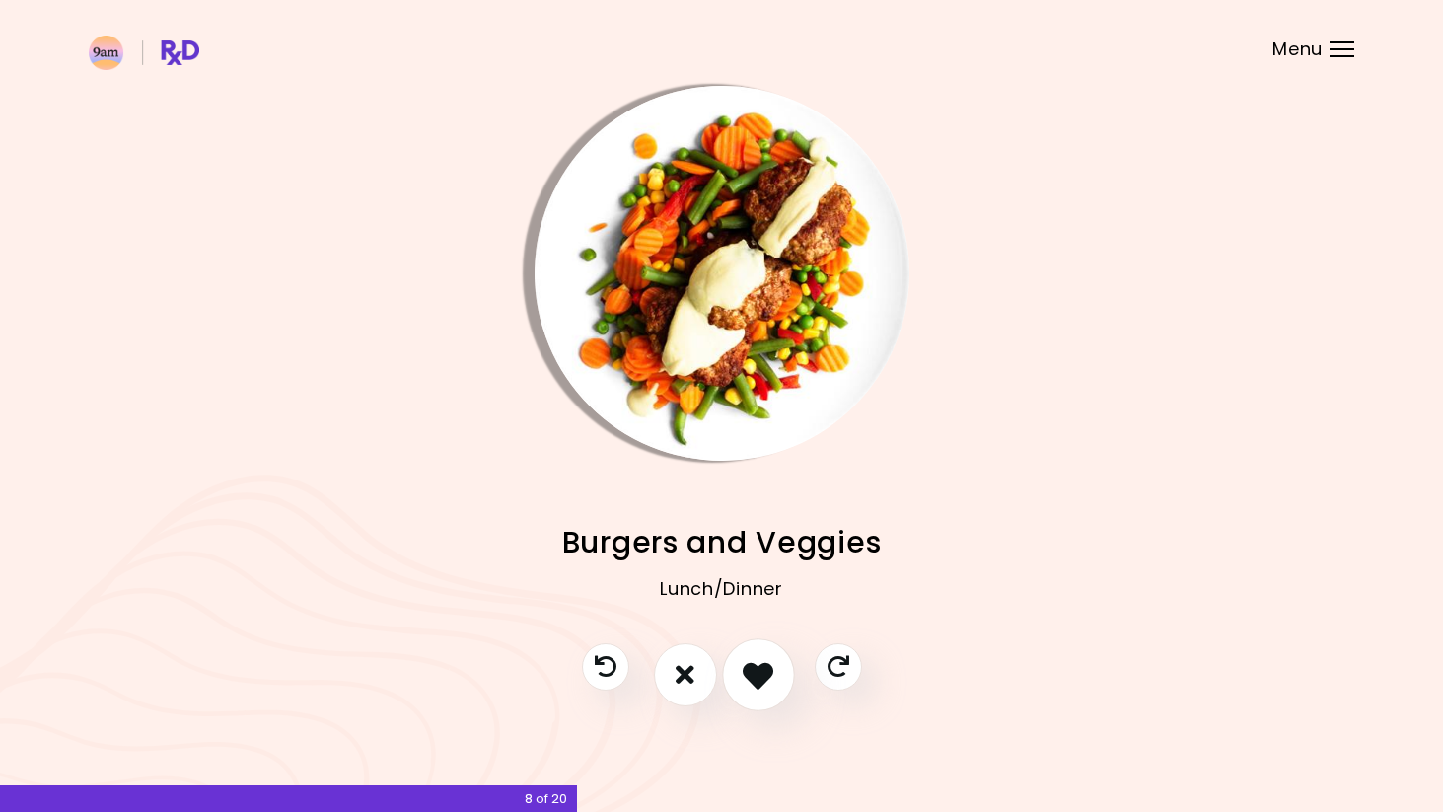
click at [744, 669] on icon "I like this recipe" at bounding box center [758, 674] width 31 height 31
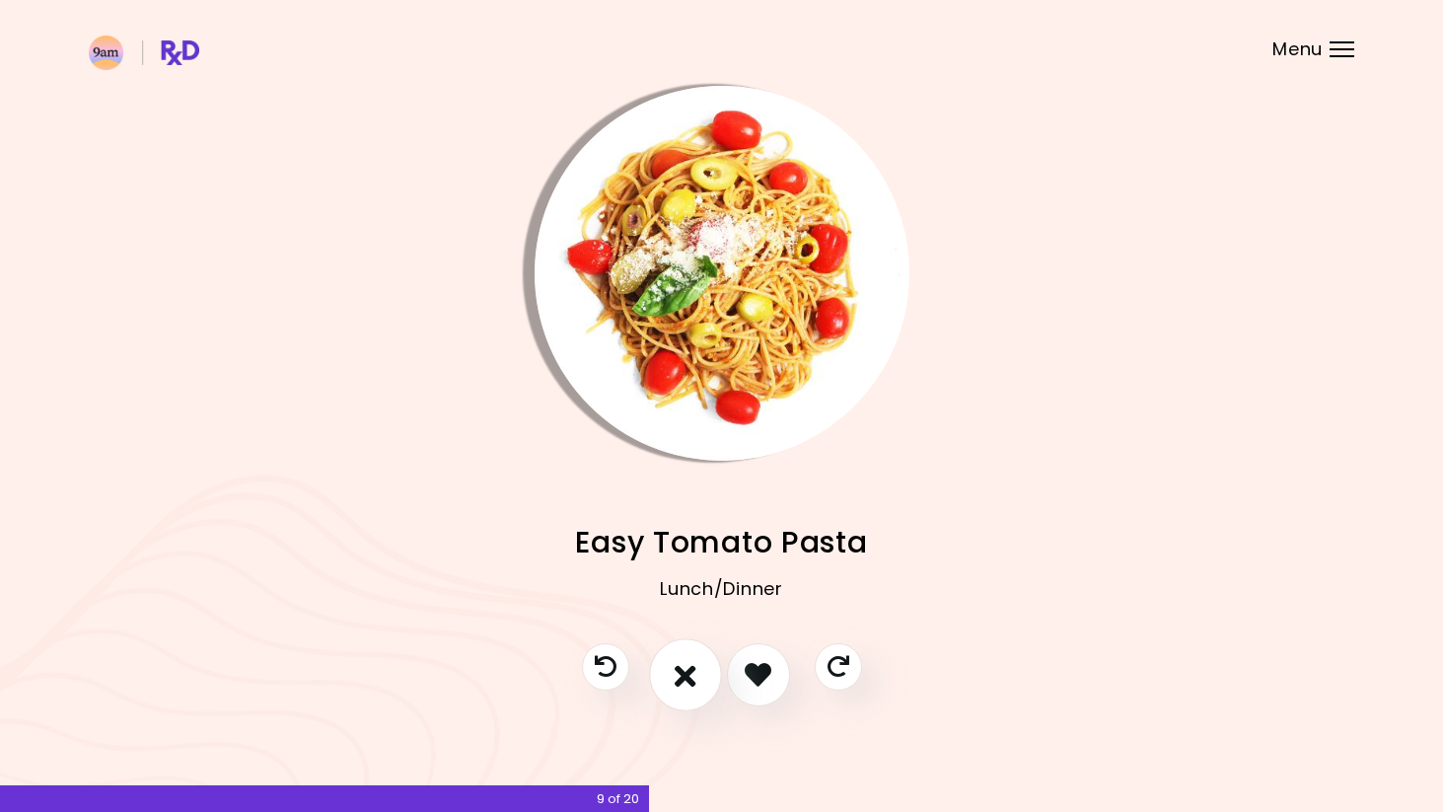
click at [688, 666] on icon "I don't like this recipe" at bounding box center [686, 674] width 22 height 31
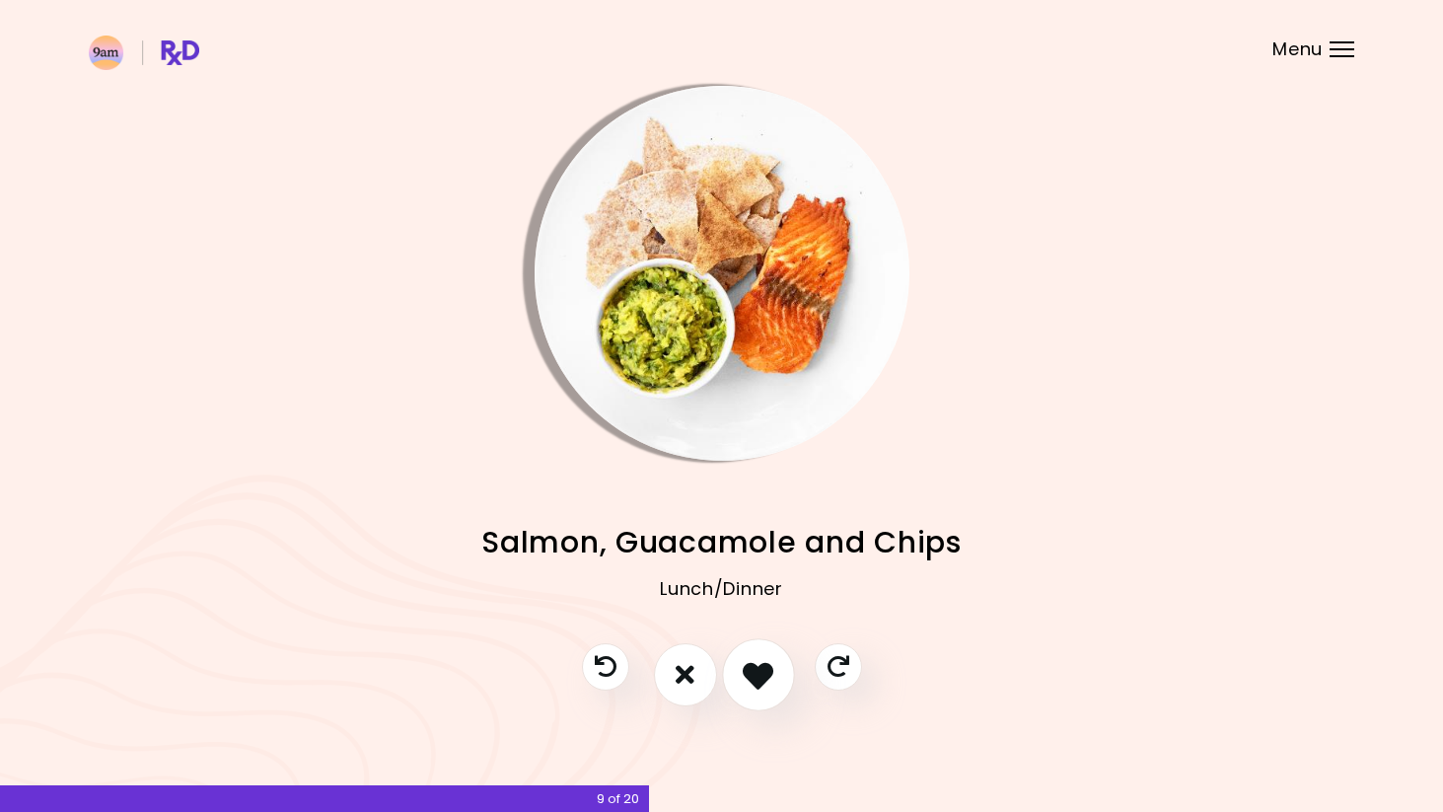
click at [737, 678] on button "I like this recipe" at bounding box center [758, 674] width 73 height 73
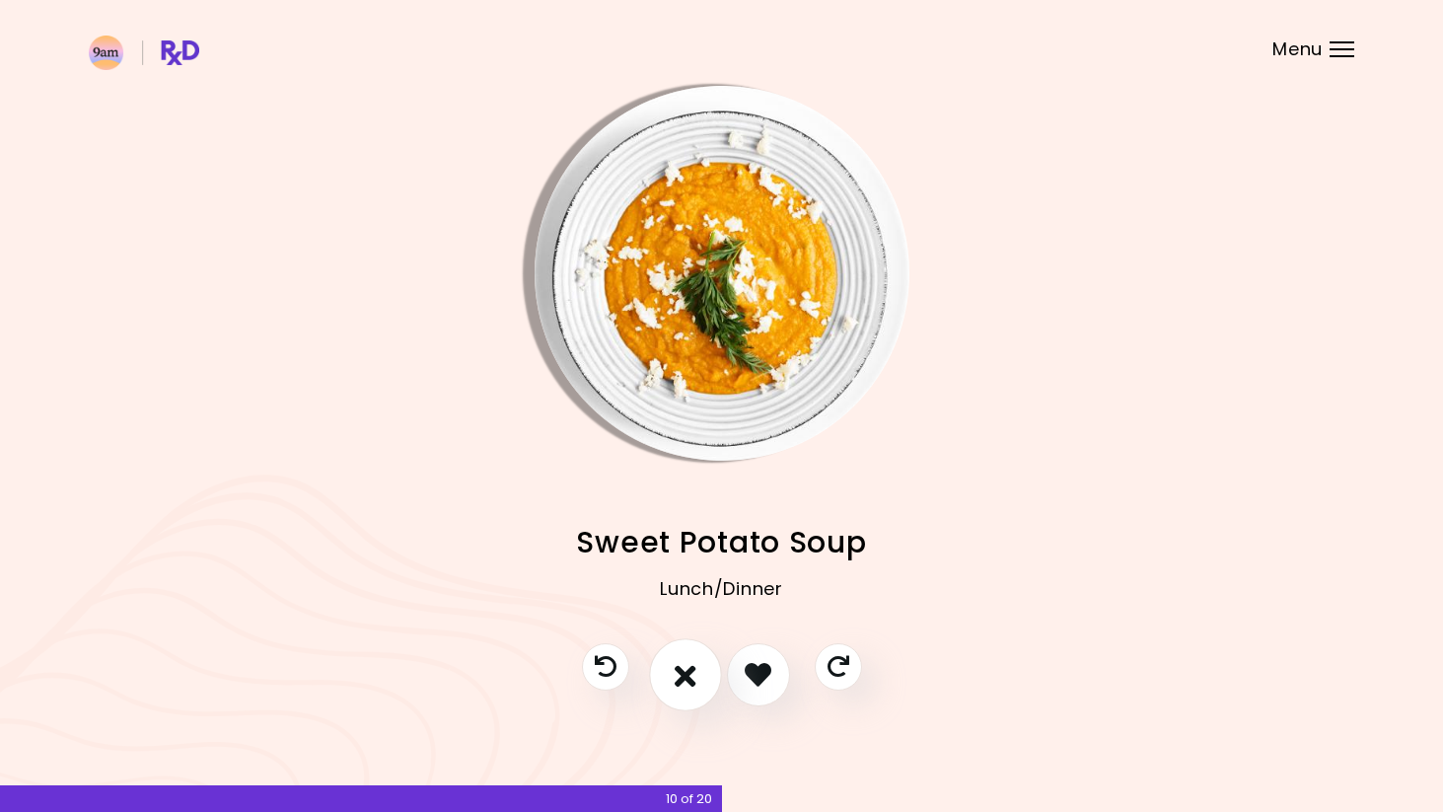
click at [693, 672] on icon "I don't like this recipe" at bounding box center [686, 674] width 22 height 31
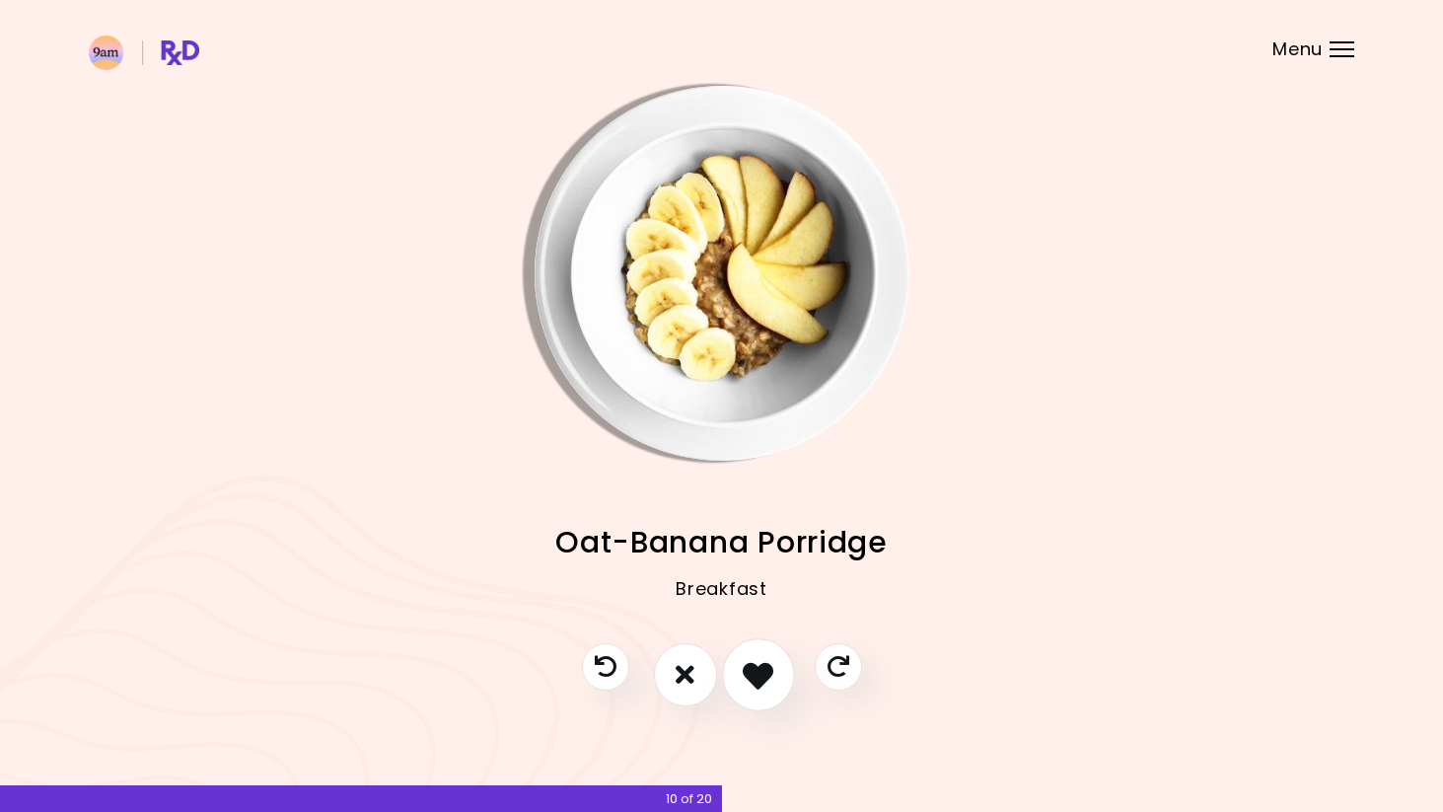
click at [746, 675] on icon "I like this recipe" at bounding box center [758, 674] width 31 height 31
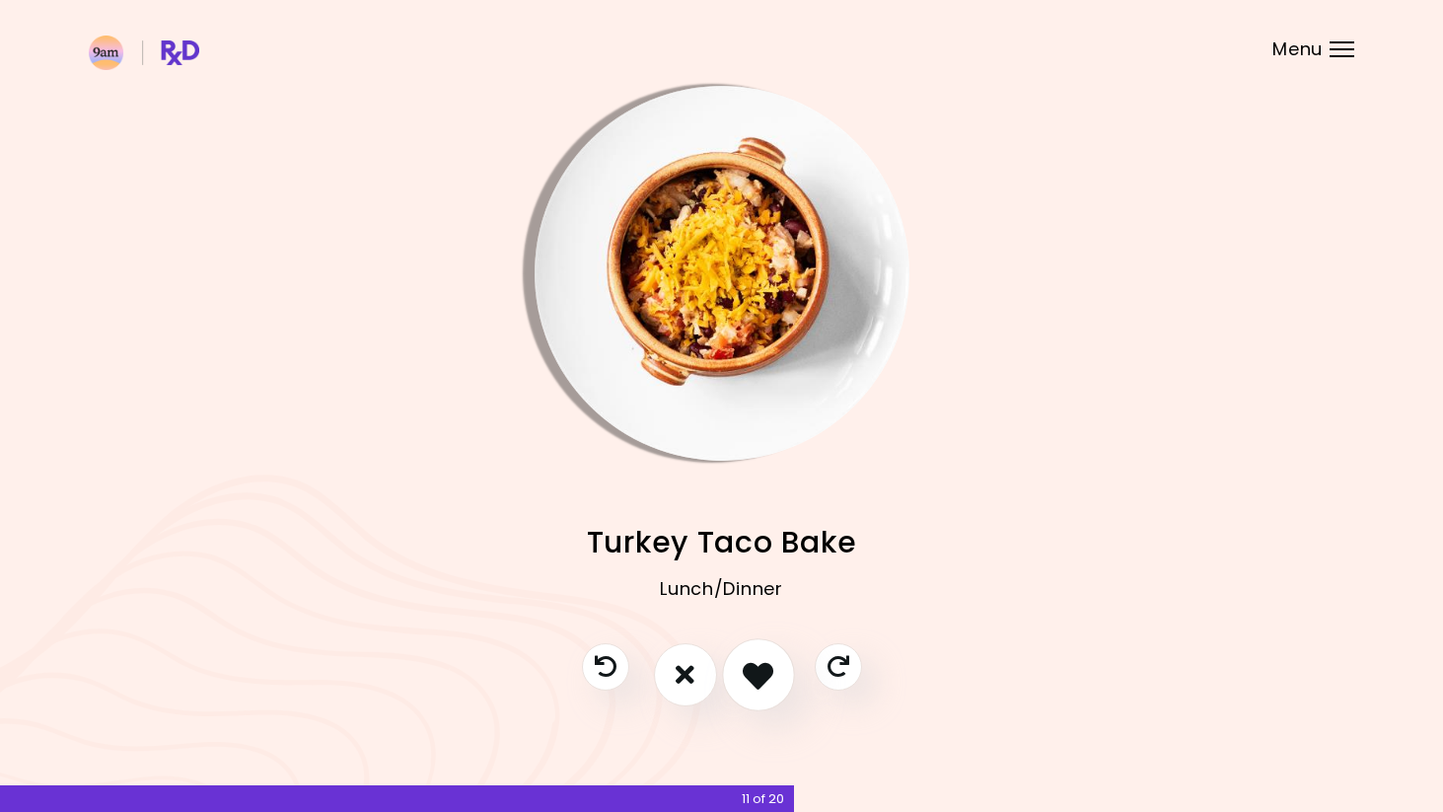
click at [757, 677] on icon "I like this recipe" at bounding box center [758, 674] width 31 height 31
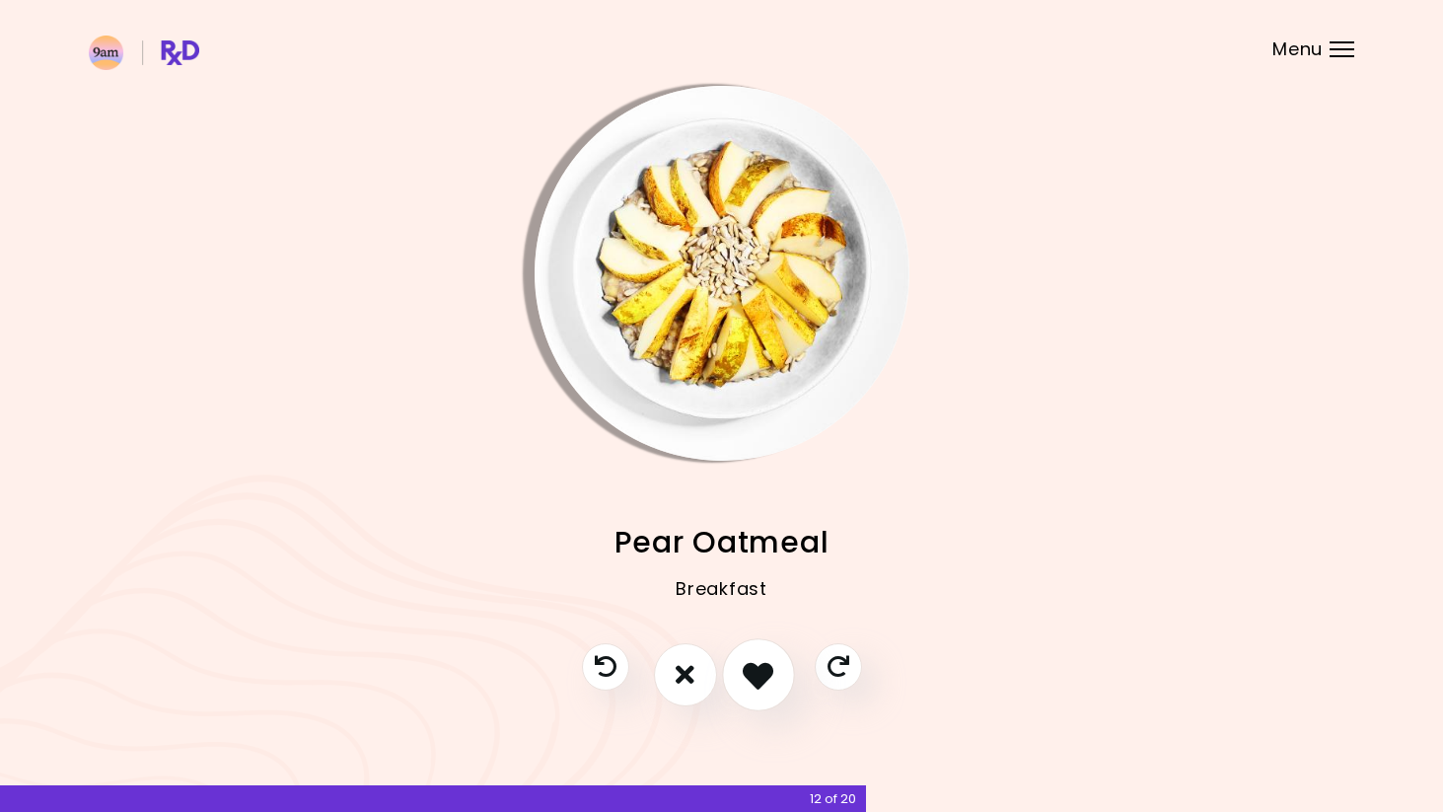
click at [767, 679] on icon "I like this recipe" at bounding box center [758, 674] width 31 height 31
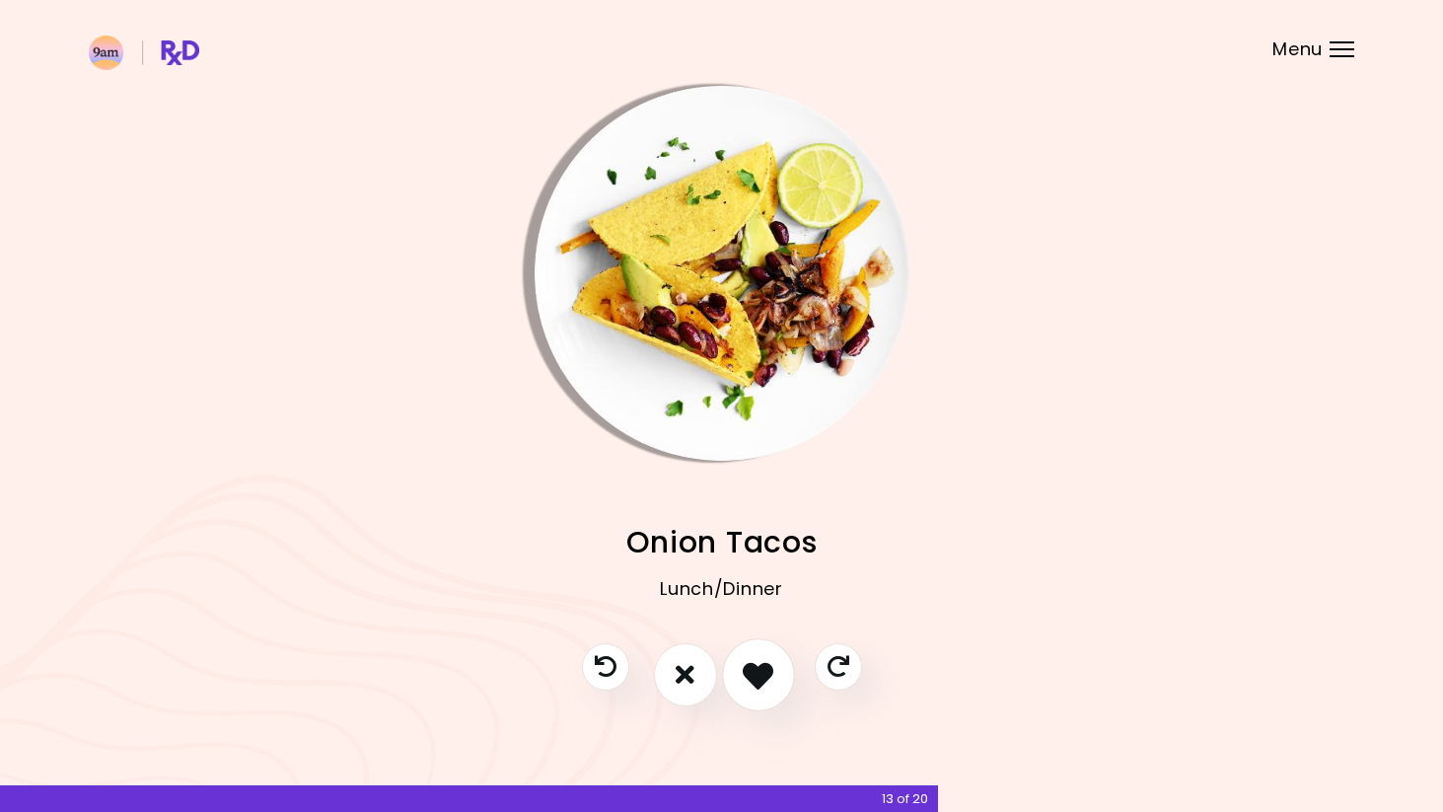
click at [766, 680] on icon "I like this recipe" at bounding box center [758, 674] width 31 height 31
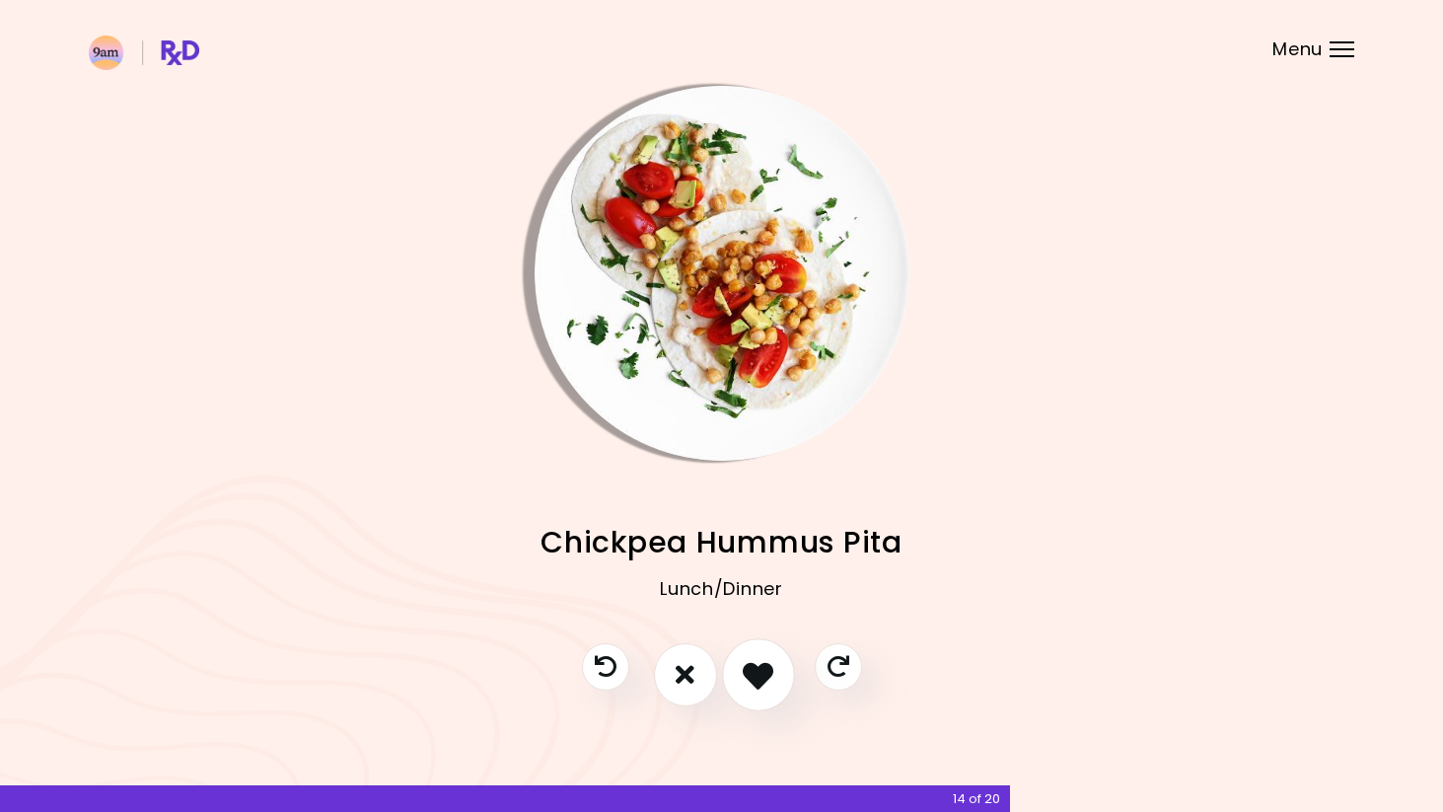
click at [754, 683] on icon "I like this recipe" at bounding box center [758, 674] width 31 height 31
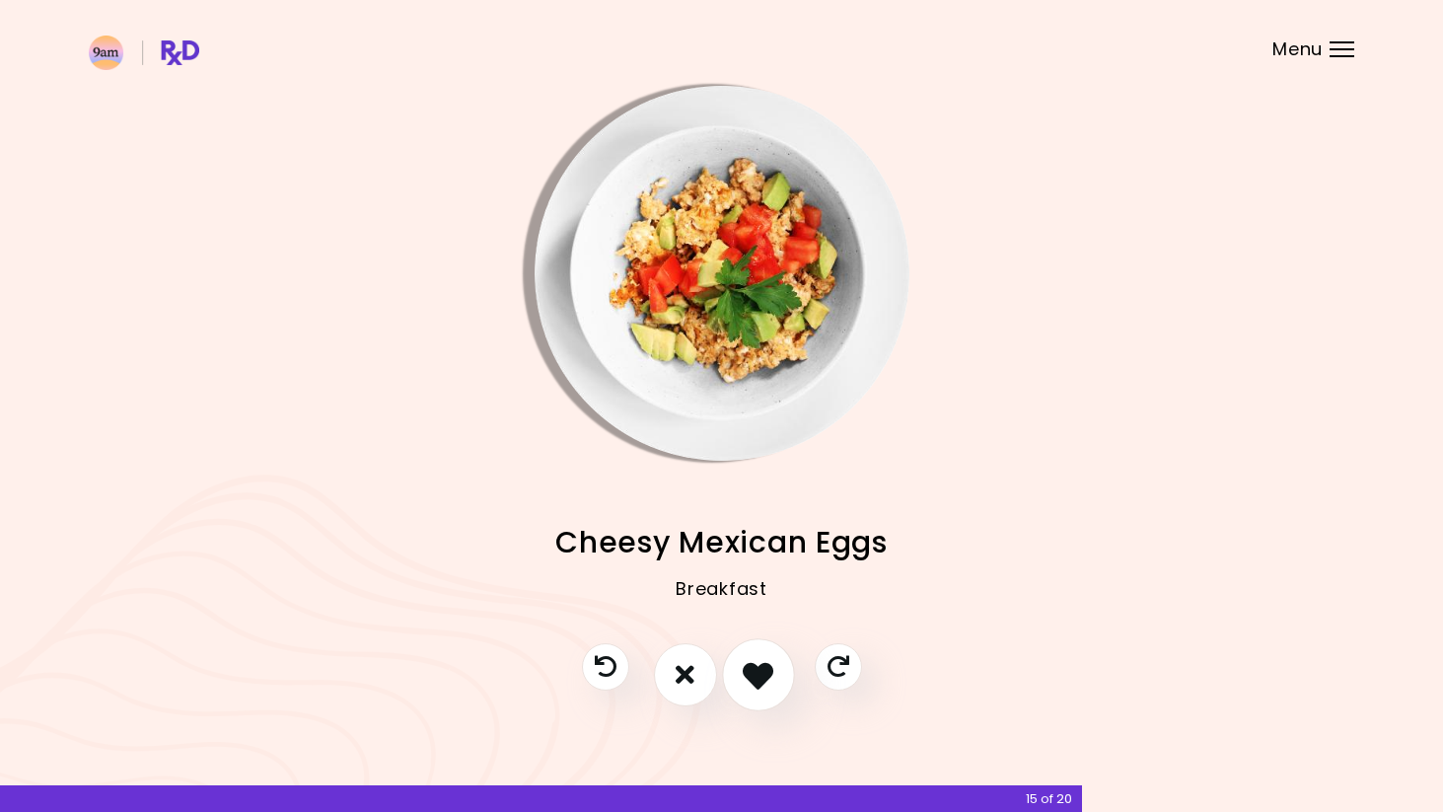
click at [754, 683] on icon "I like this recipe" at bounding box center [758, 674] width 31 height 31
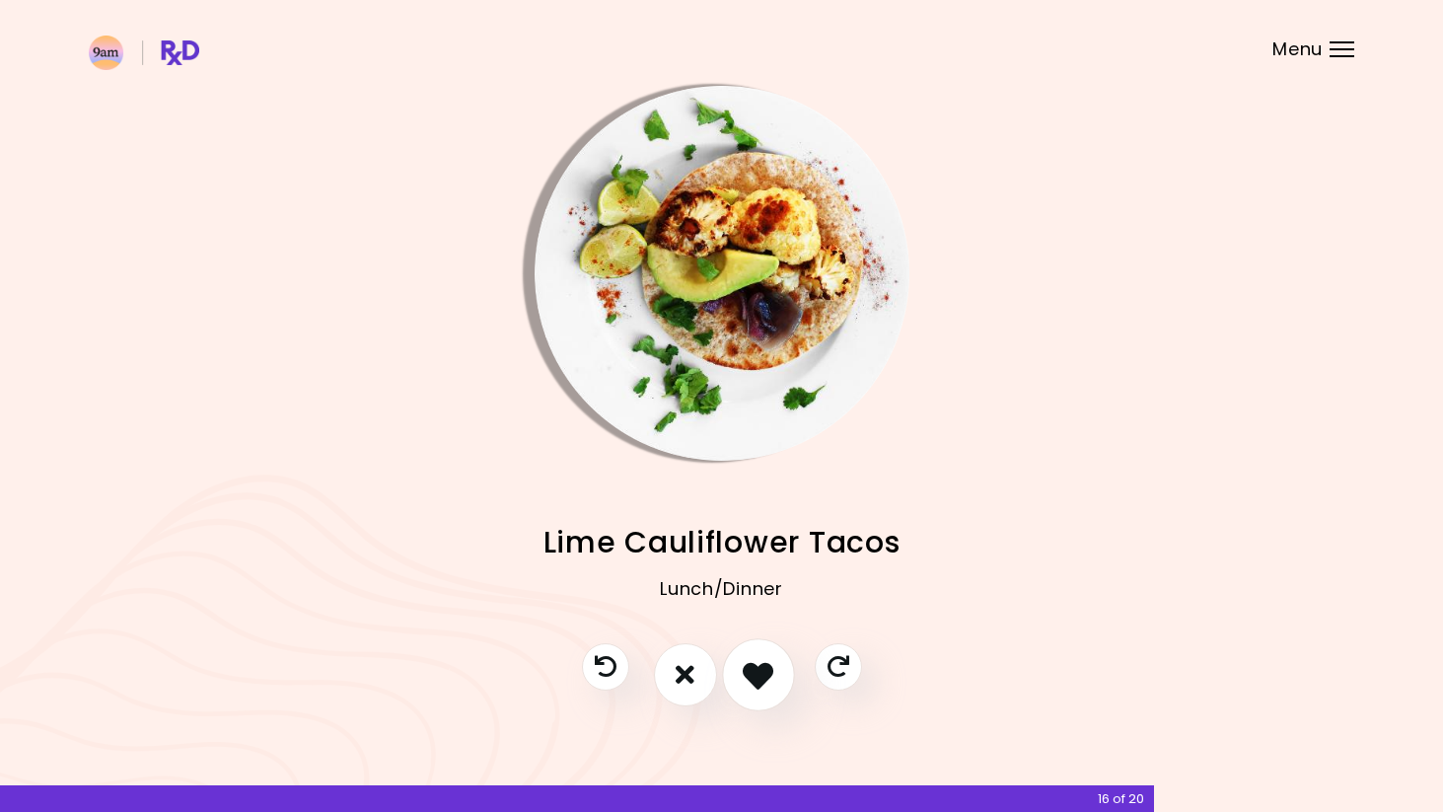
click at [754, 683] on icon "I like this recipe" at bounding box center [758, 674] width 31 height 31
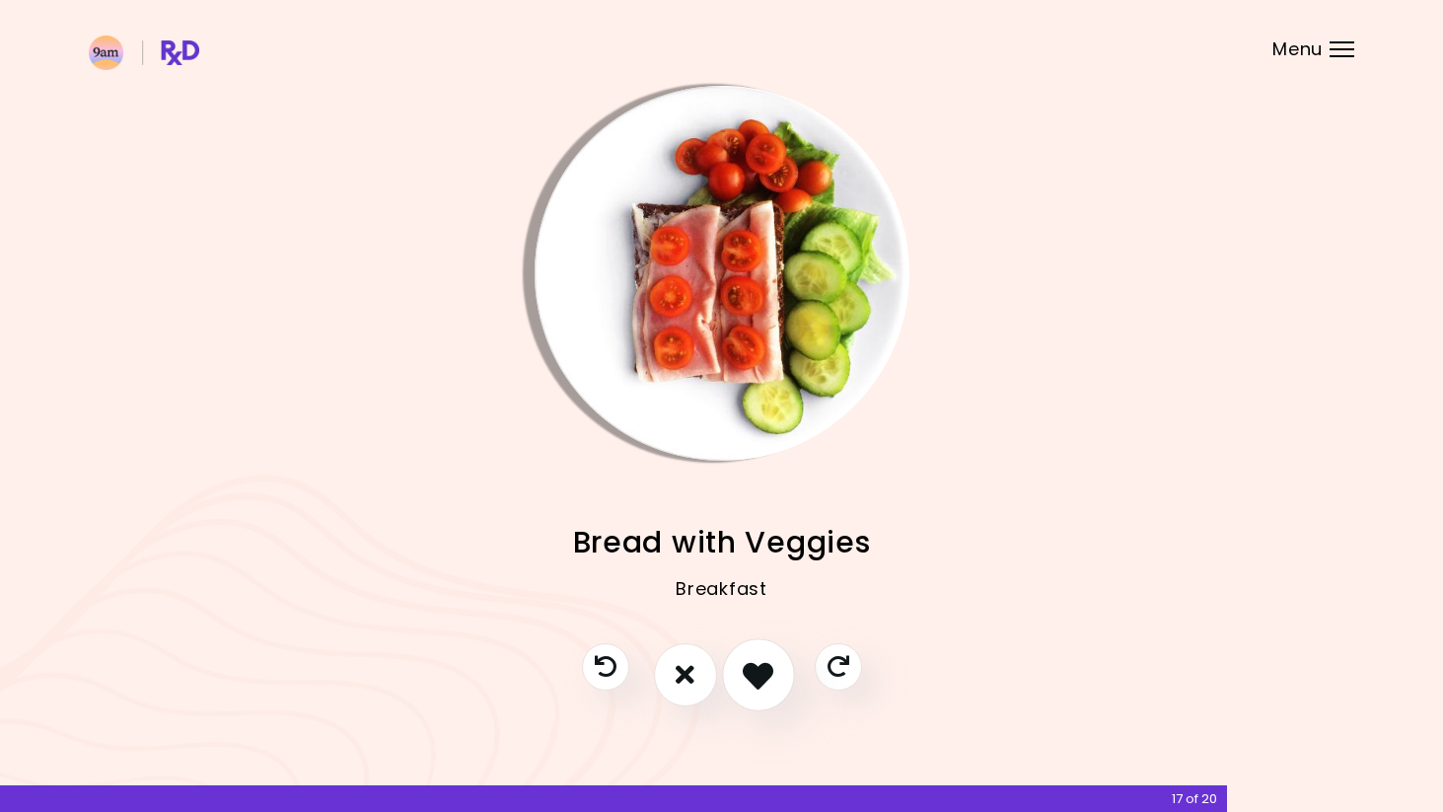
click at [754, 683] on icon "I like this recipe" at bounding box center [758, 674] width 31 height 31
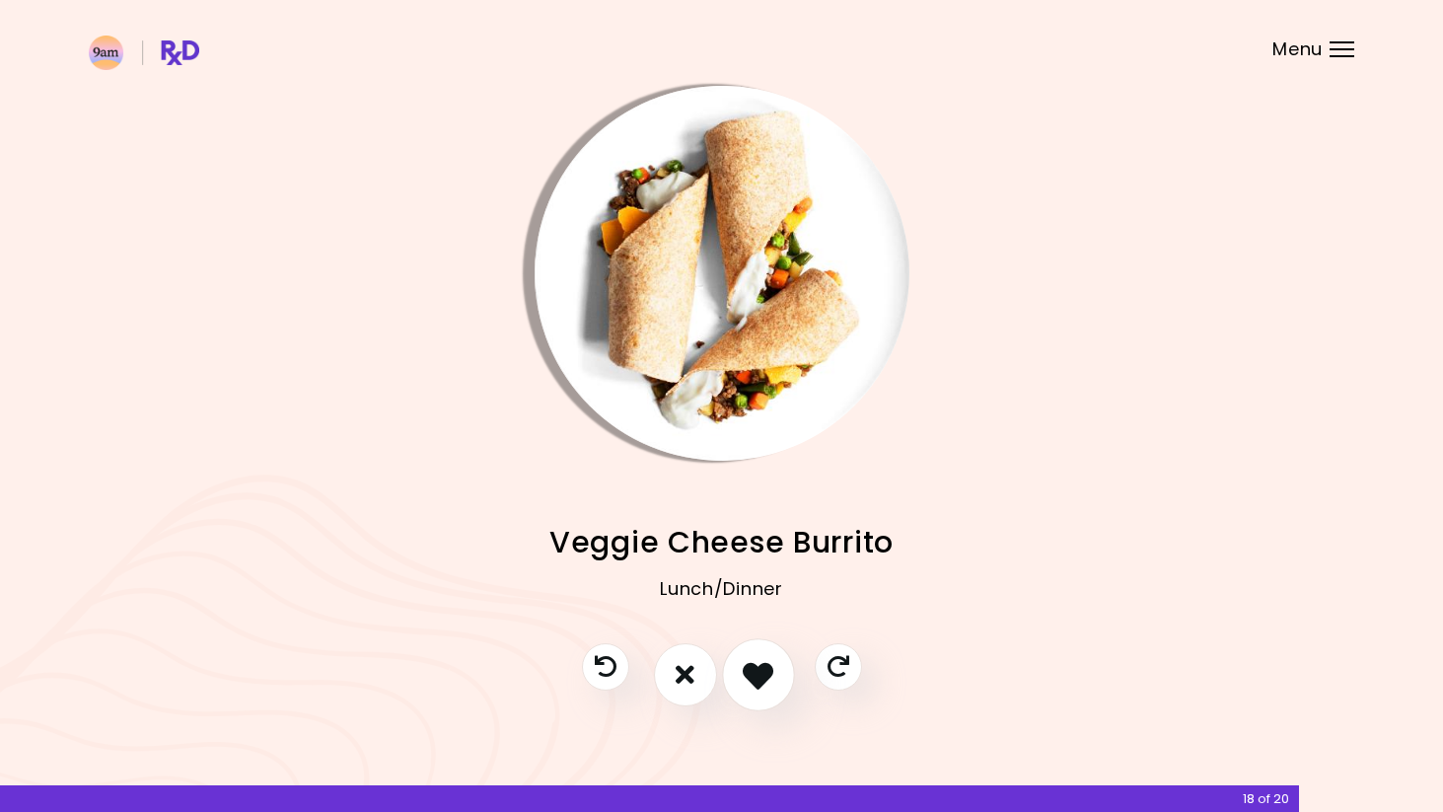
click at [752, 683] on icon "I like this recipe" at bounding box center [758, 674] width 31 height 31
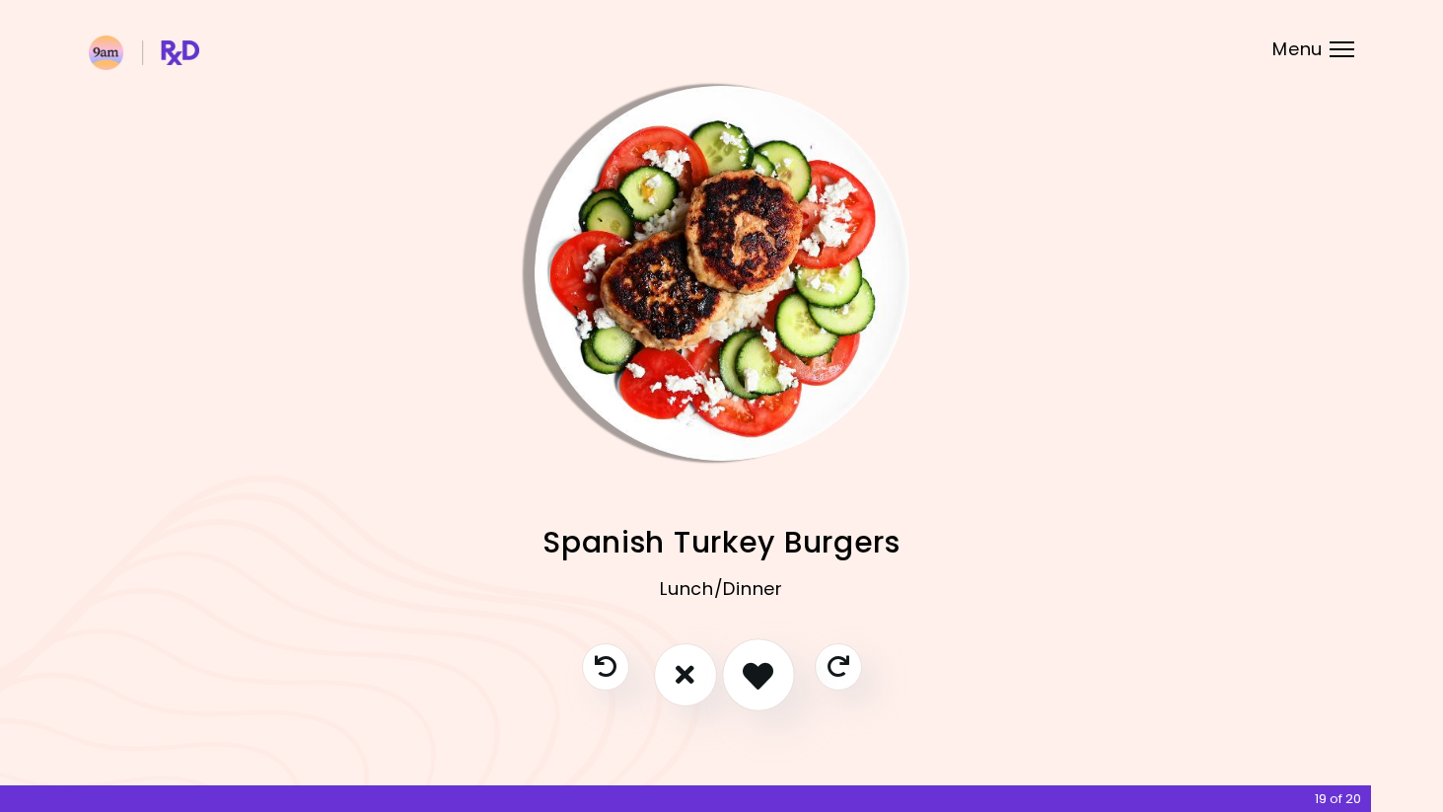
click at [749, 680] on icon "I like this recipe" at bounding box center [758, 674] width 31 height 31
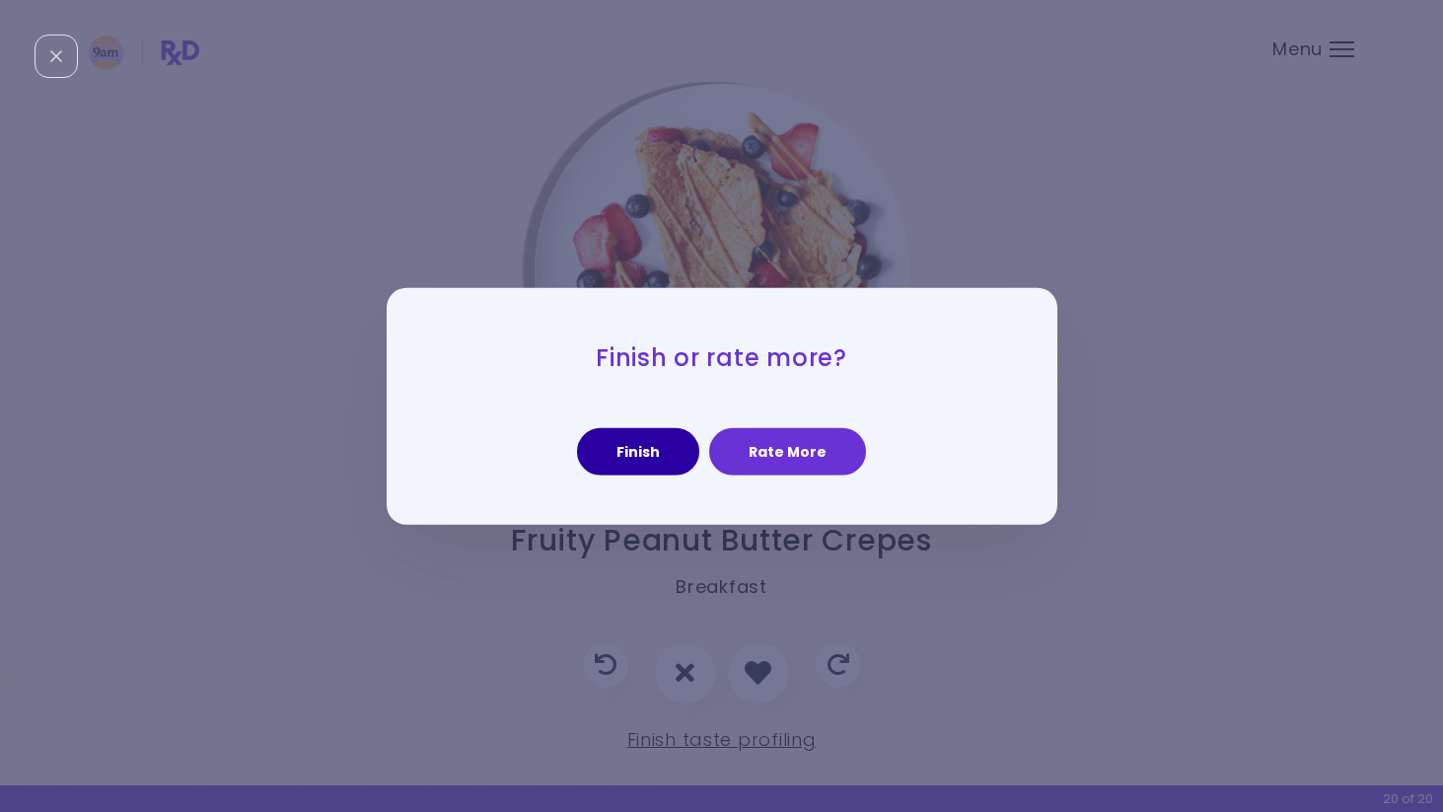
click at [666, 464] on button "Finish" at bounding box center [638, 451] width 122 height 47
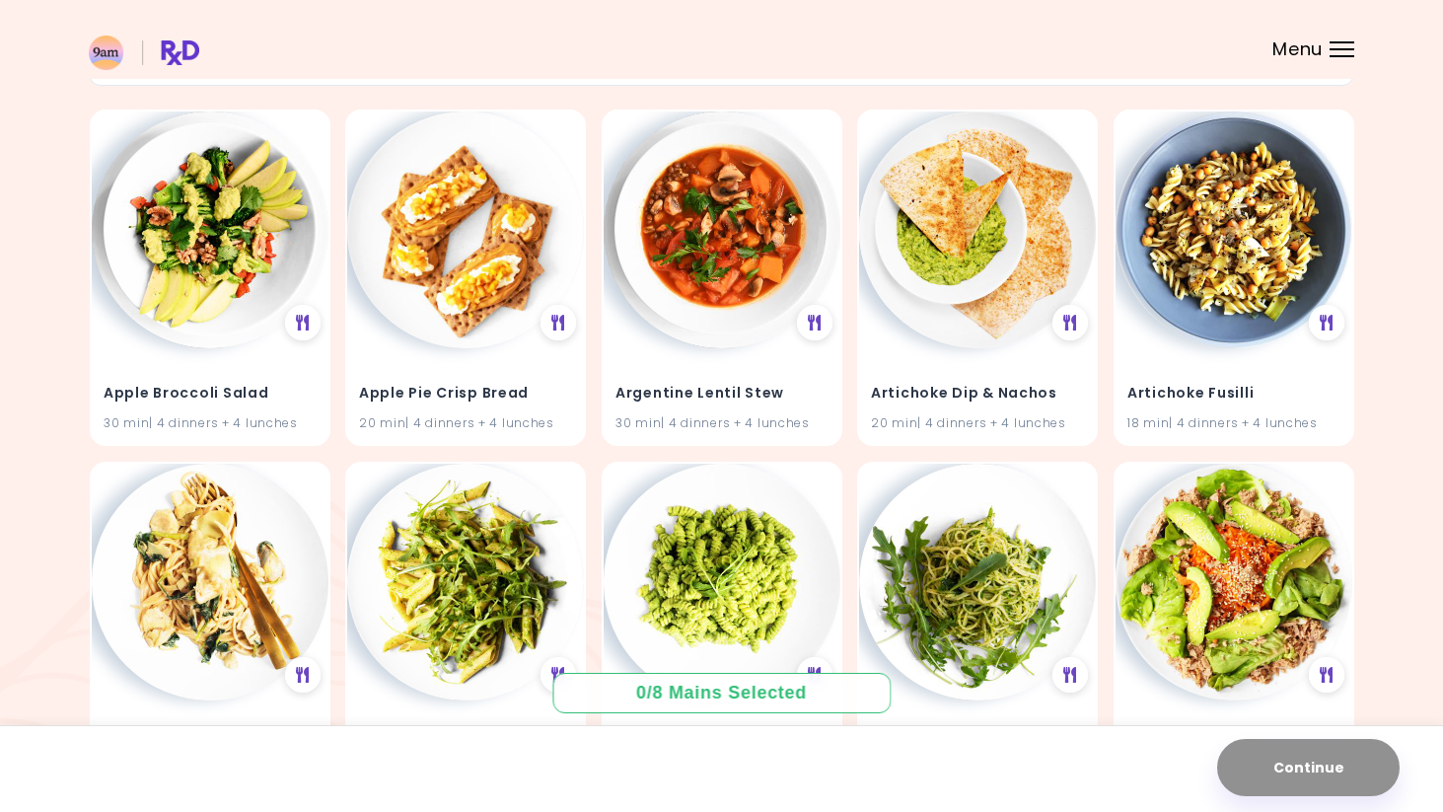
scroll to position [180, 0]
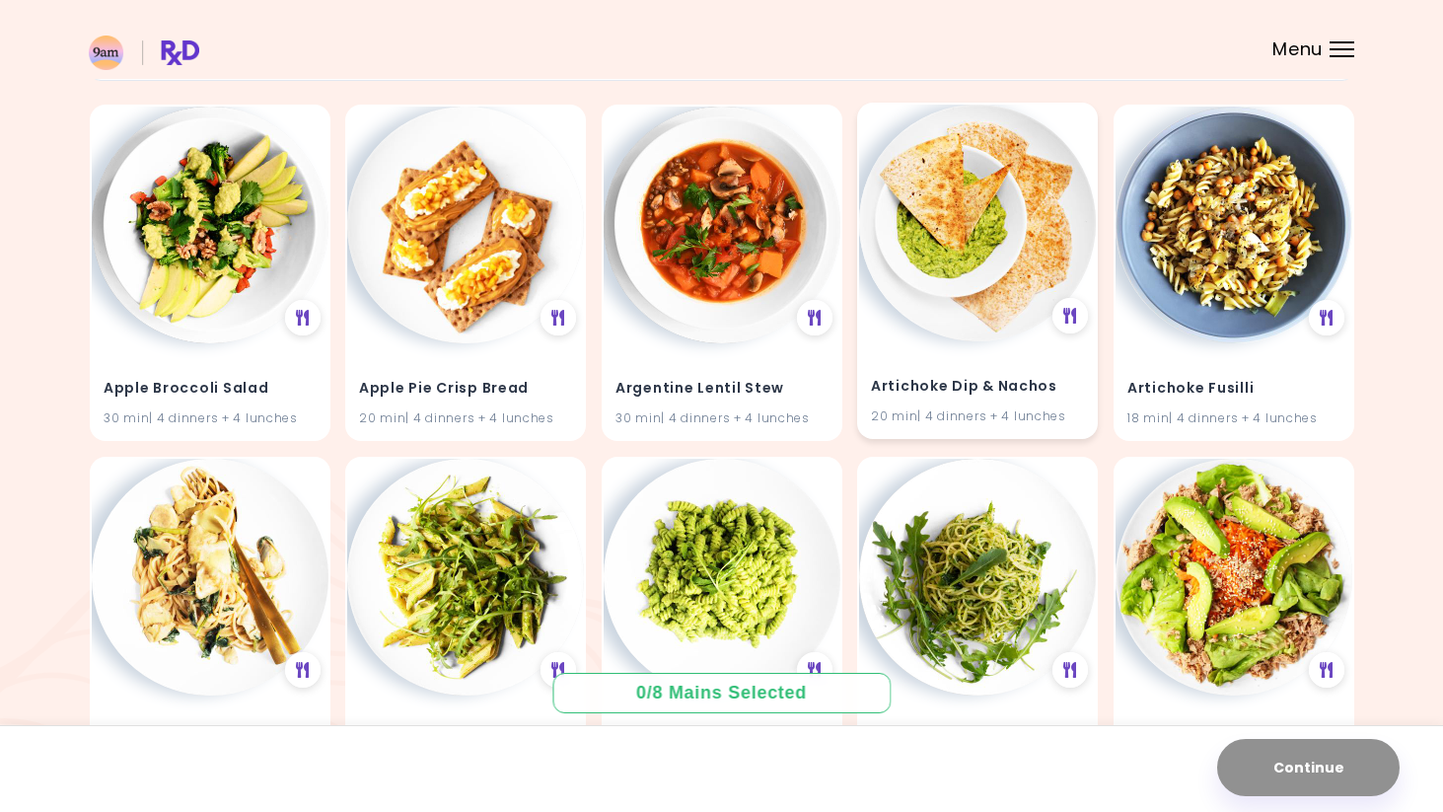
click at [949, 330] on img at bounding box center [977, 223] width 237 height 237
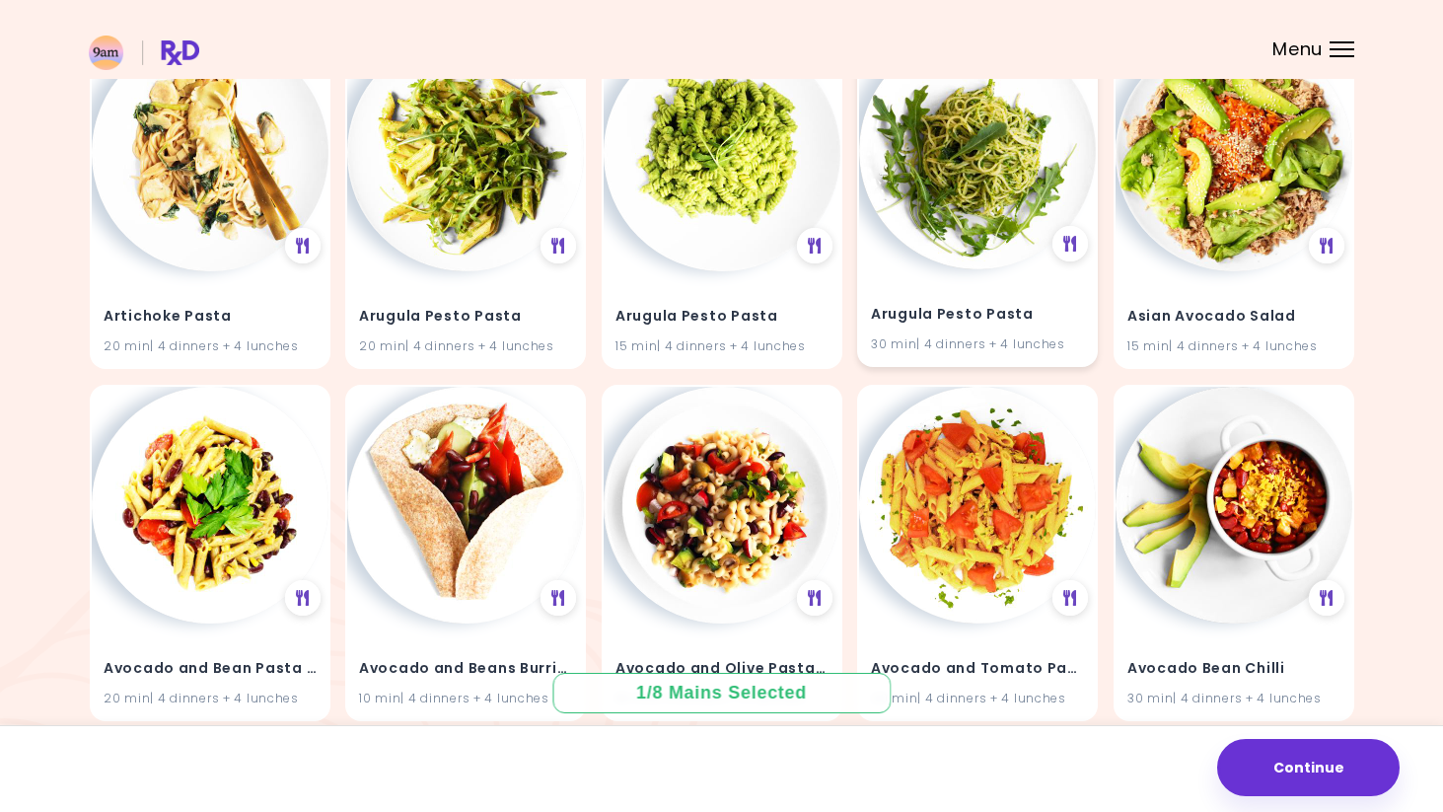
scroll to position [611, 0]
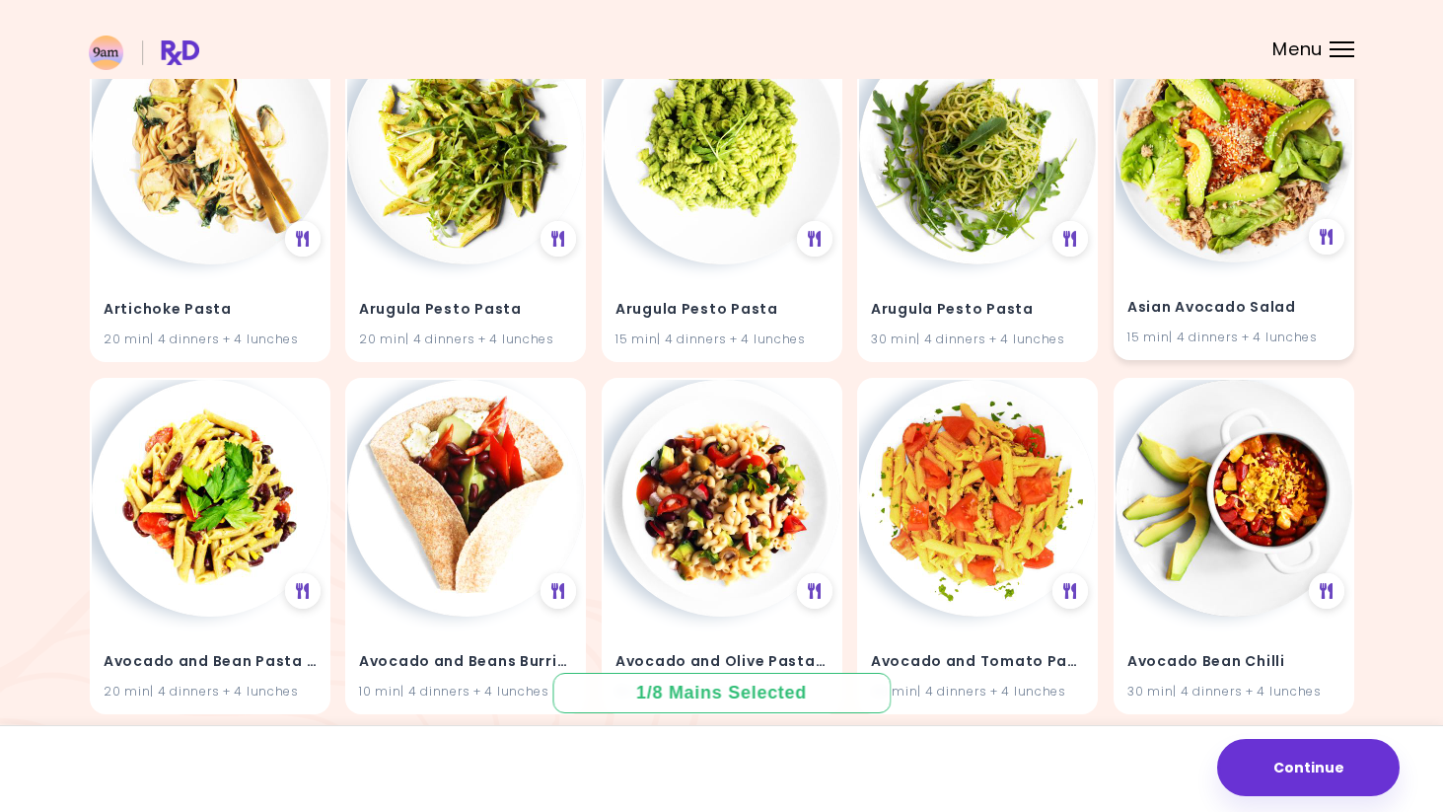
click at [1217, 258] on img at bounding box center [1234, 144] width 237 height 237
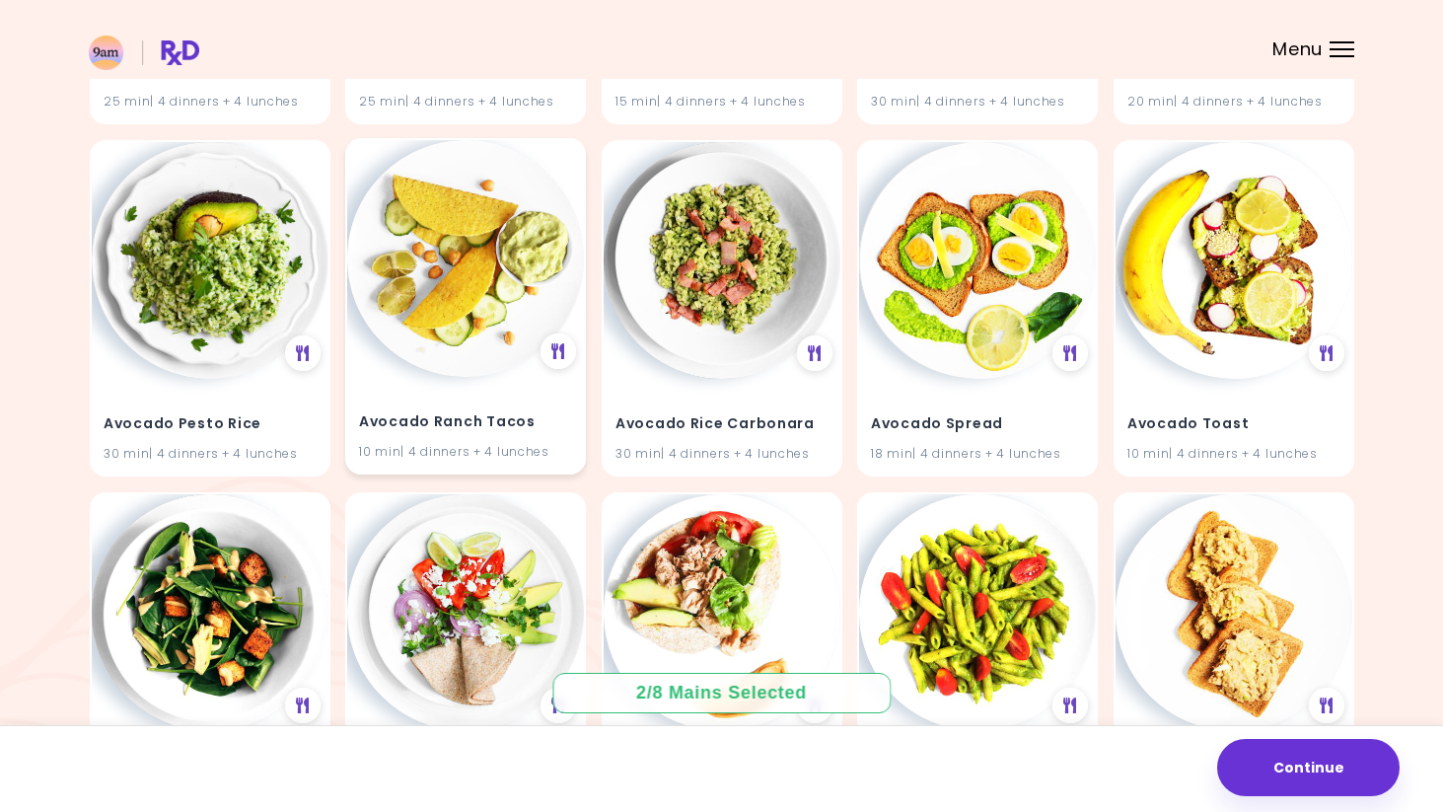
scroll to position [1907, 0]
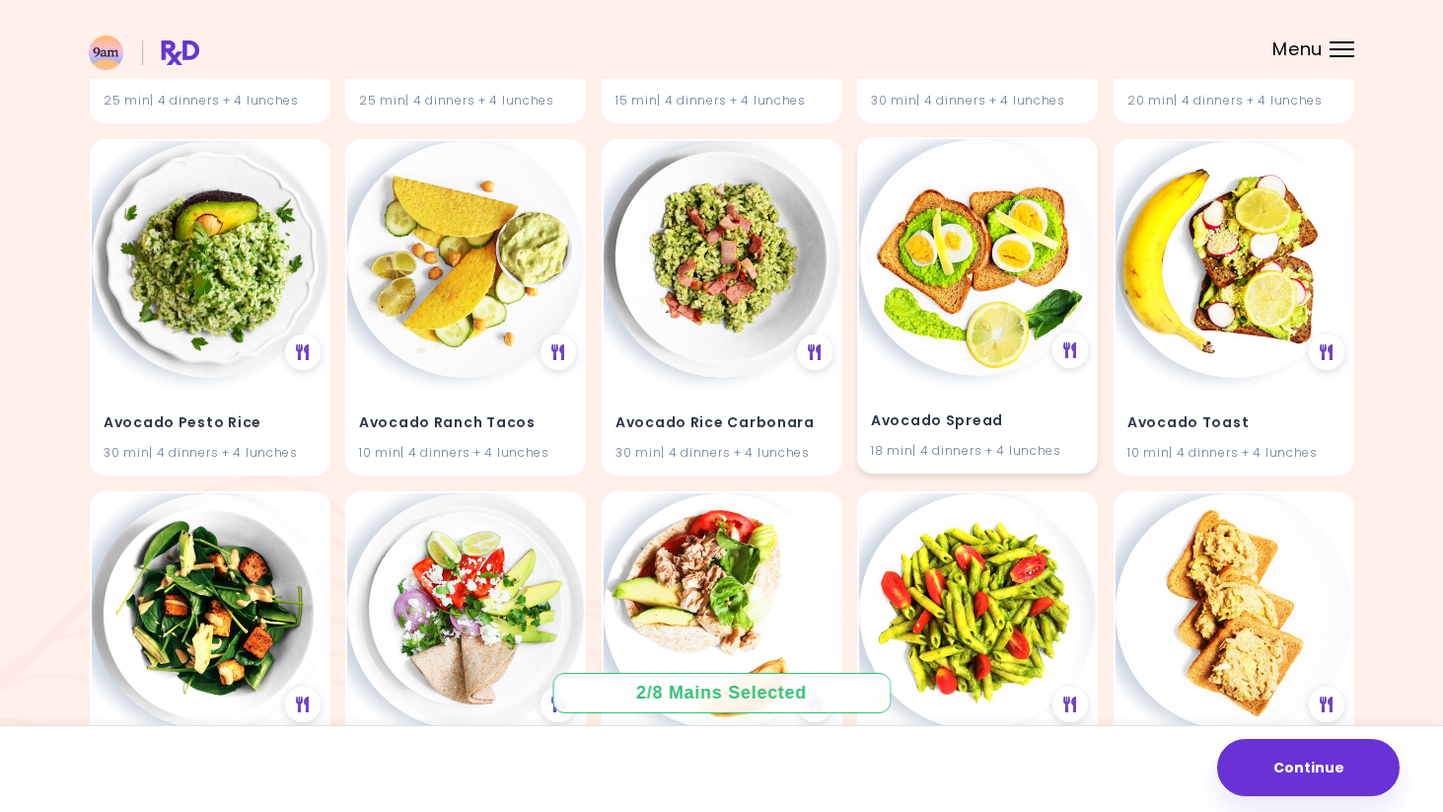
click at [963, 291] on img at bounding box center [977, 257] width 237 height 237
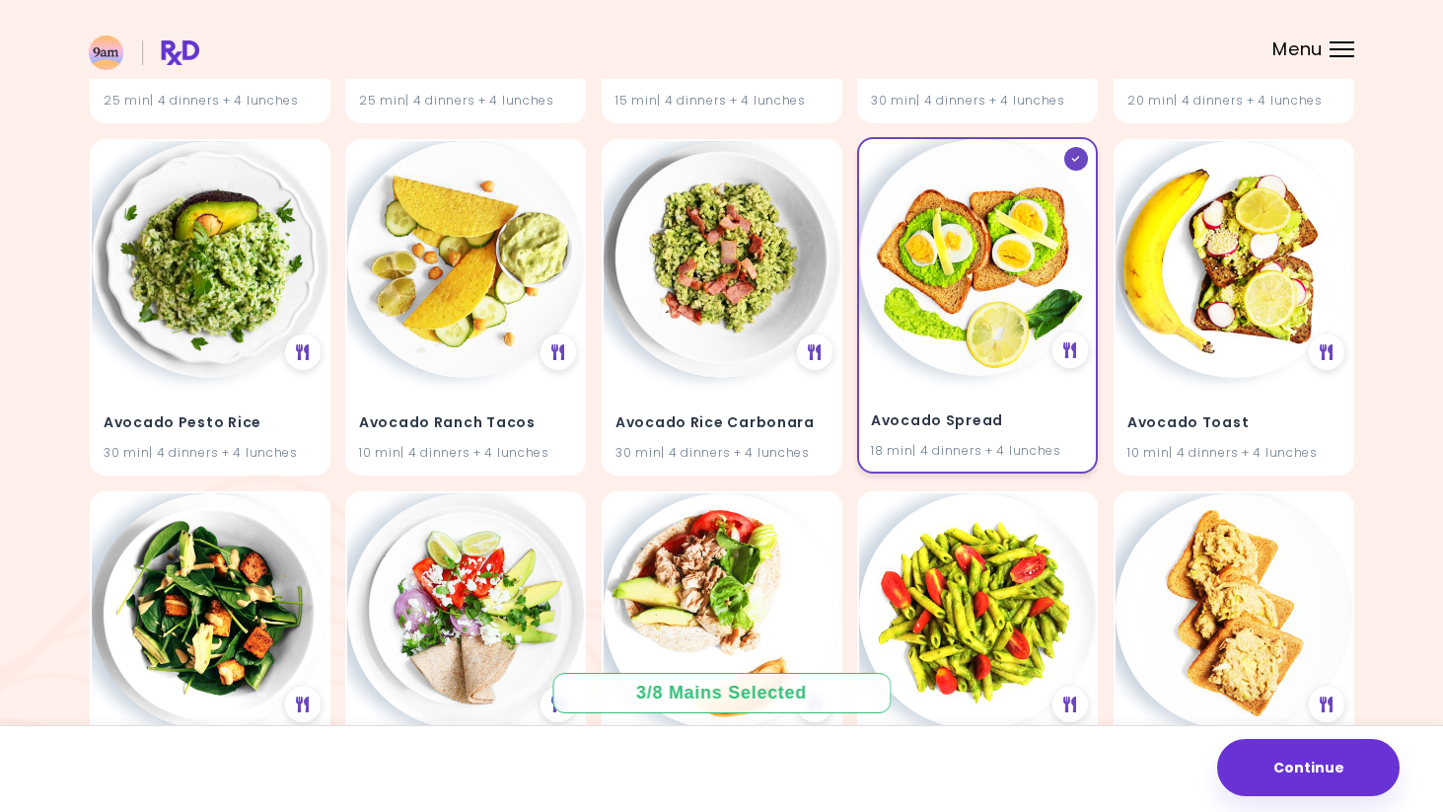
click at [1010, 287] on img at bounding box center [977, 257] width 237 height 237
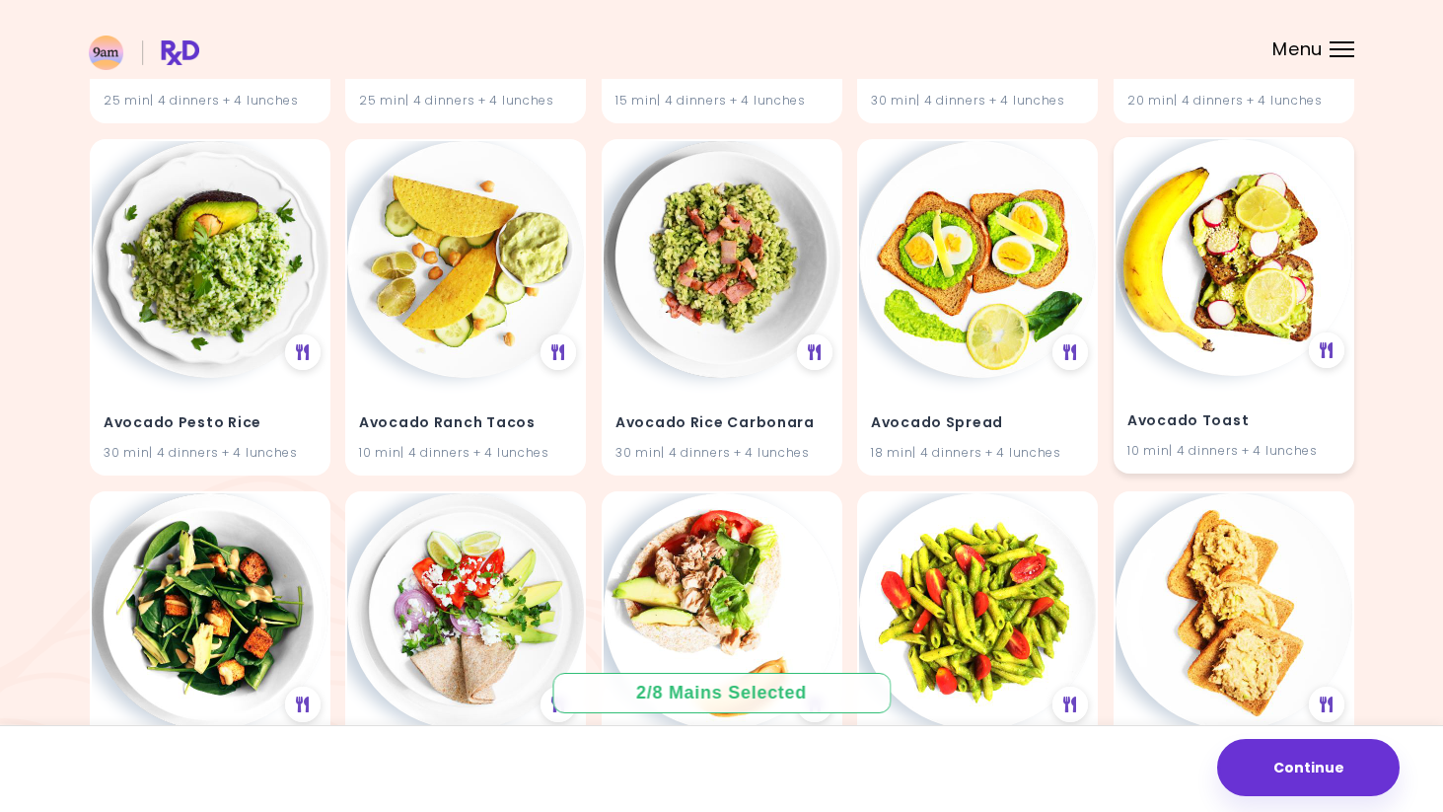
click at [1211, 311] on img at bounding box center [1234, 257] width 237 height 237
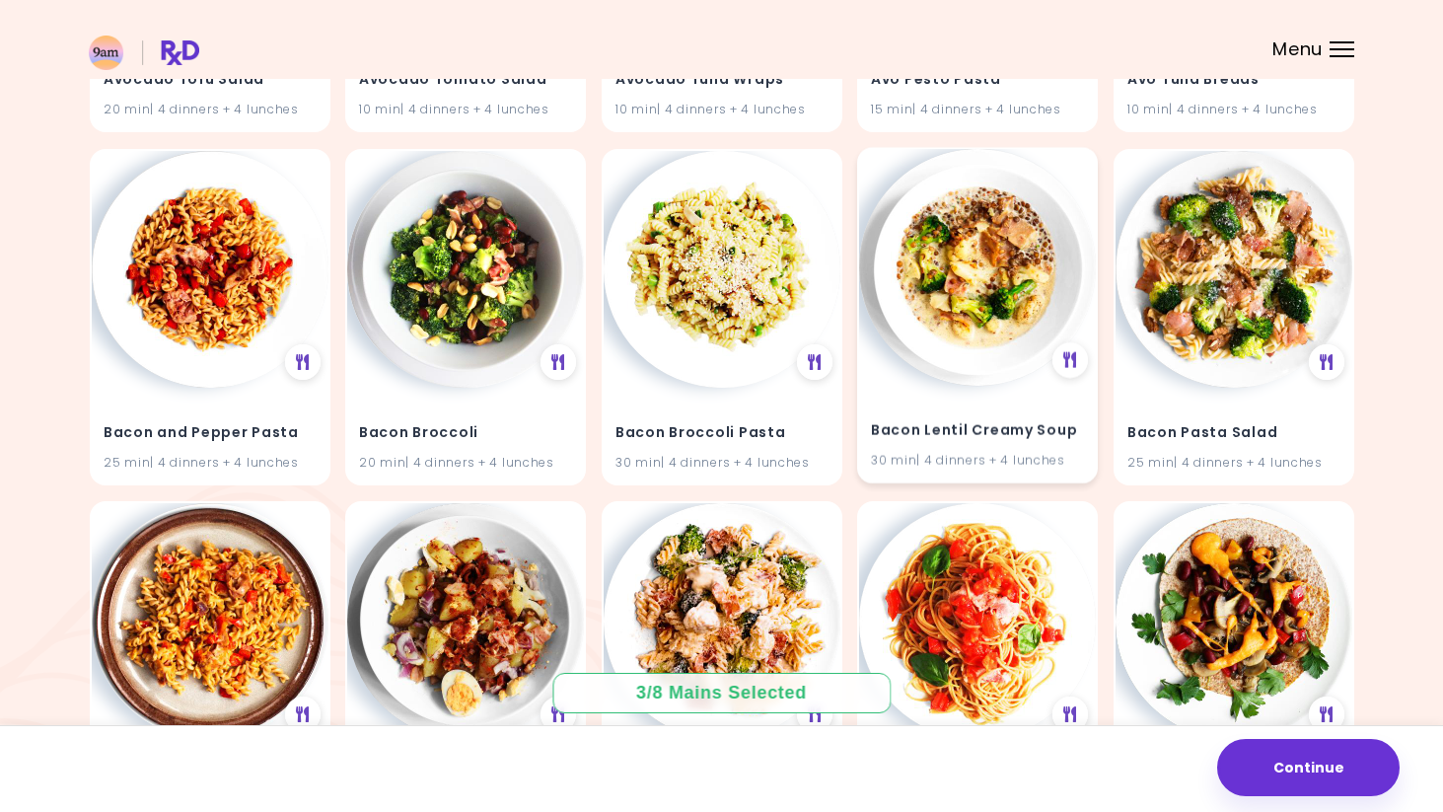
scroll to position [2614, 0]
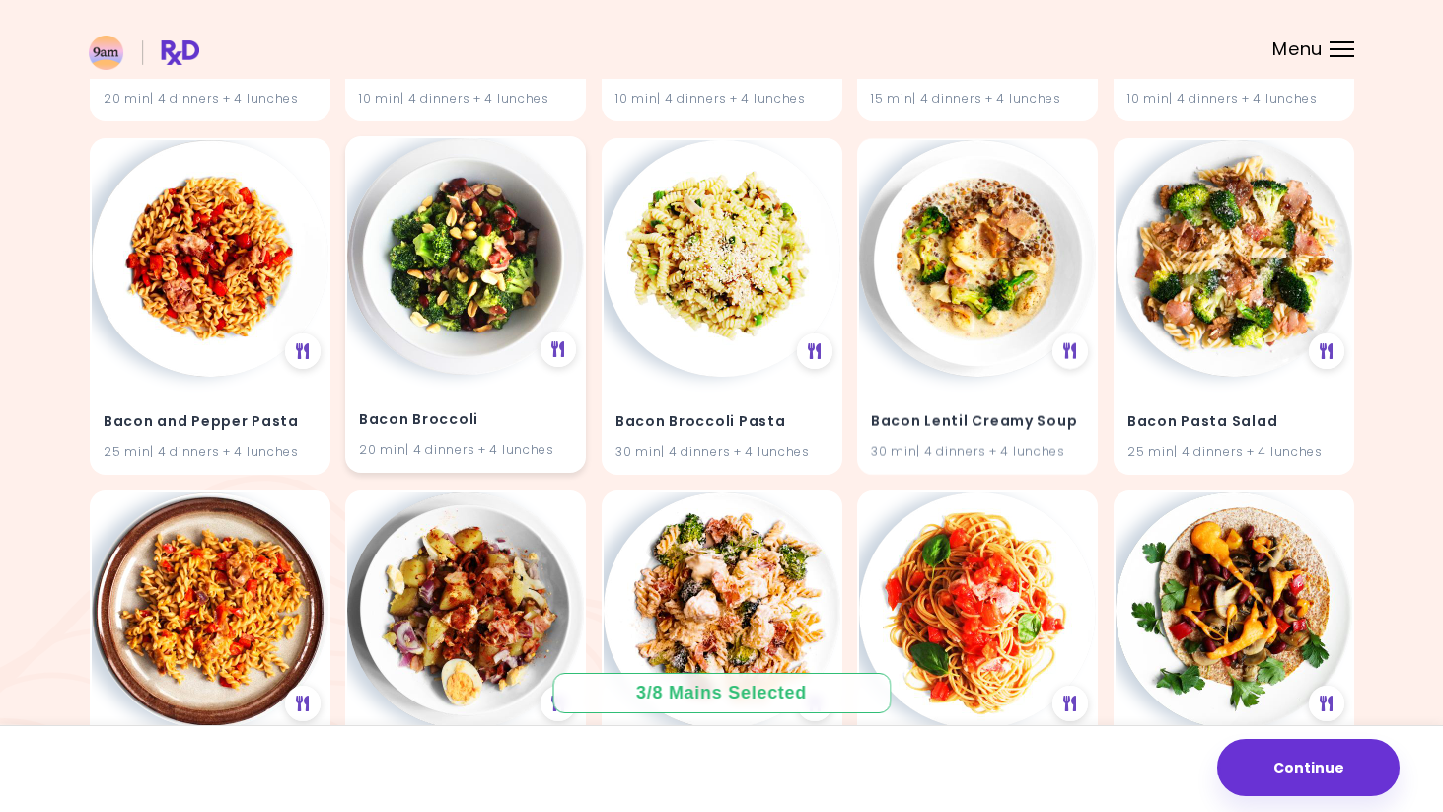
click at [535, 244] on img at bounding box center [465, 256] width 237 height 237
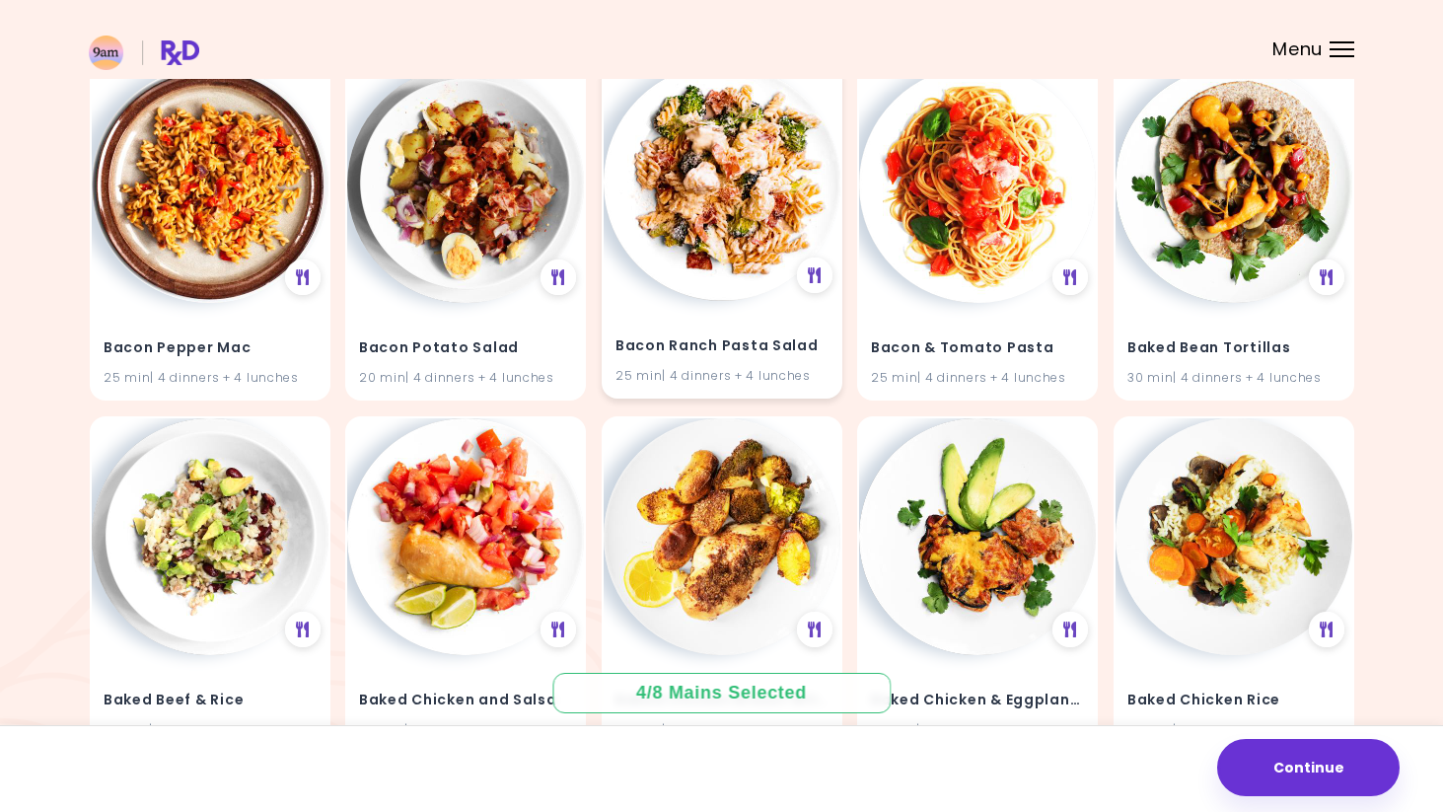
scroll to position [3050, 0]
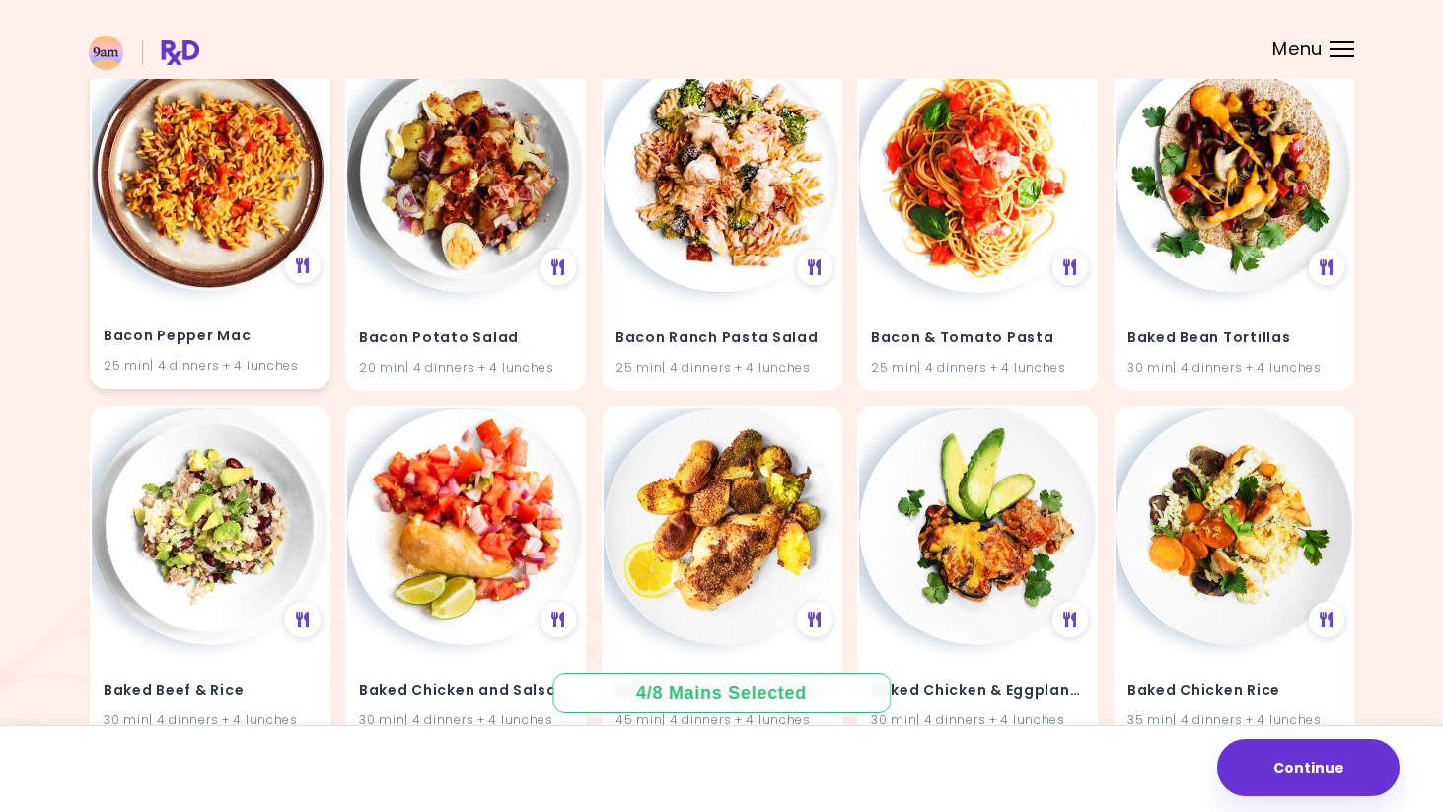
click at [201, 260] on img at bounding box center [210, 172] width 237 height 237
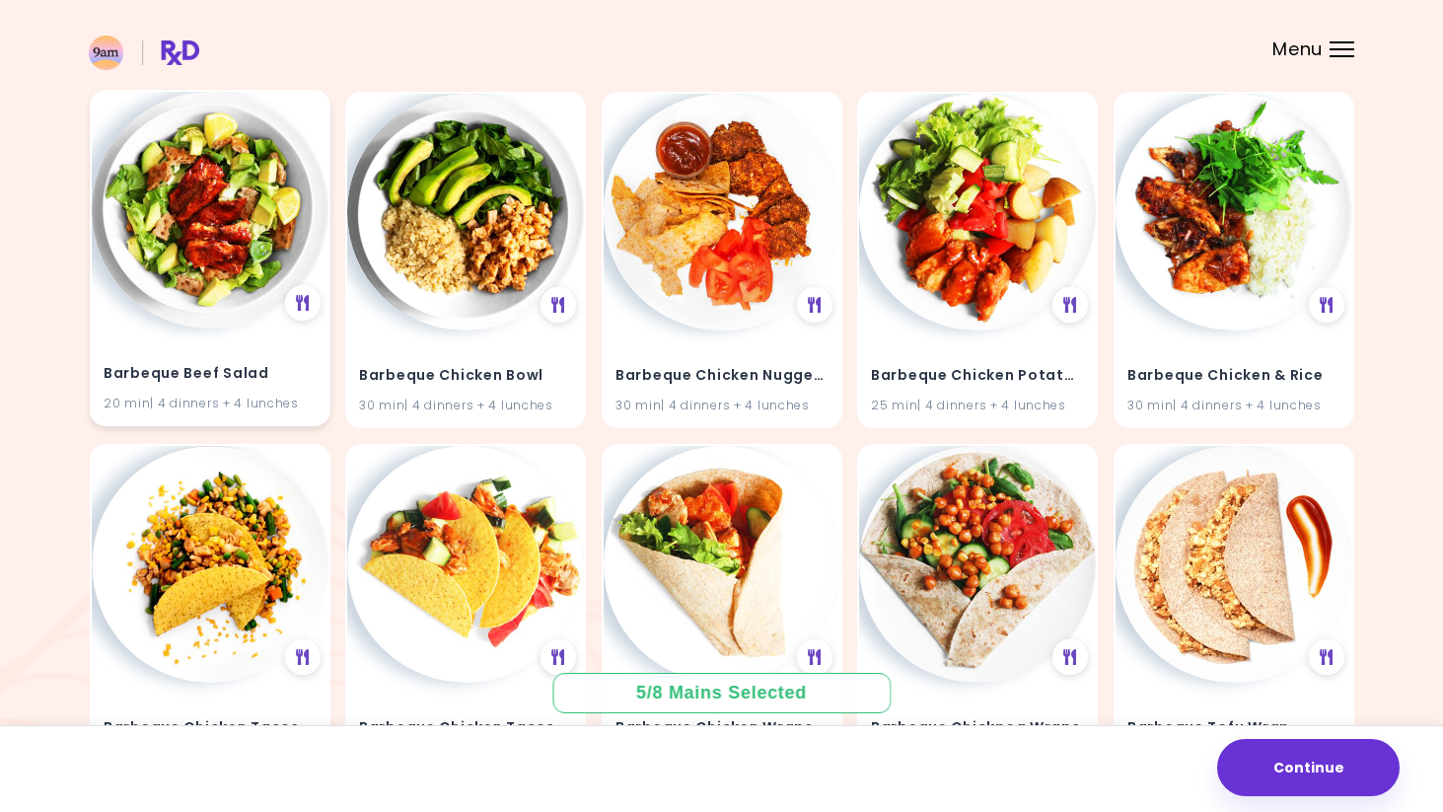
scroll to position [5483, 0]
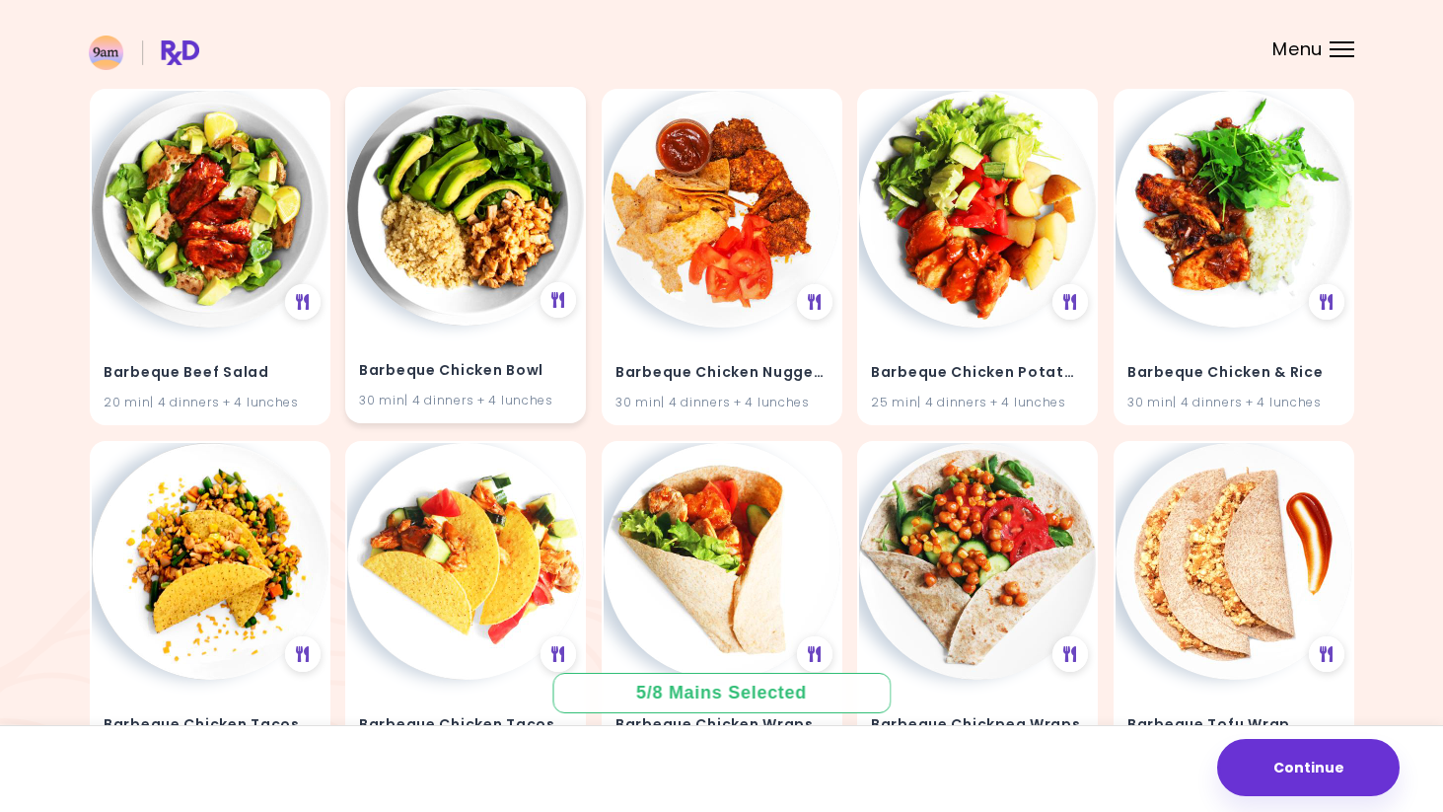
click at [492, 269] on img at bounding box center [465, 207] width 237 height 237
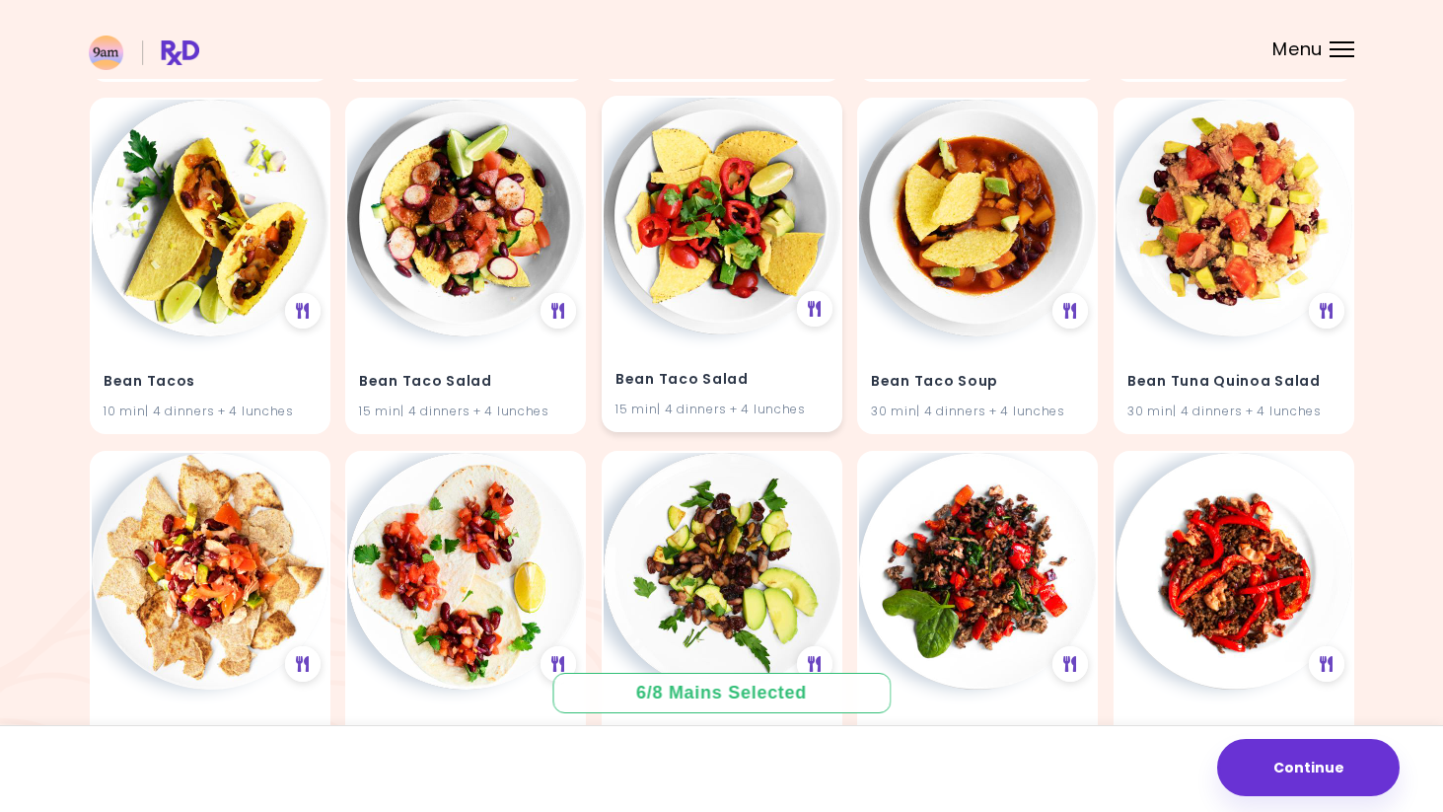
scroll to position [9020, 0]
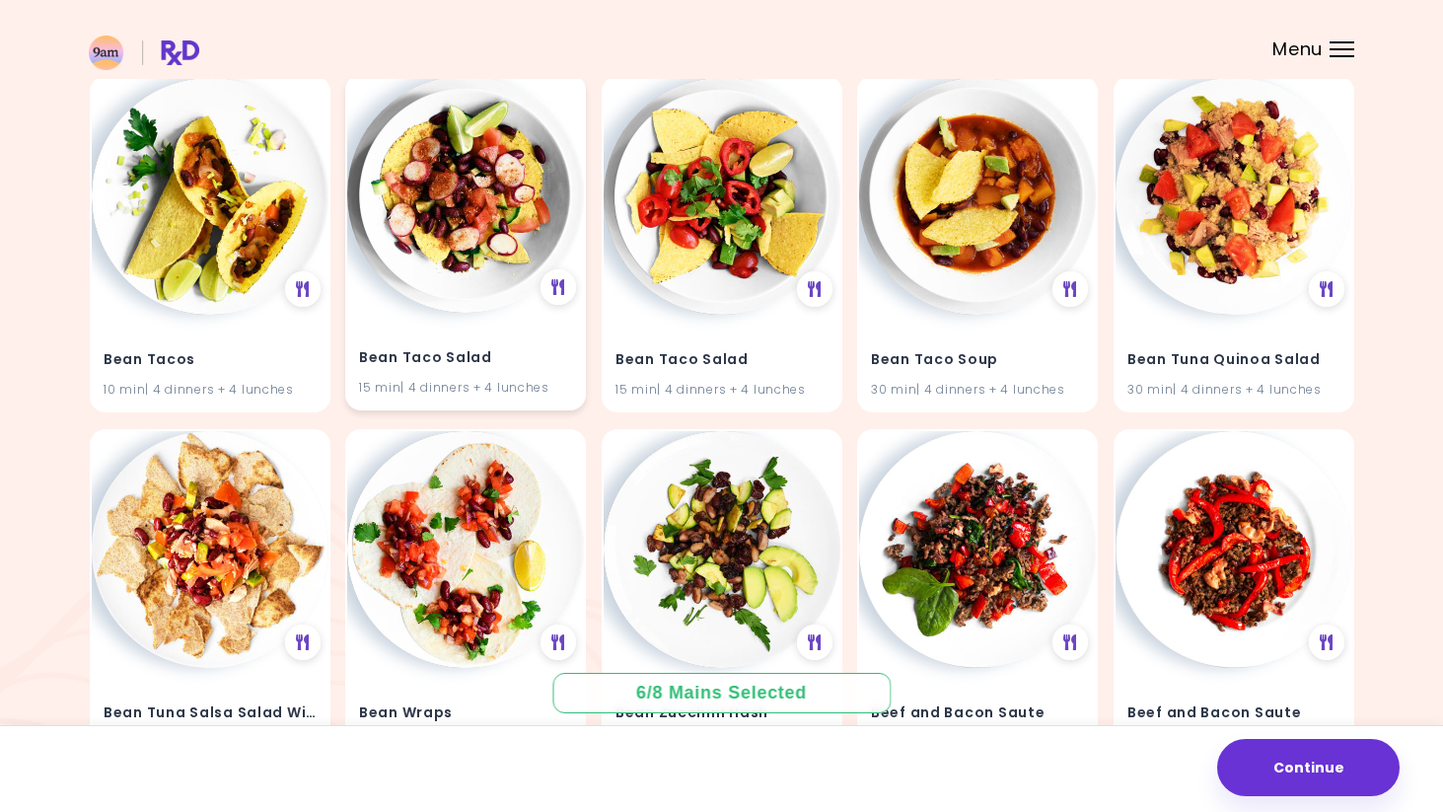
click at [472, 211] on img at bounding box center [465, 194] width 237 height 237
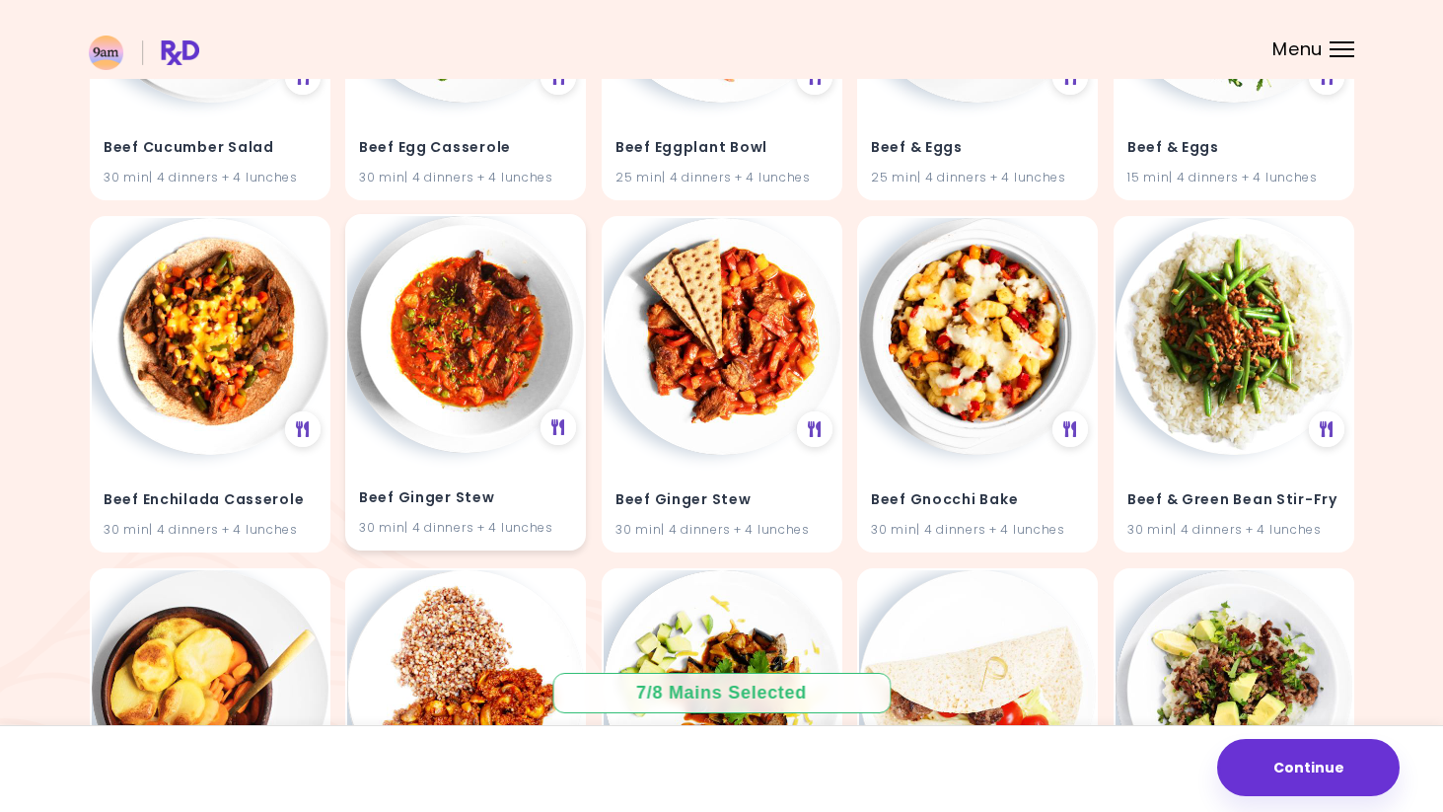
scroll to position [11052, 0]
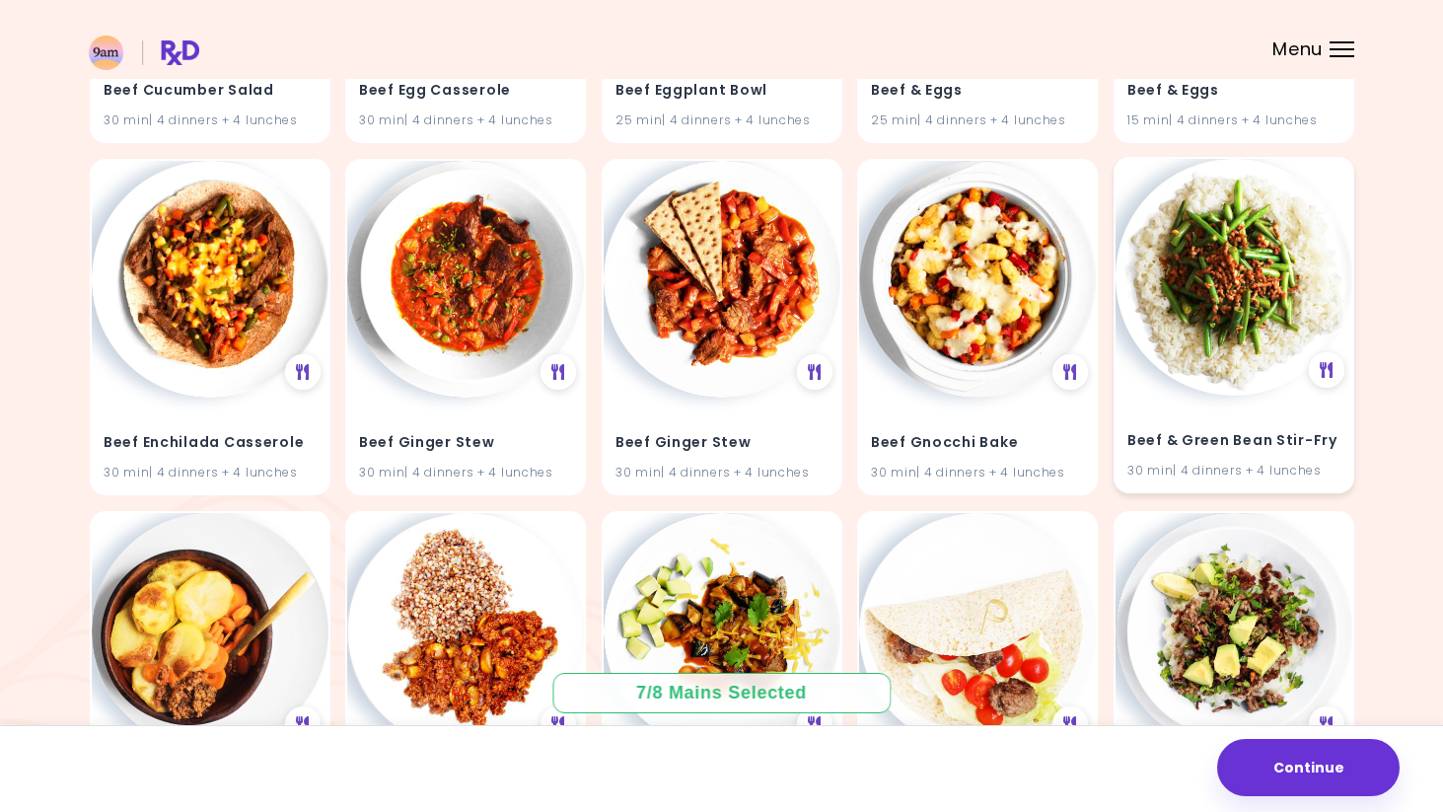
click at [1212, 250] on img at bounding box center [1234, 277] width 237 height 237
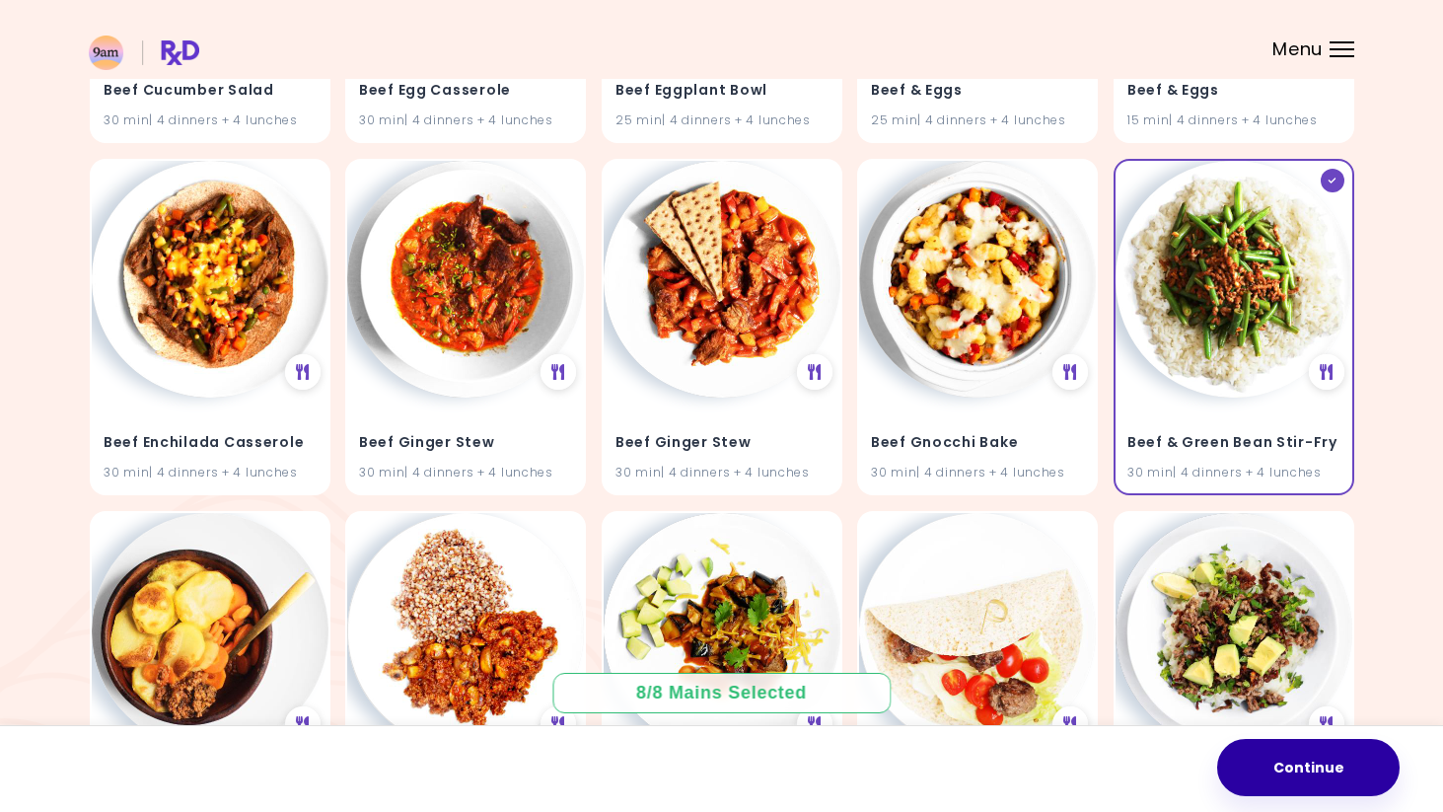
click at [1314, 772] on button "Continue" at bounding box center [1308, 767] width 183 height 57
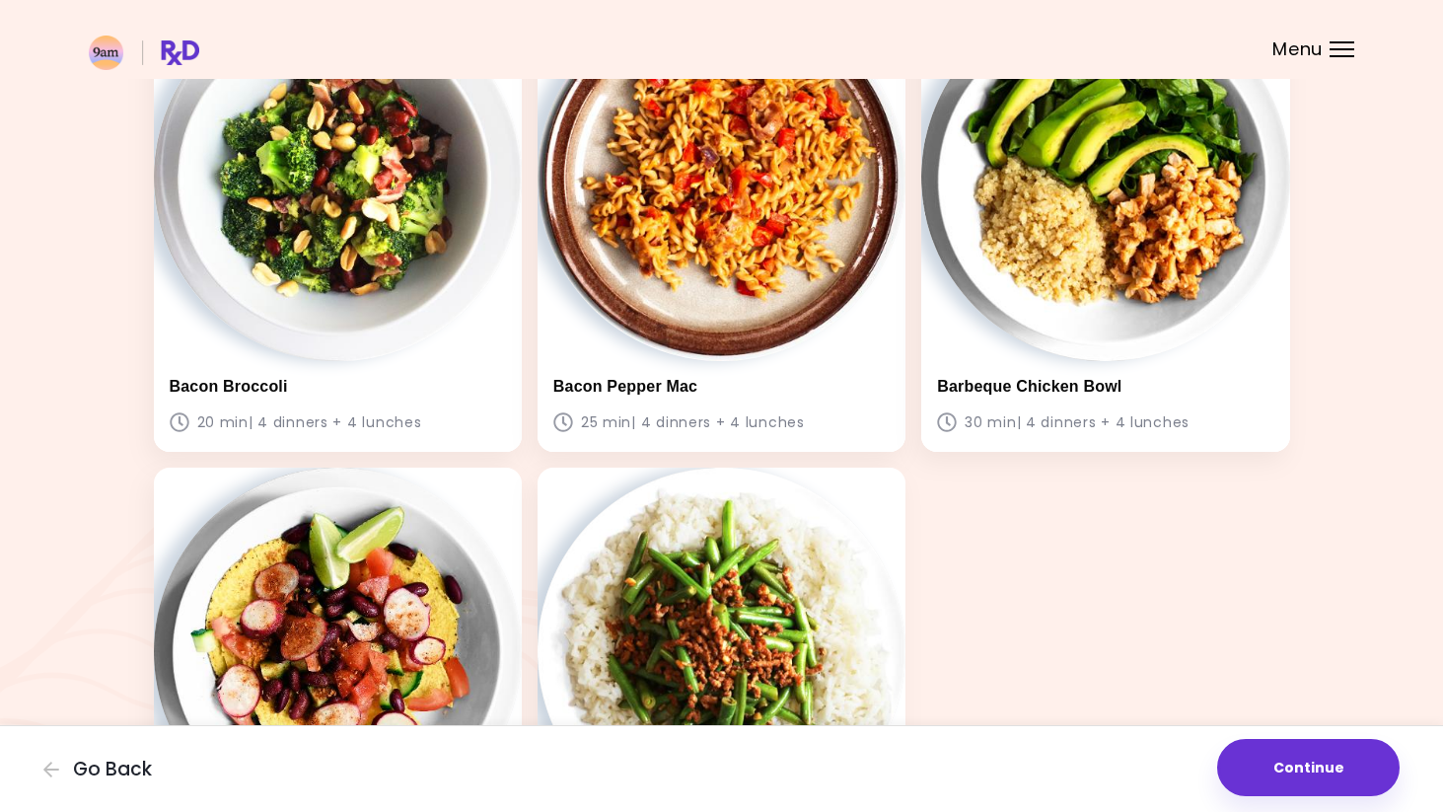
scroll to position [690, 0]
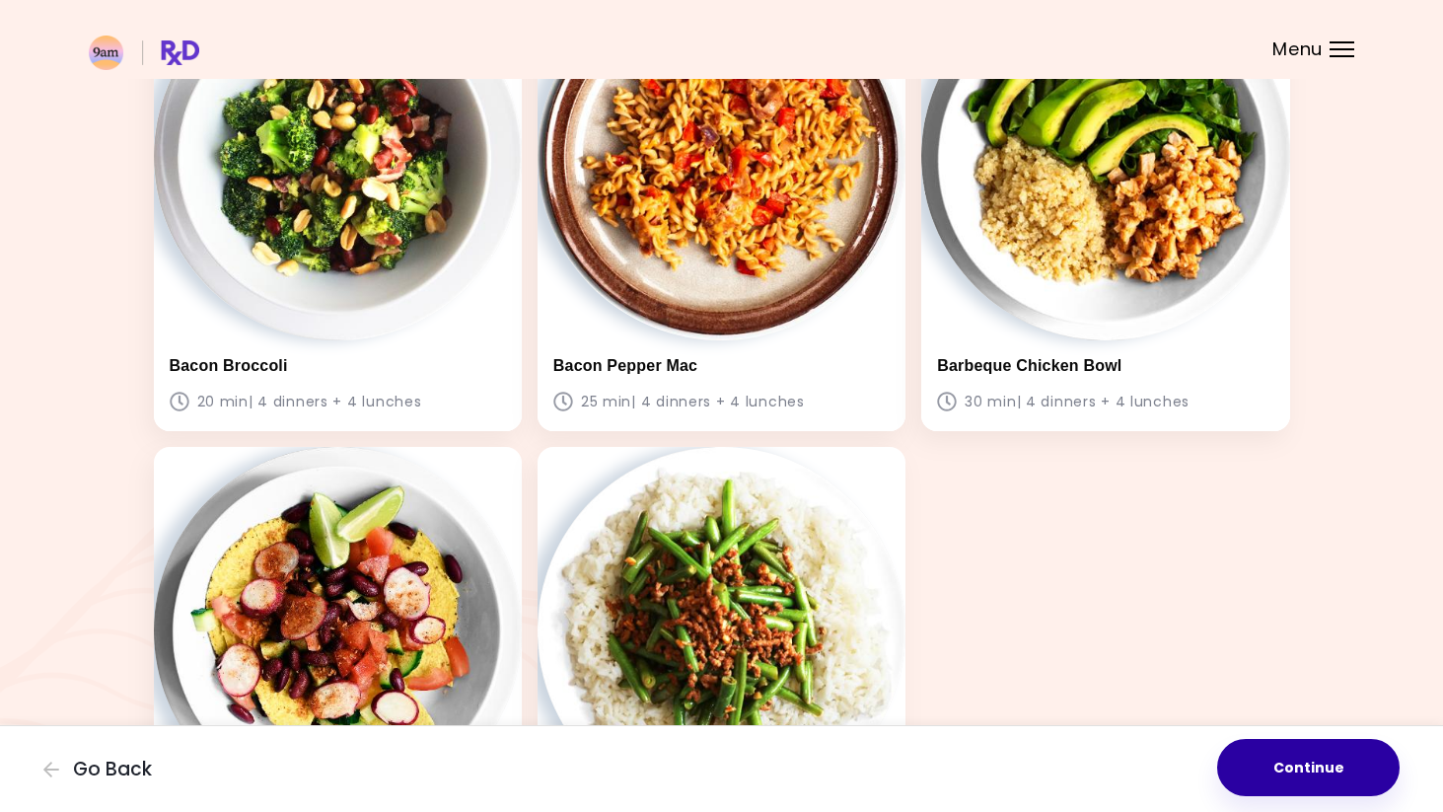
click at [1306, 768] on button "Continue" at bounding box center [1308, 767] width 183 height 57
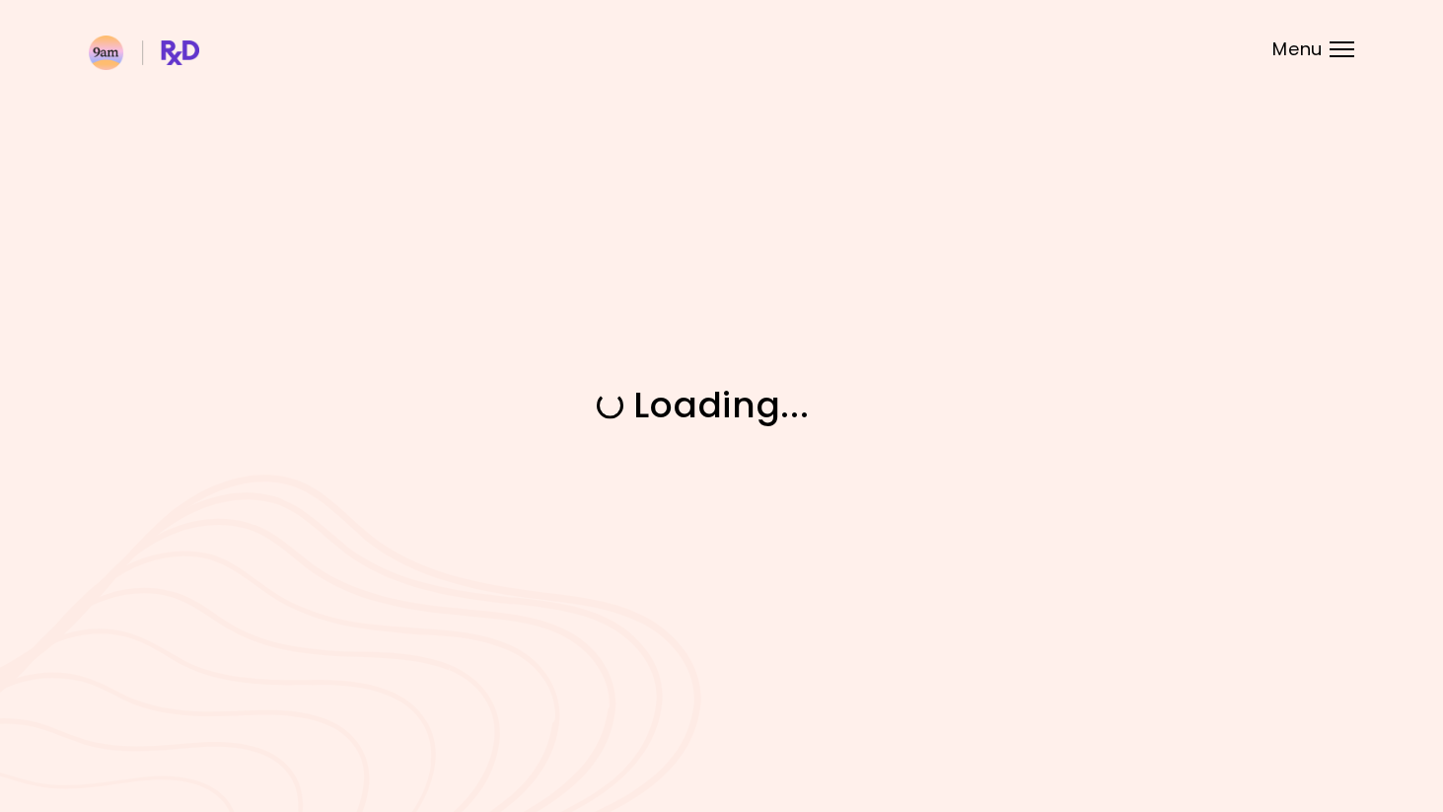
scroll to position [0, 0]
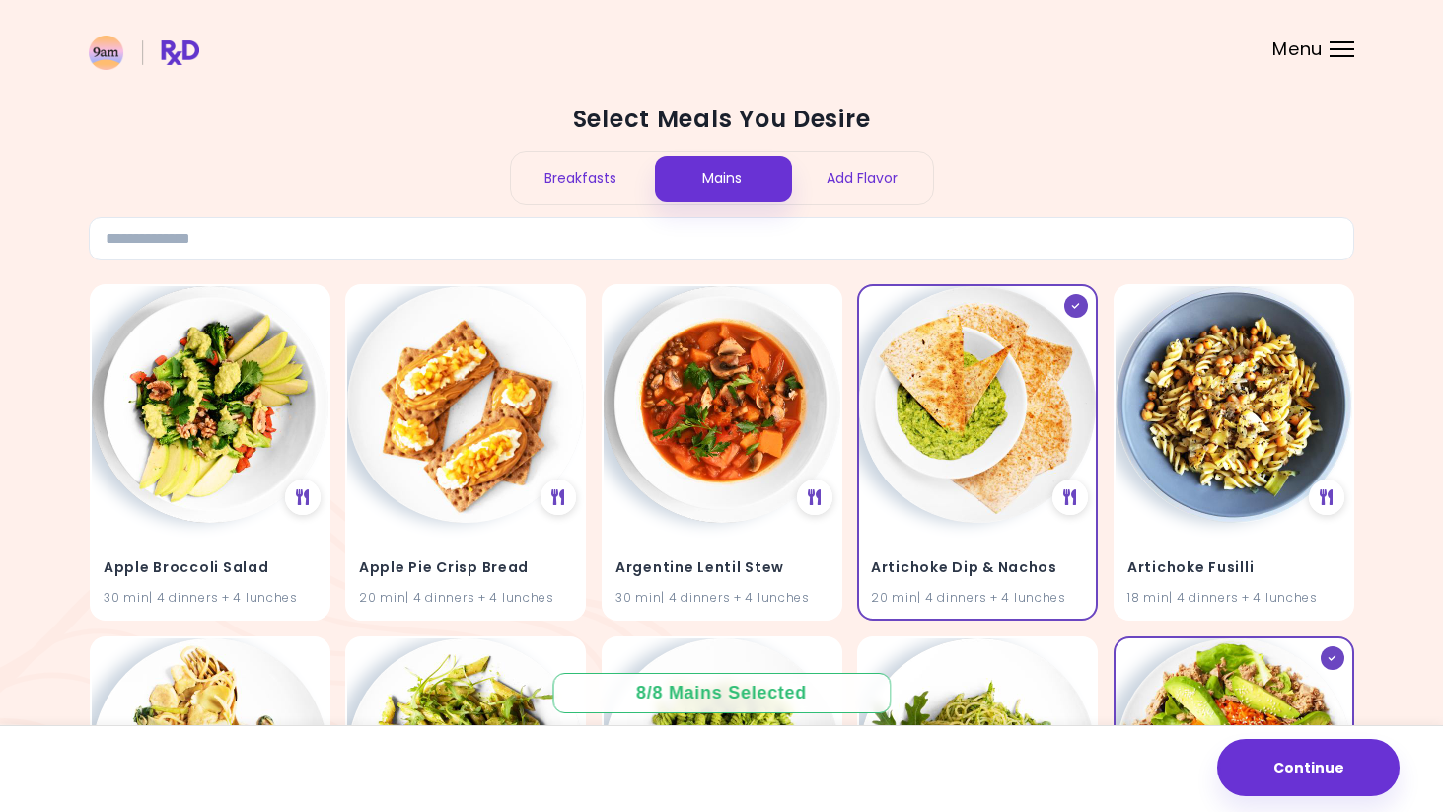
click at [618, 169] on div "Breakfasts" at bounding box center [581, 178] width 141 height 52
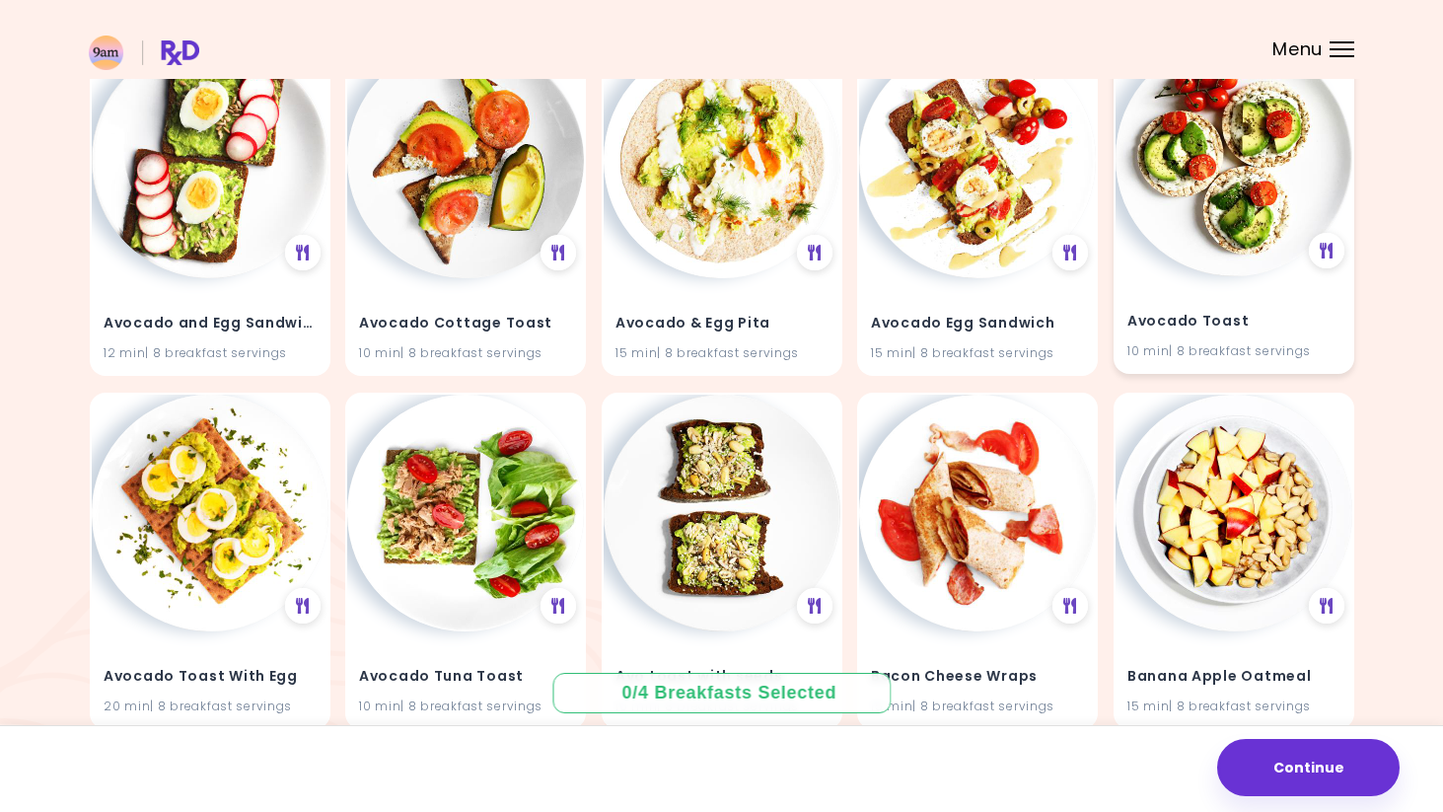
scroll to position [946, 0]
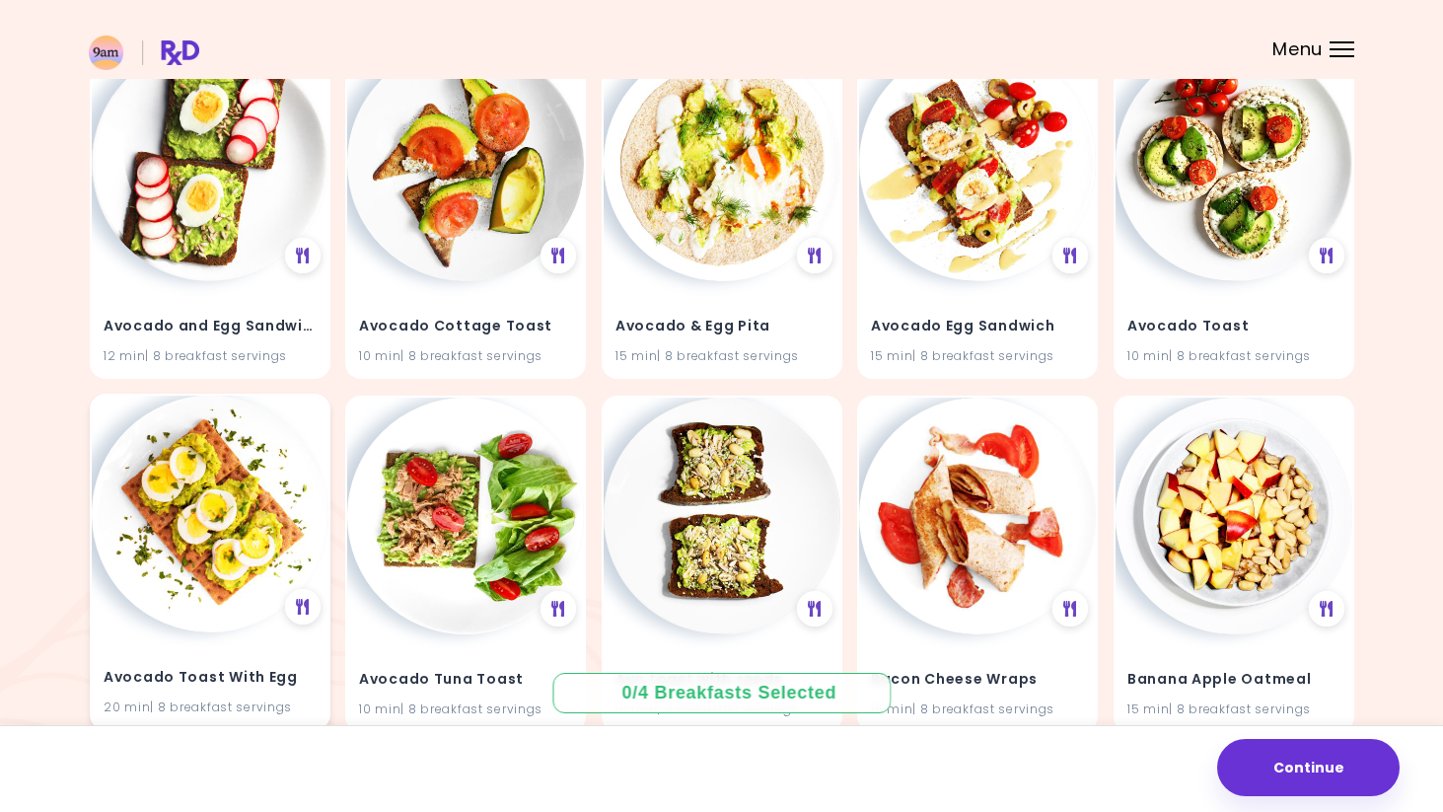
click at [238, 532] on img at bounding box center [210, 514] width 237 height 237
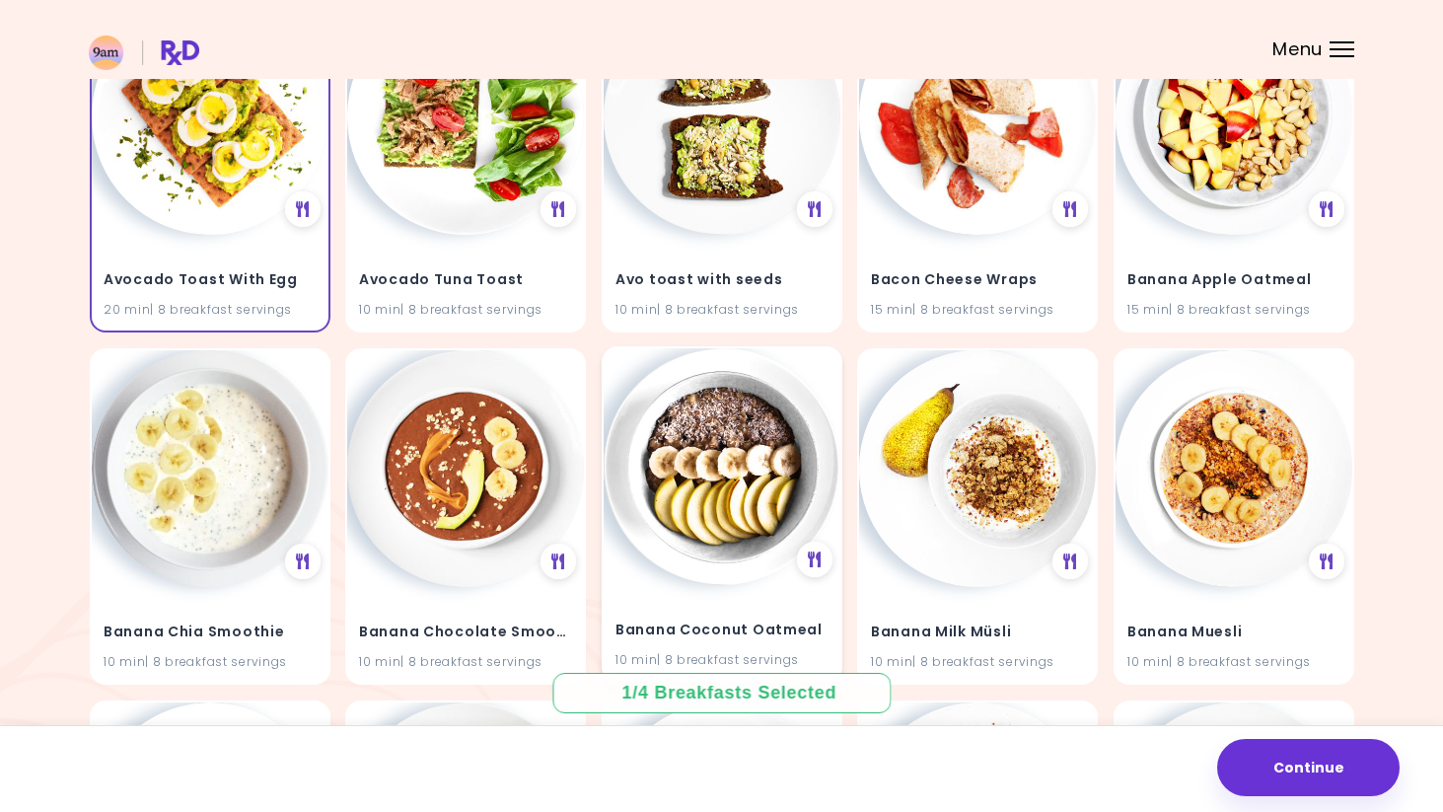
scroll to position [1359, 0]
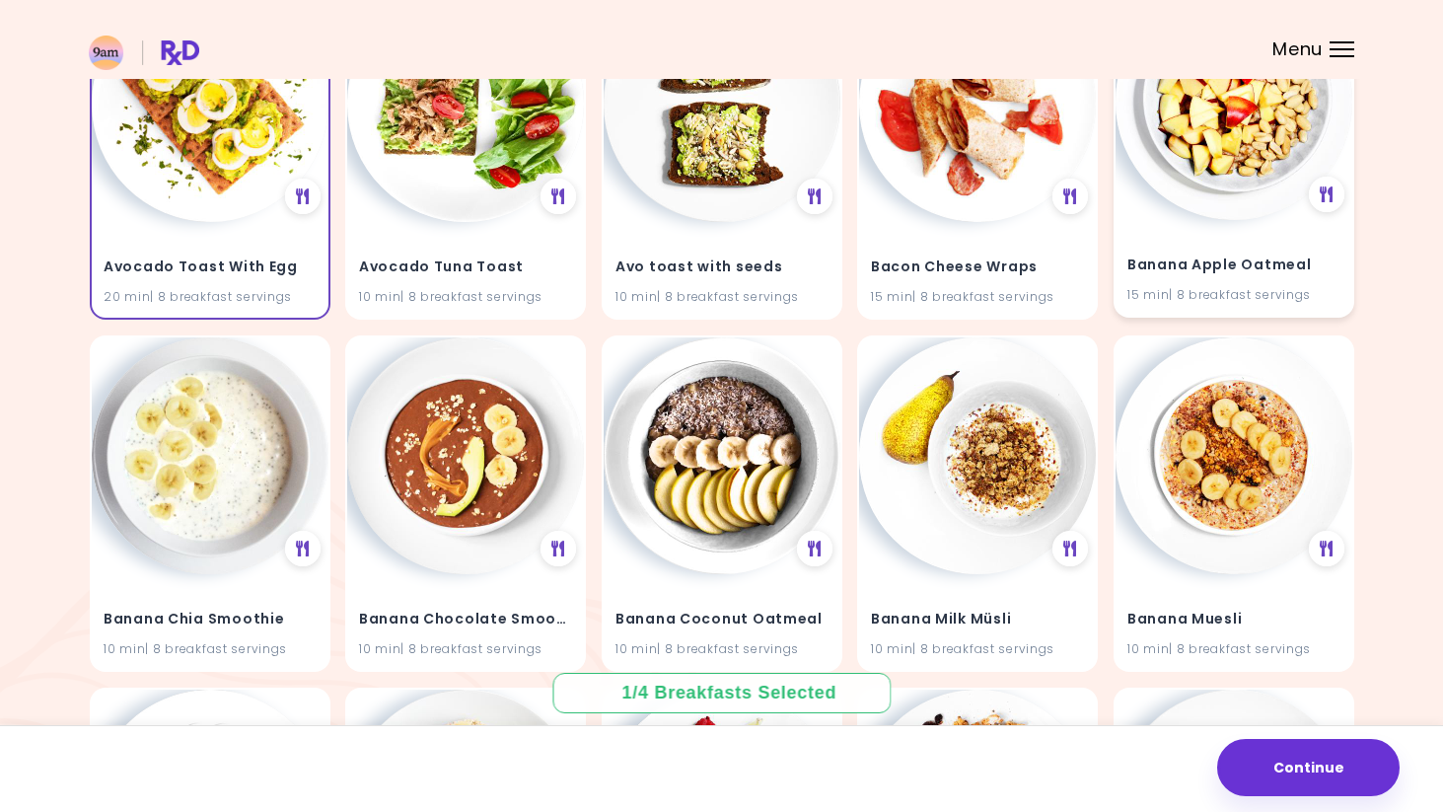
click at [1276, 171] on img at bounding box center [1234, 101] width 237 height 237
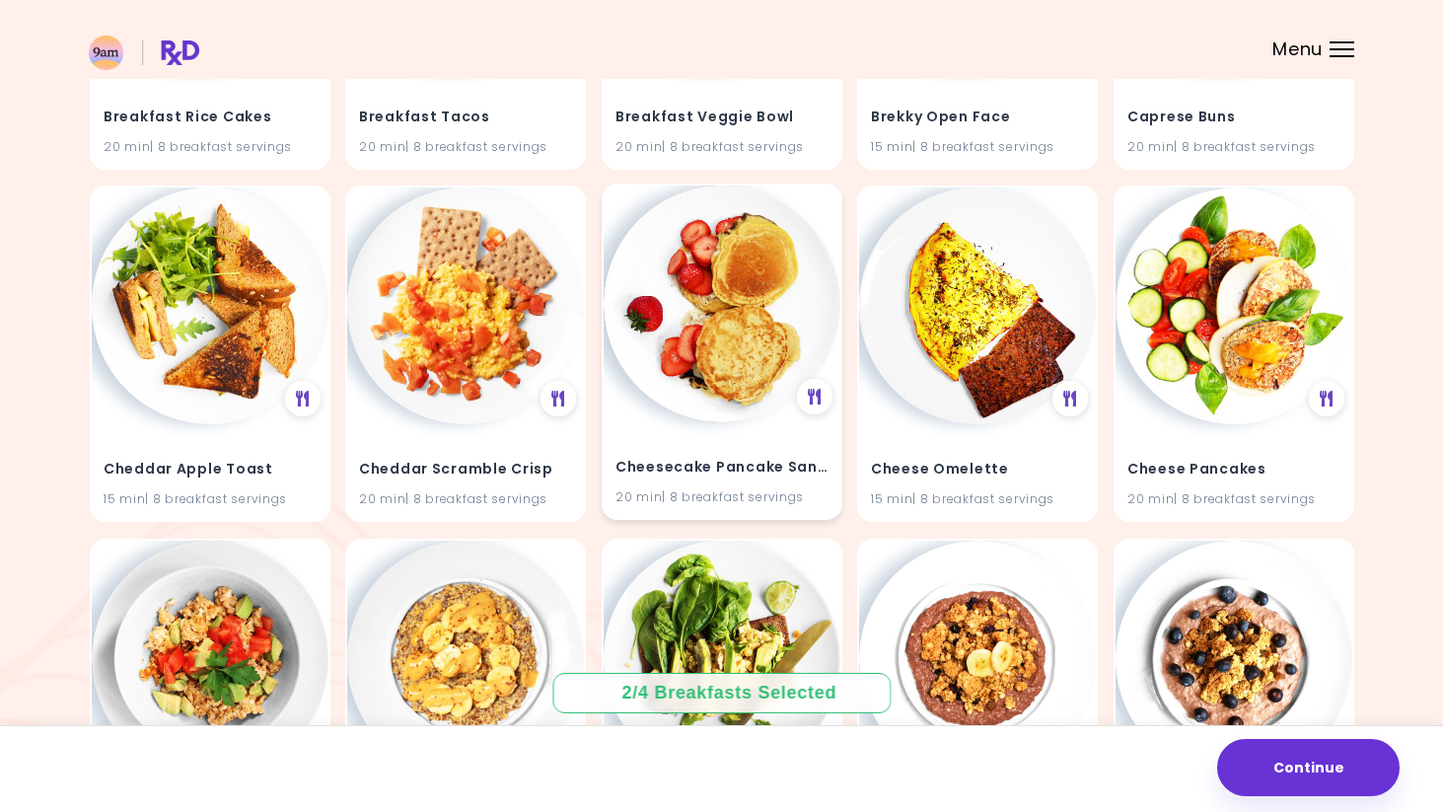
scroll to position [3625, 0]
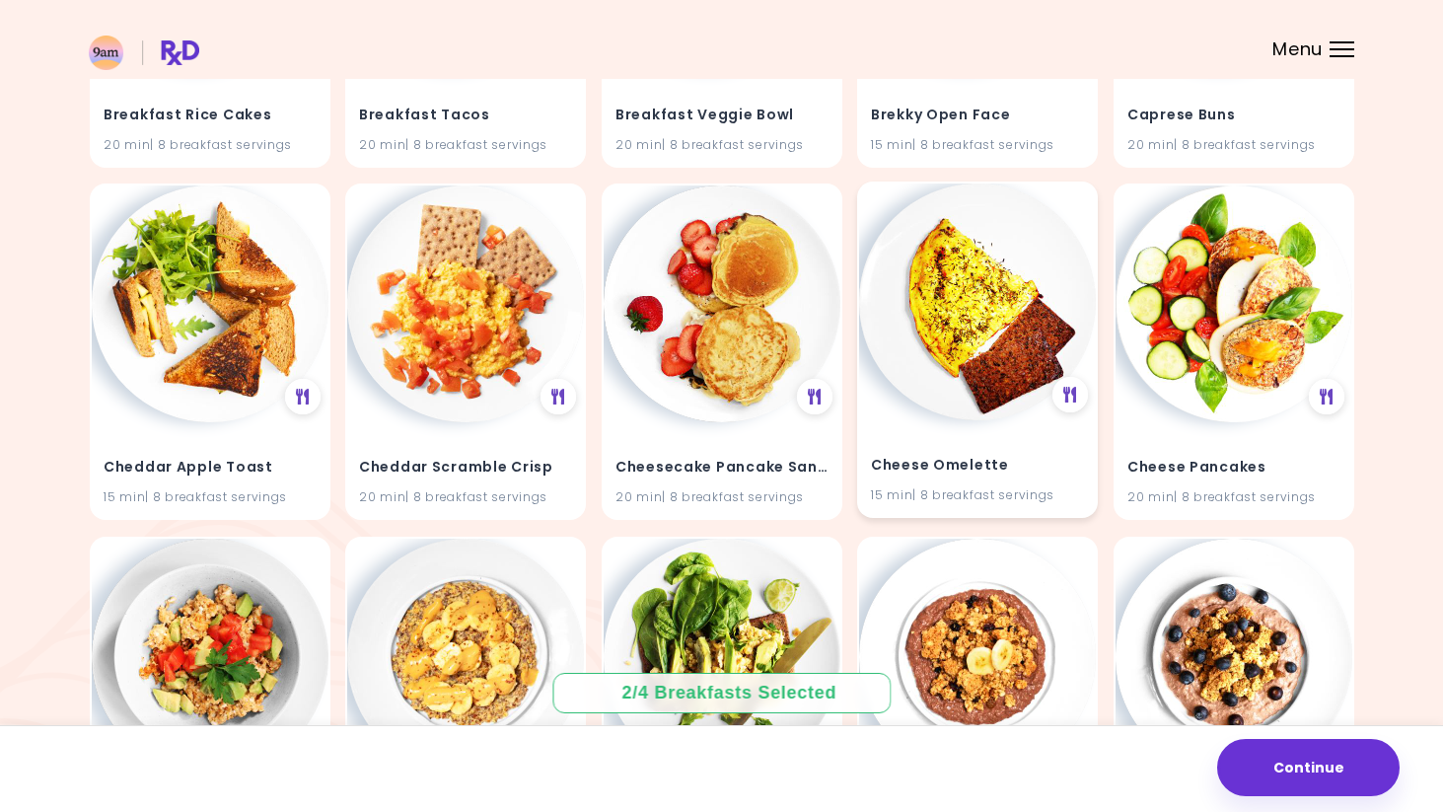
click at [959, 321] on img at bounding box center [977, 302] width 237 height 237
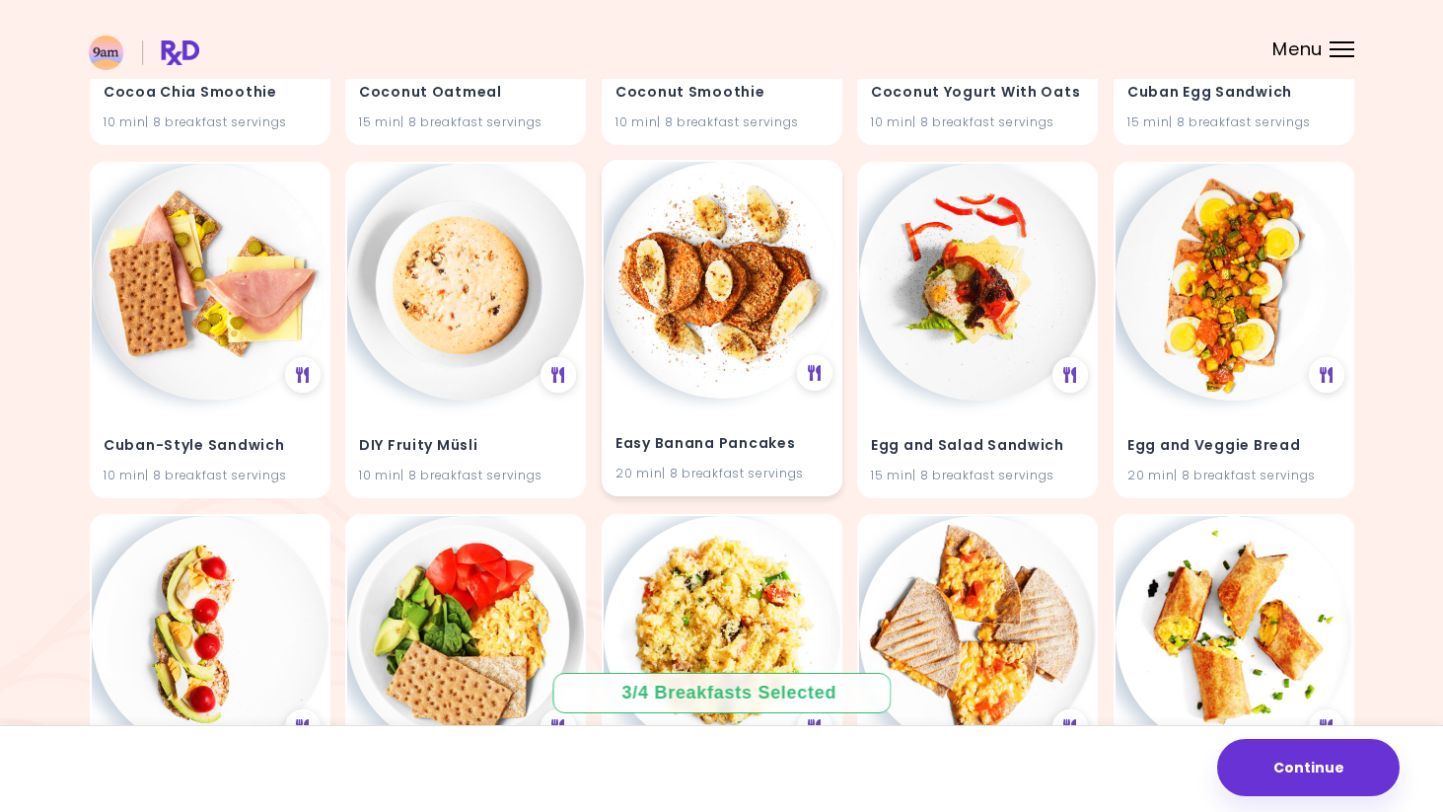
scroll to position [5427, 0]
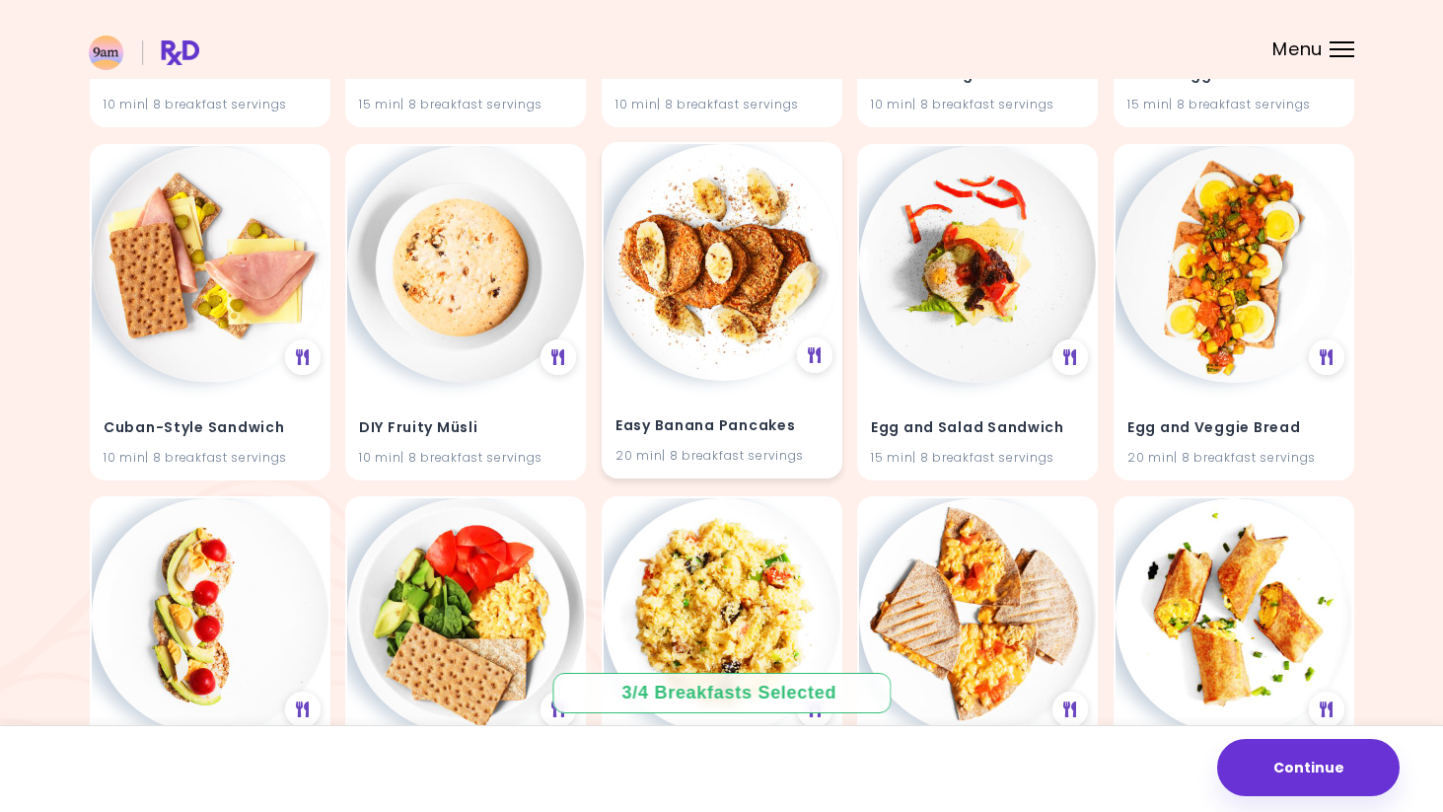
click at [756, 321] on img at bounding box center [722, 262] width 237 height 237
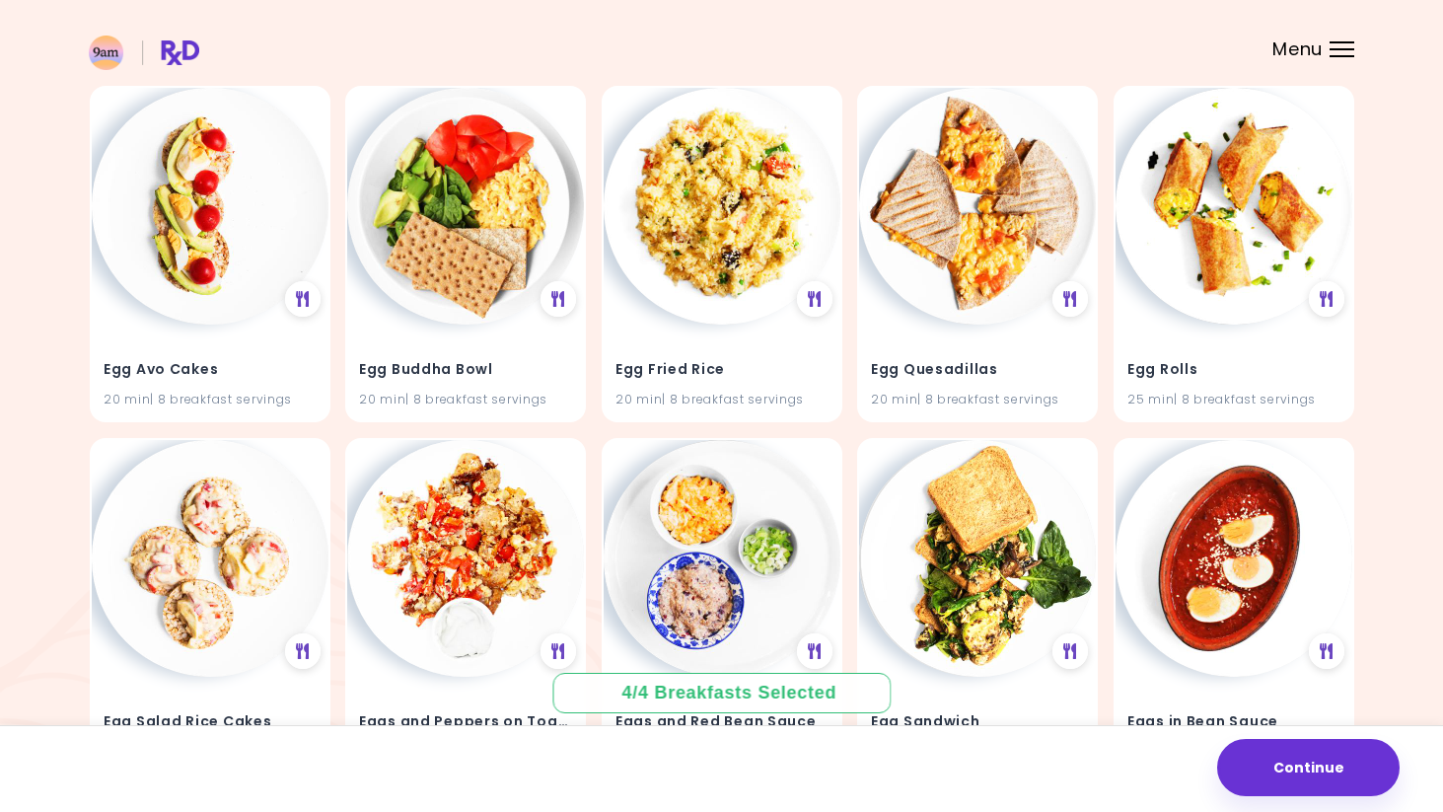
scroll to position [5840, 0]
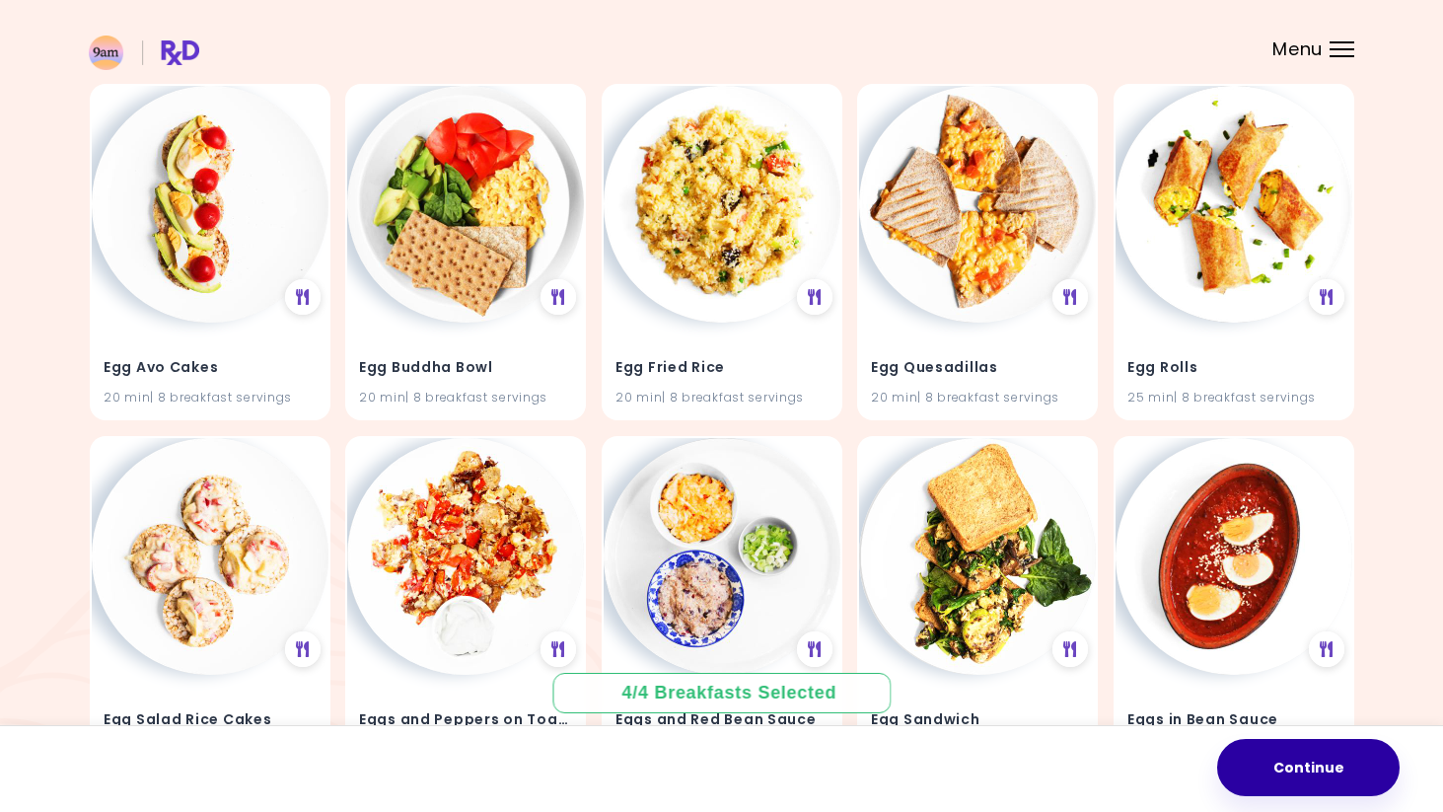
click at [1296, 757] on button "Continue" at bounding box center [1308, 767] width 183 height 57
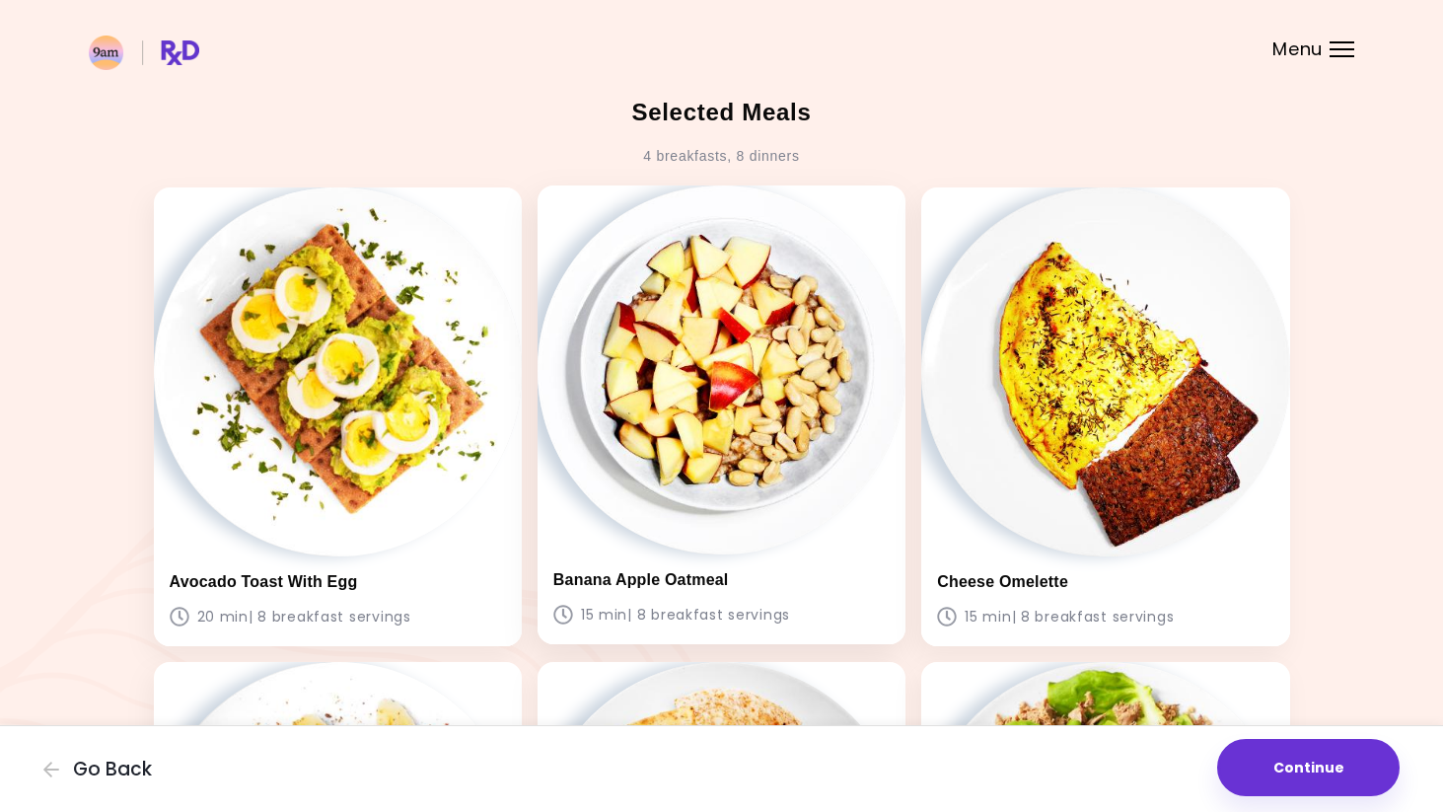
click at [675, 389] on img at bounding box center [722, 369] width 368 height 368
